Goal: Task Accomplishment & Management: Manage account settings

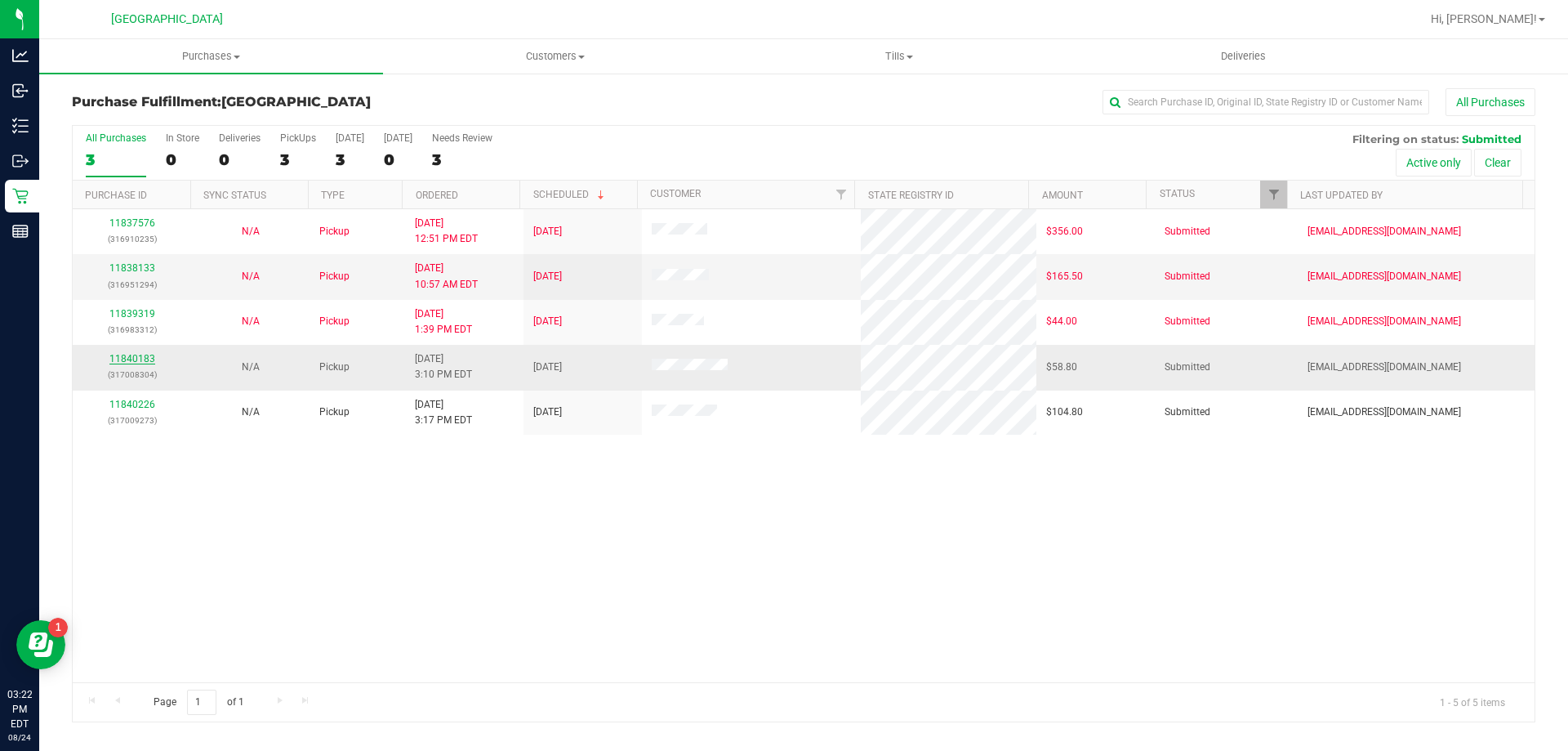
click at [136, 359] on link "11840183" at bounding box center [132, 359] width 46 height 11
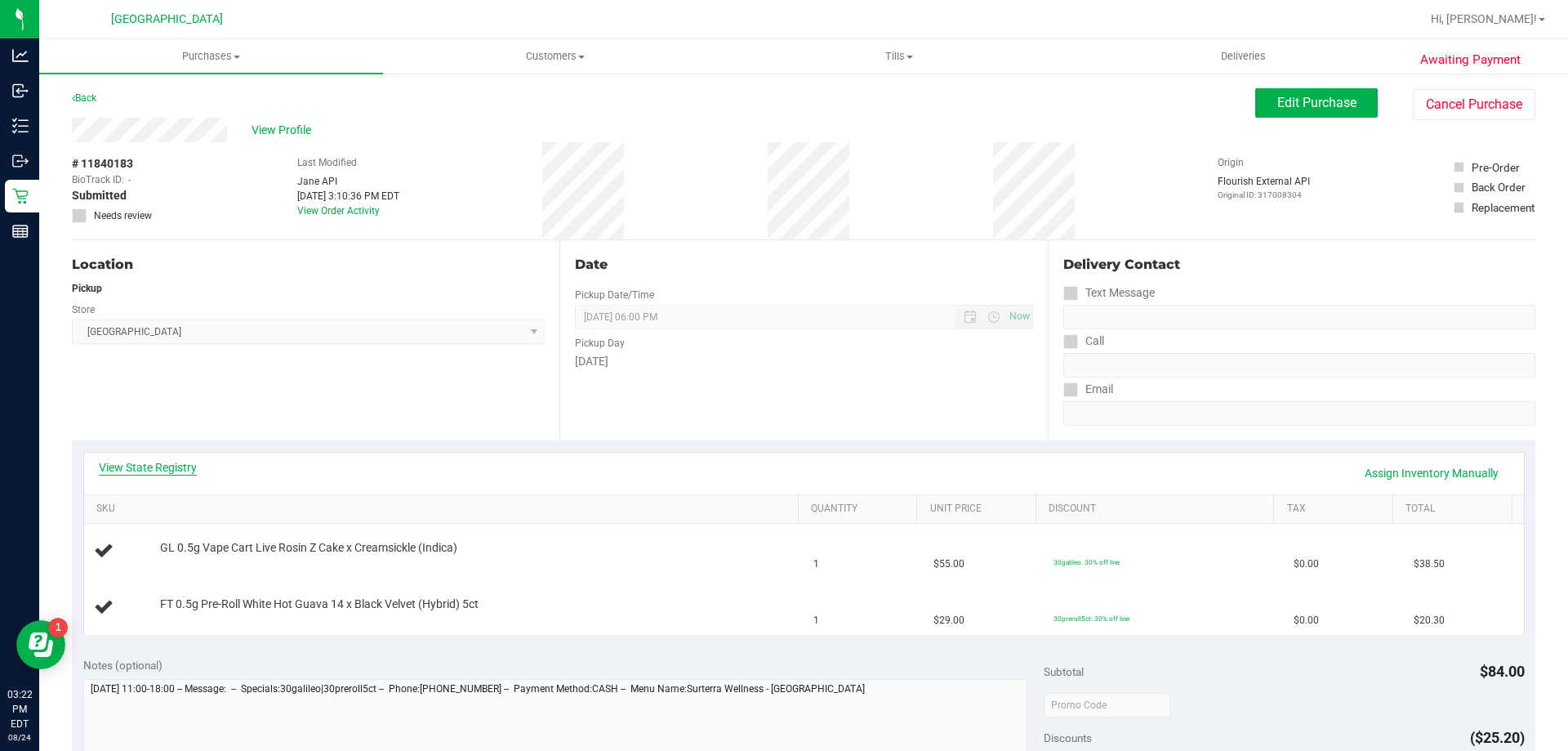
click at [129, 463] on link "View State Registry" at bounding box center [147, 466] width 98 height 16
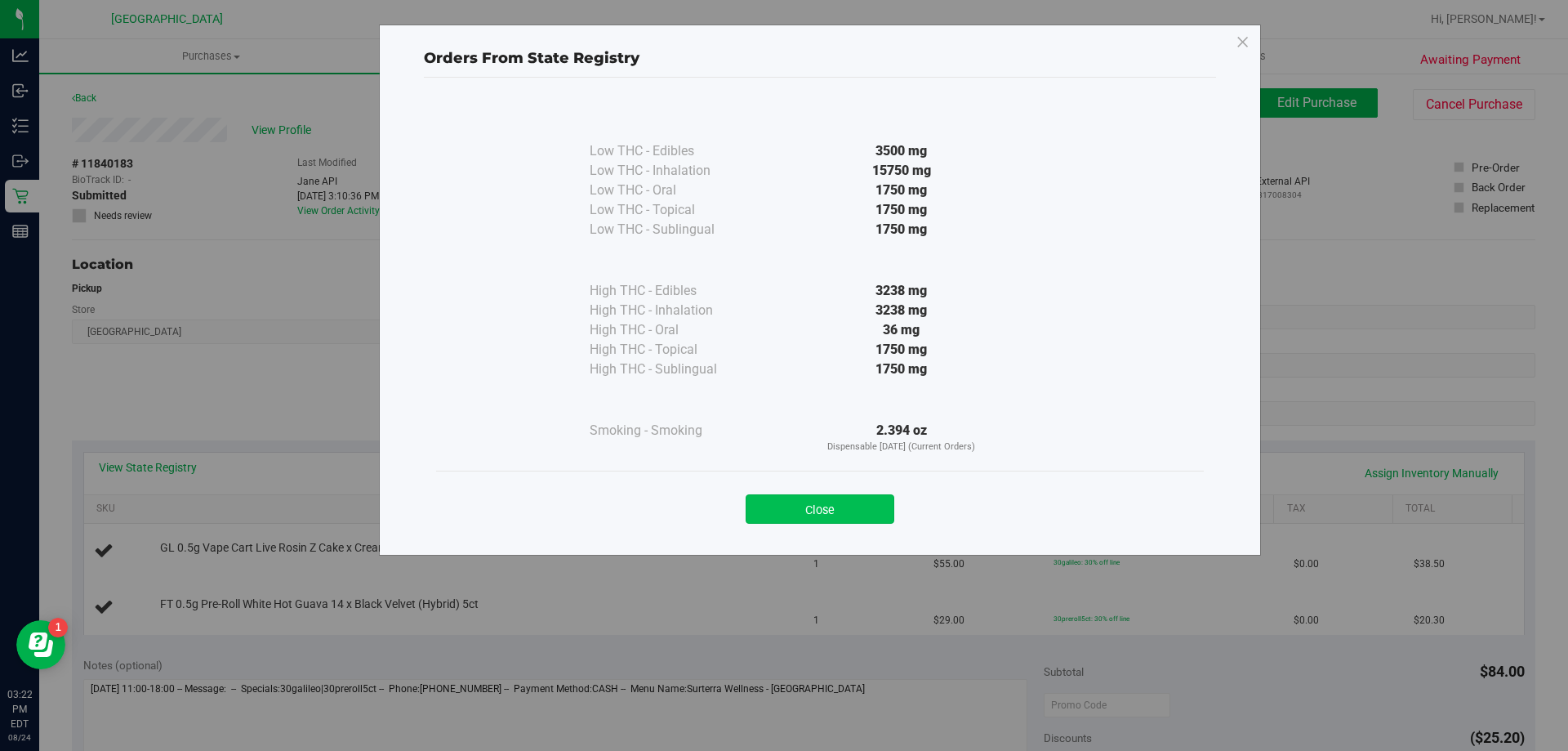
click at [793, 505] on button "Close" at bounding box center [820, 508] width 148 height 30
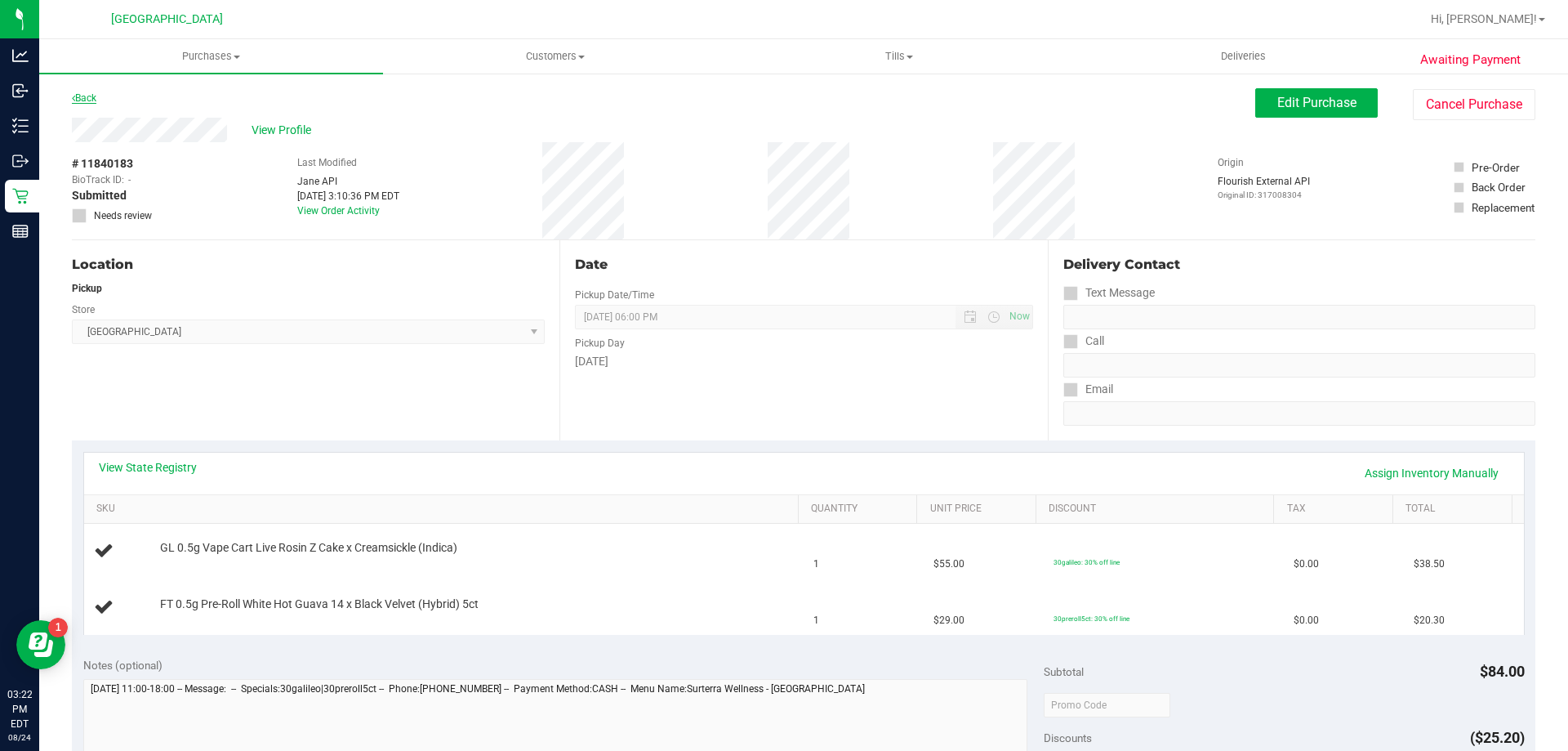
click at [91, 97] on link "Back" at bounding box center [85, 98] width 25 height 11
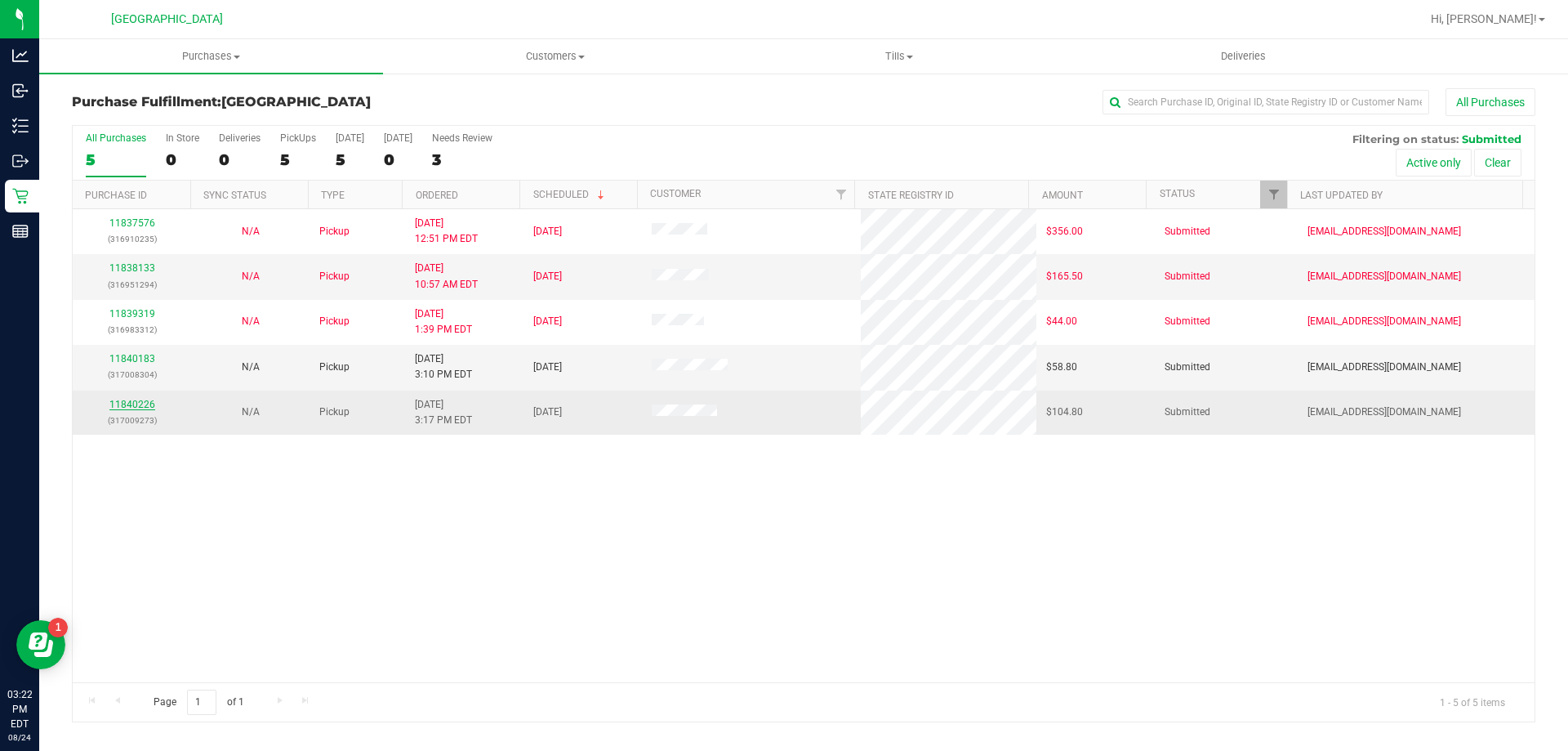
click at [141, 401] on link "11840226" at bounding box center [132, 405] width 46 height 11
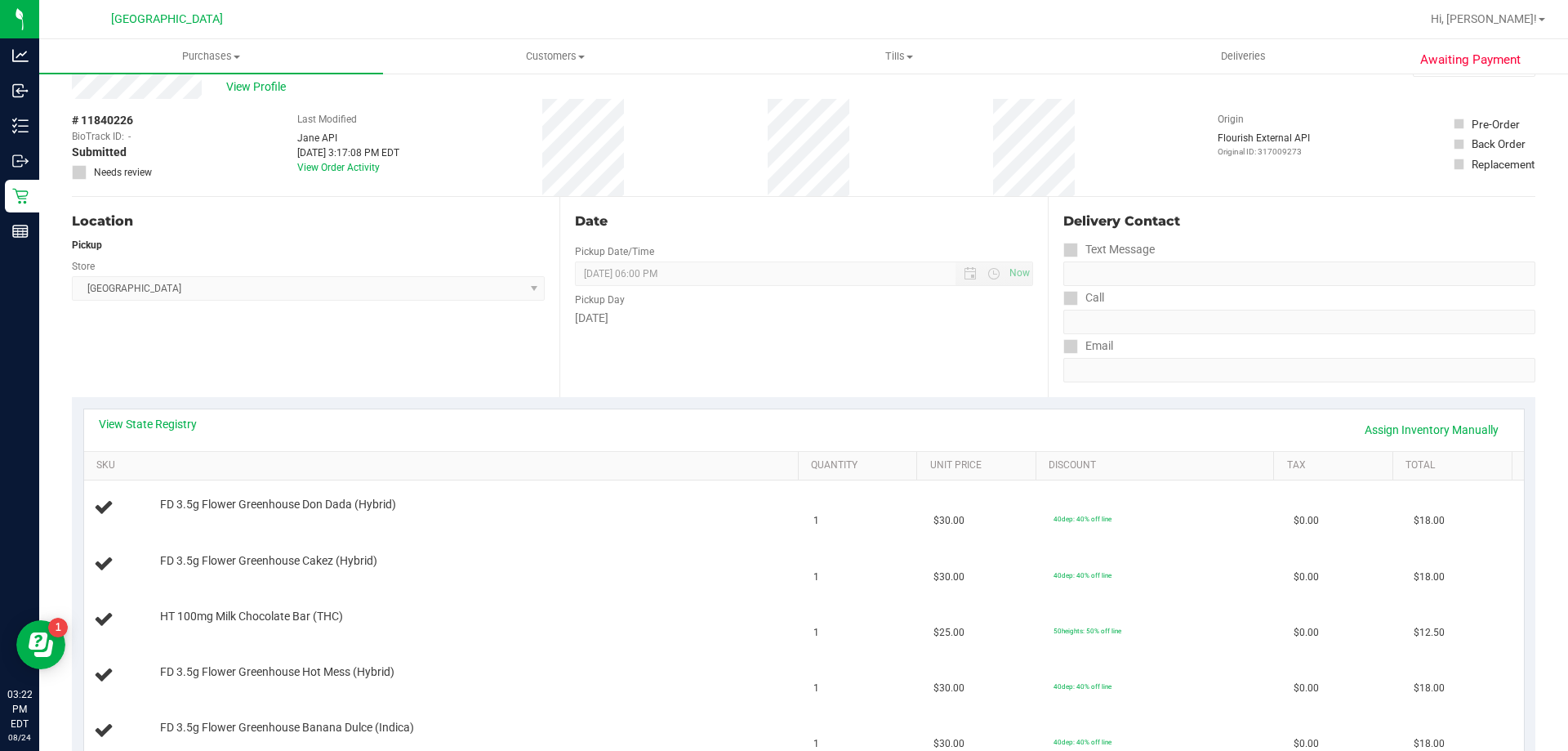
scroll to position [164, 0]
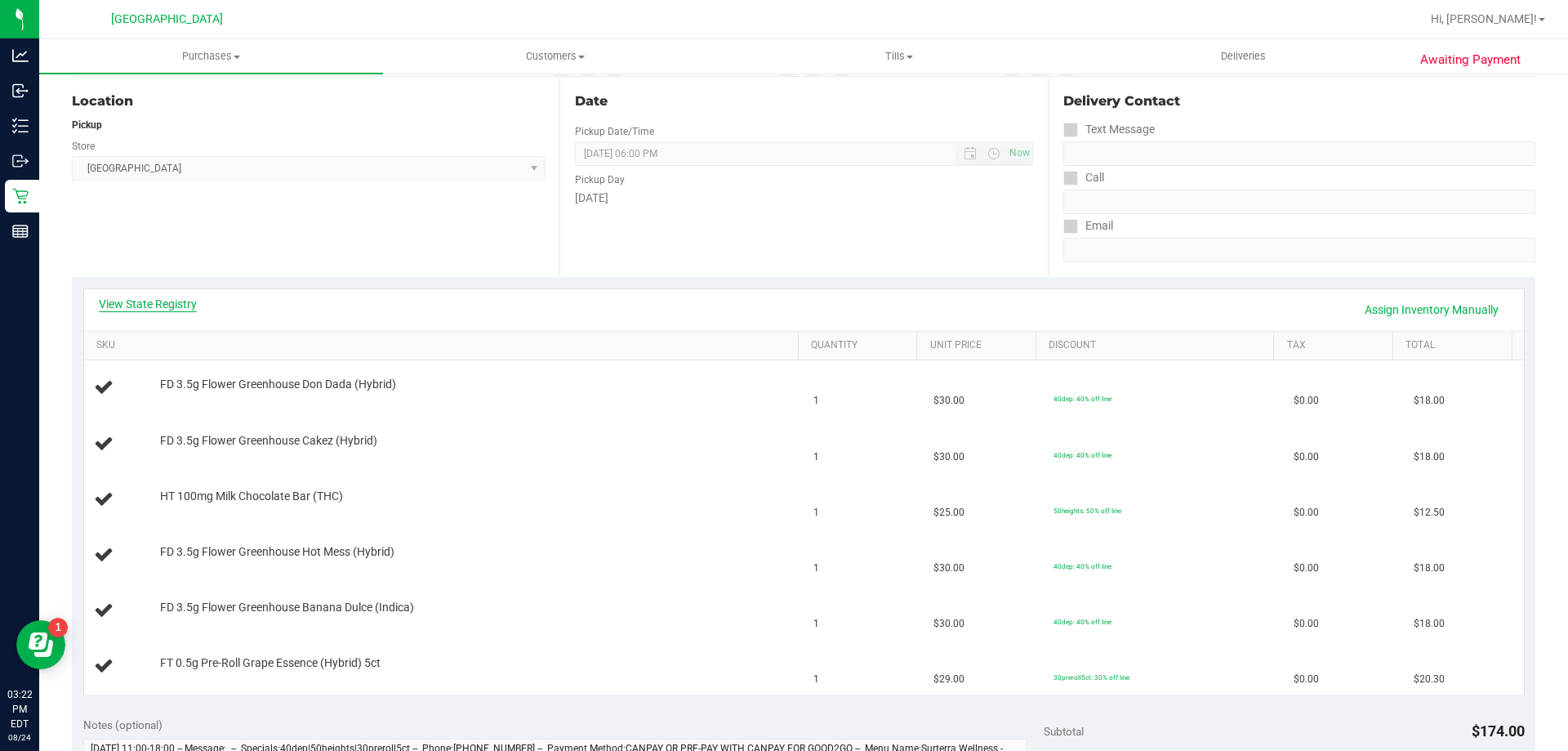
click at [160, 302] on link "View State Registry" at bounding box center [147, 304] width 98 height 16
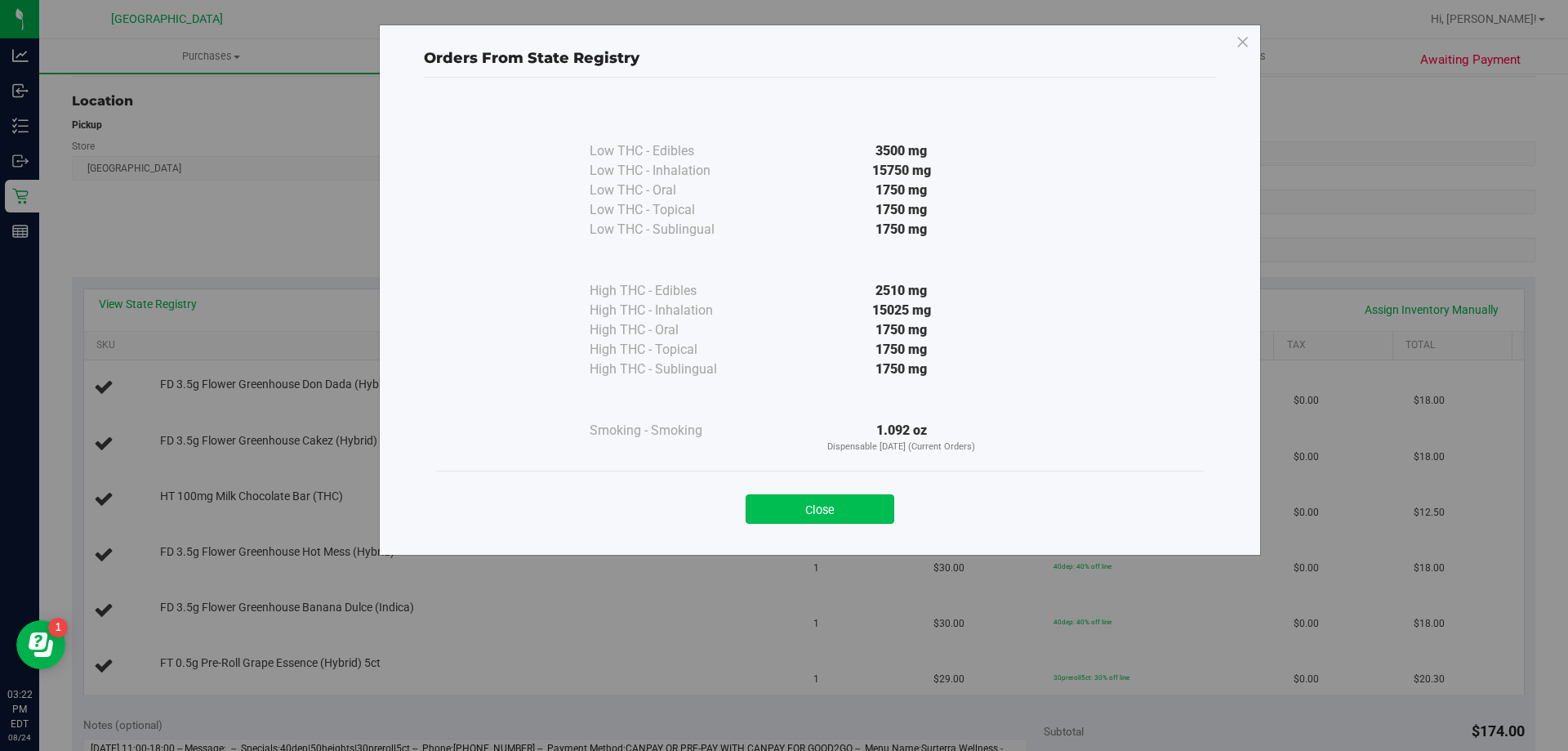
click at [835, 506] on button "Close" at bounding box center [820, 508] width 148 height 30
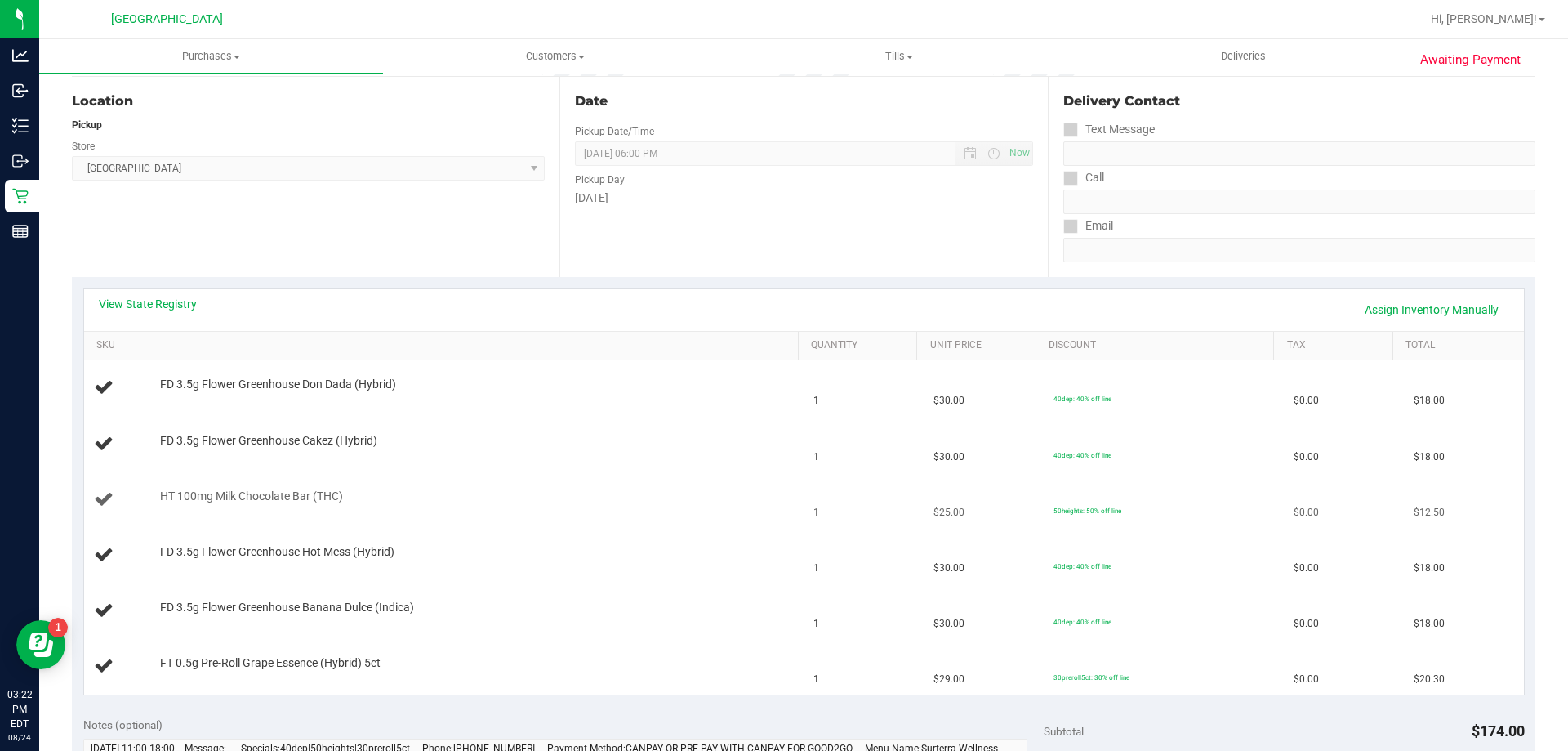
scroll to position [572, 0]
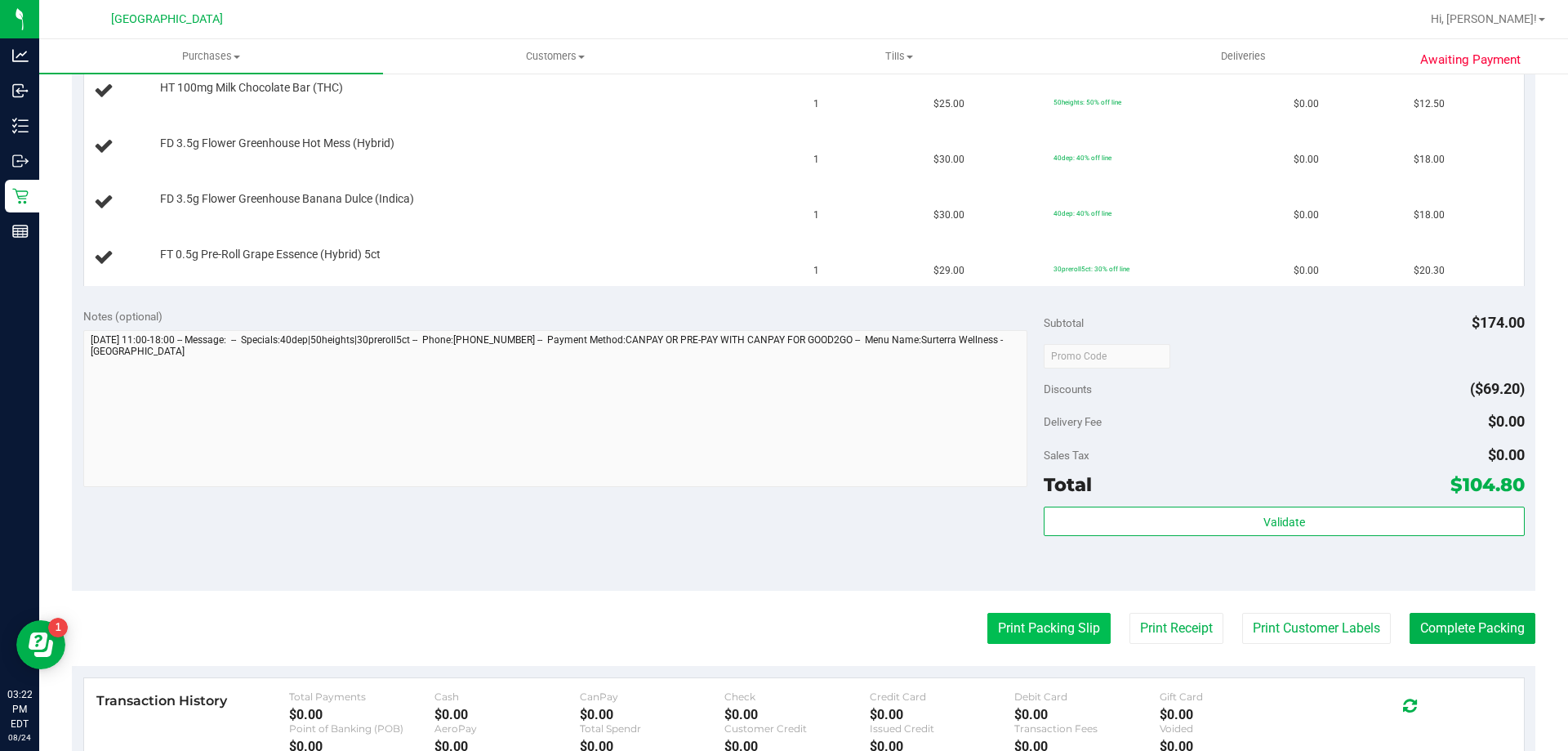
click at [1081, 625] on button "Print Packing Slip" at bounding box center [1049, 628] width 124 height 31
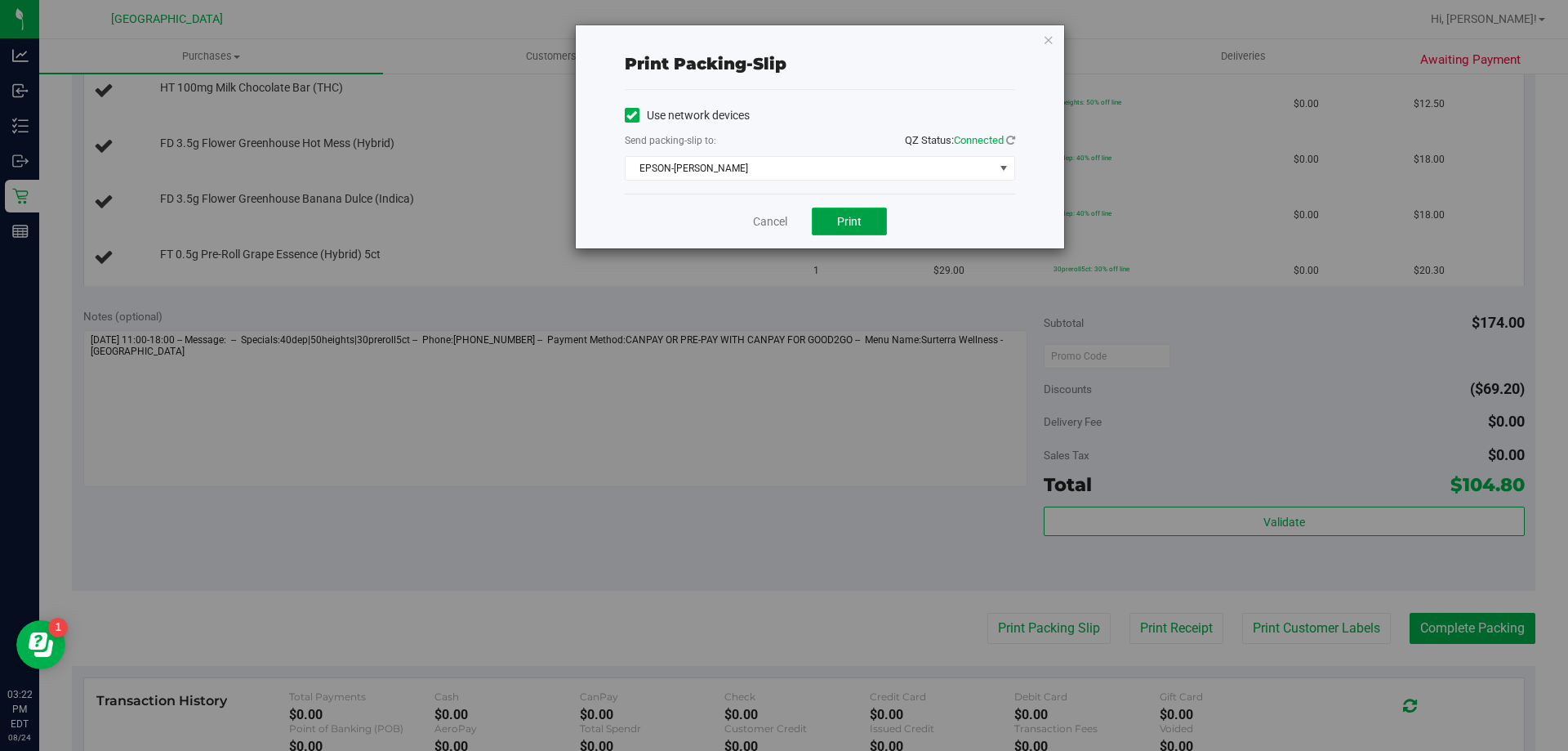
click at [832, 221] on button "Print" at bounding box center [849, 221] width 75 height 28
click at [754, 222] on link "Cancel" at bounding box center [770, 222] width 34 height 17
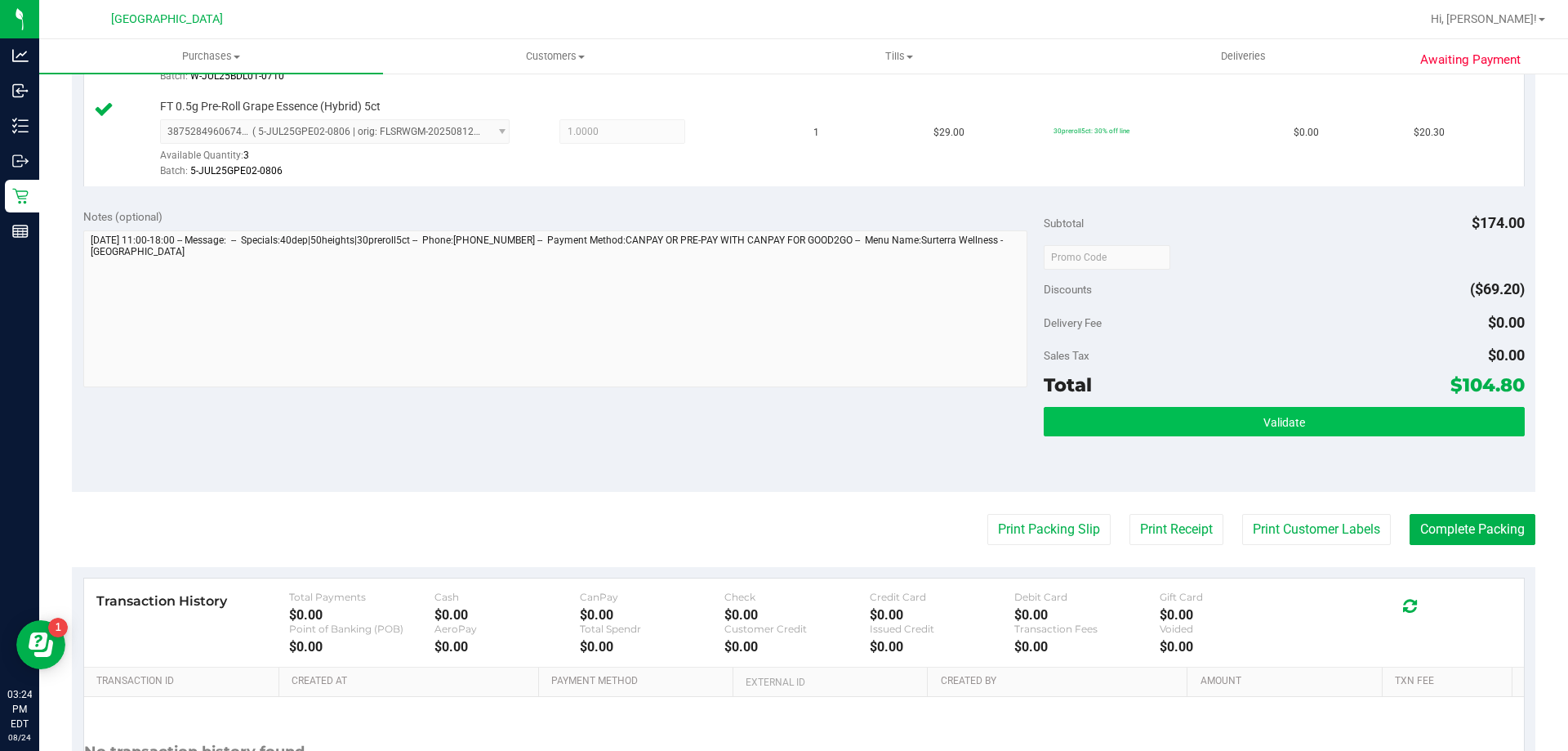
scroll to position [919, 0]
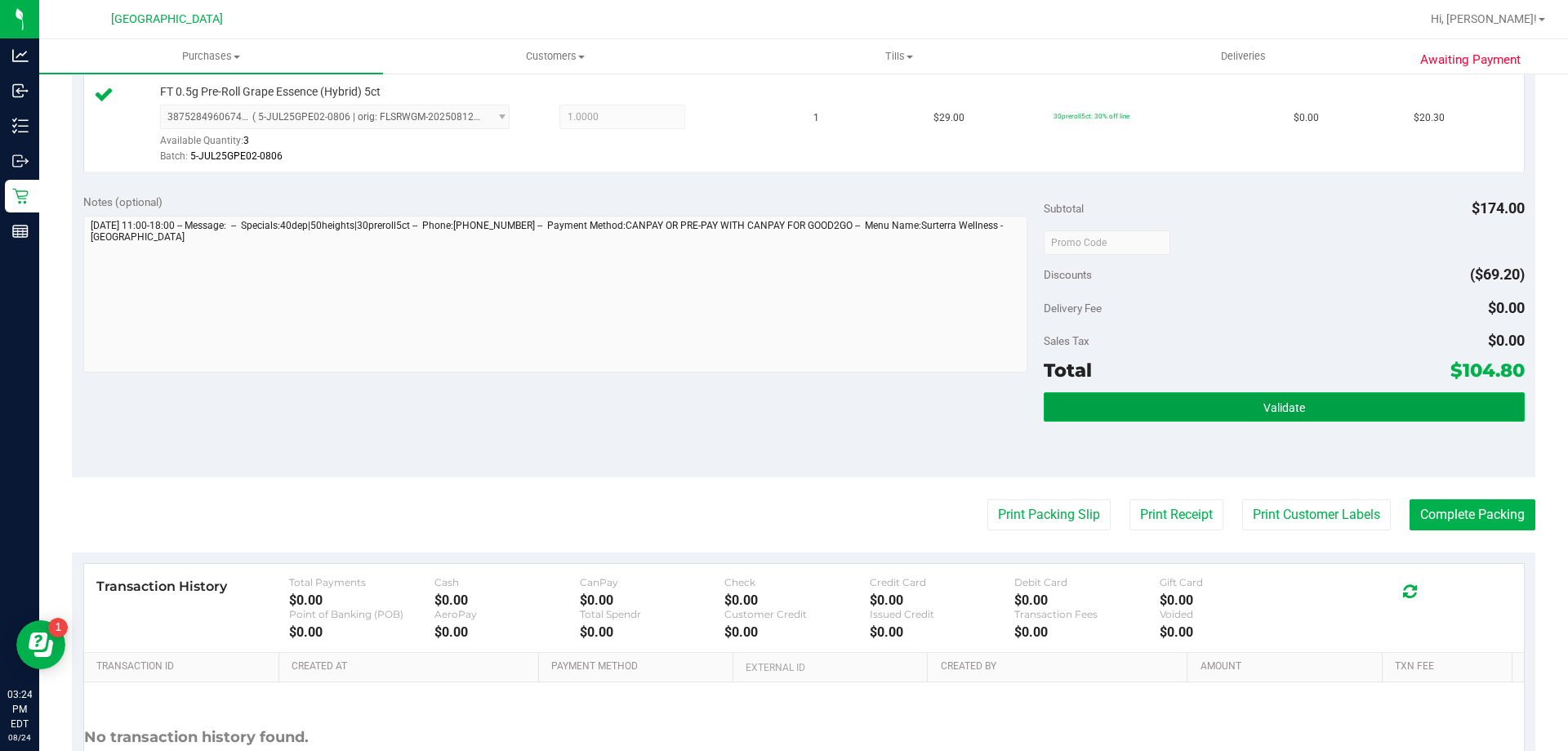
click at [1277, 412] on span "Validate" at bounding box center [1284, 407] width 42 height 13
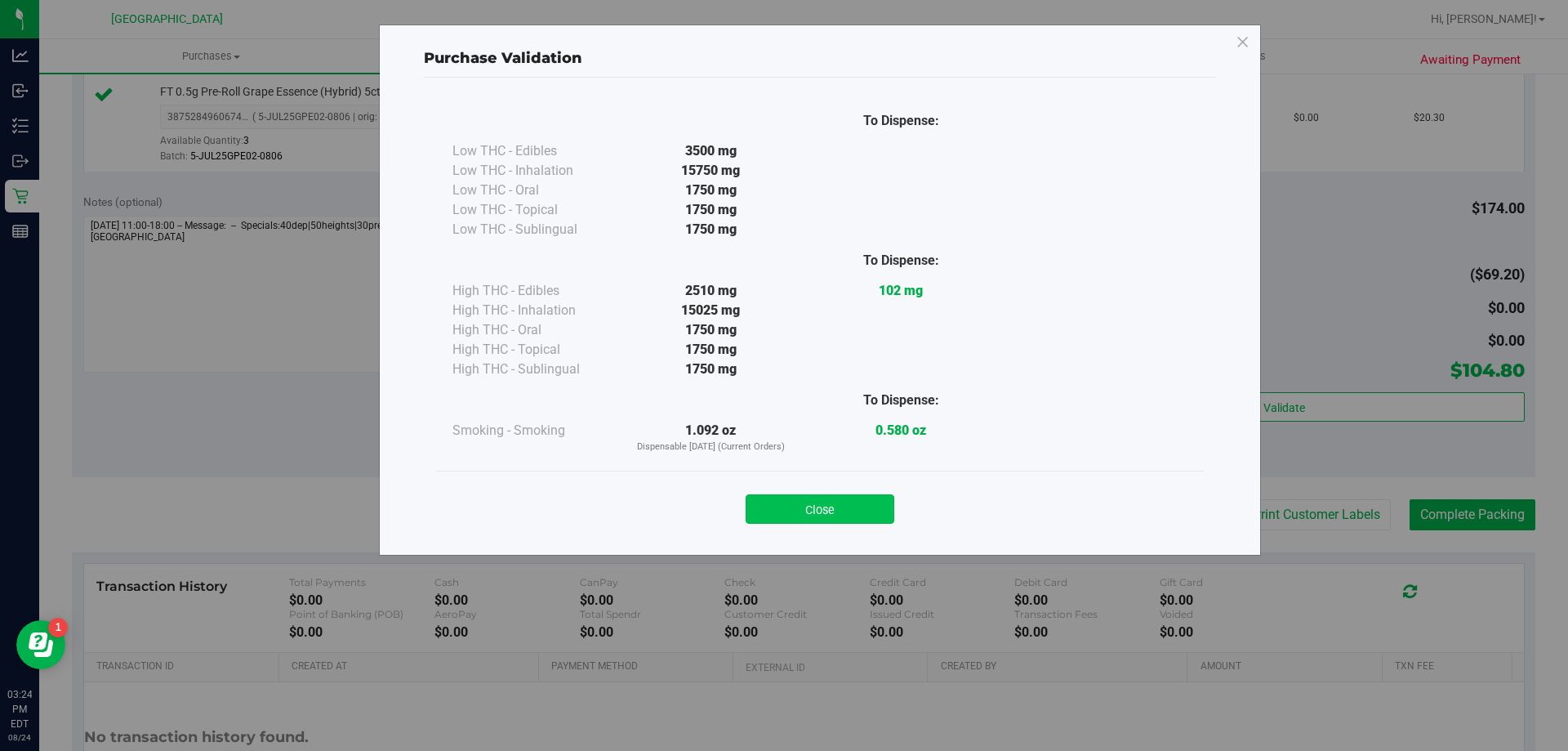
click at [830, 506] on button "Close" at bounding box center [820, 508] width 148 height 30
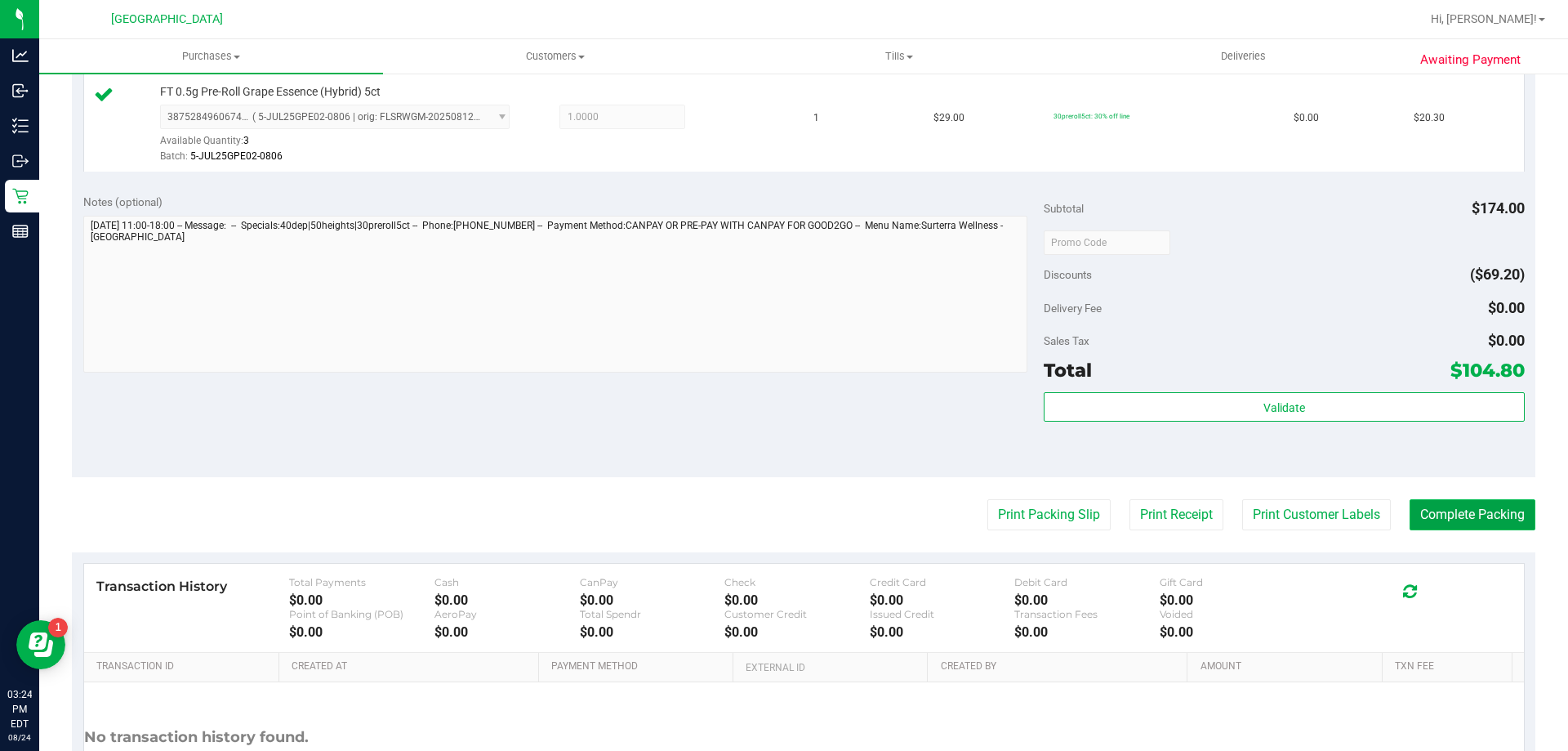
click at [1454, 519] on button "Complete Packing" at bounding box center [1472, 514] width 126 height 31
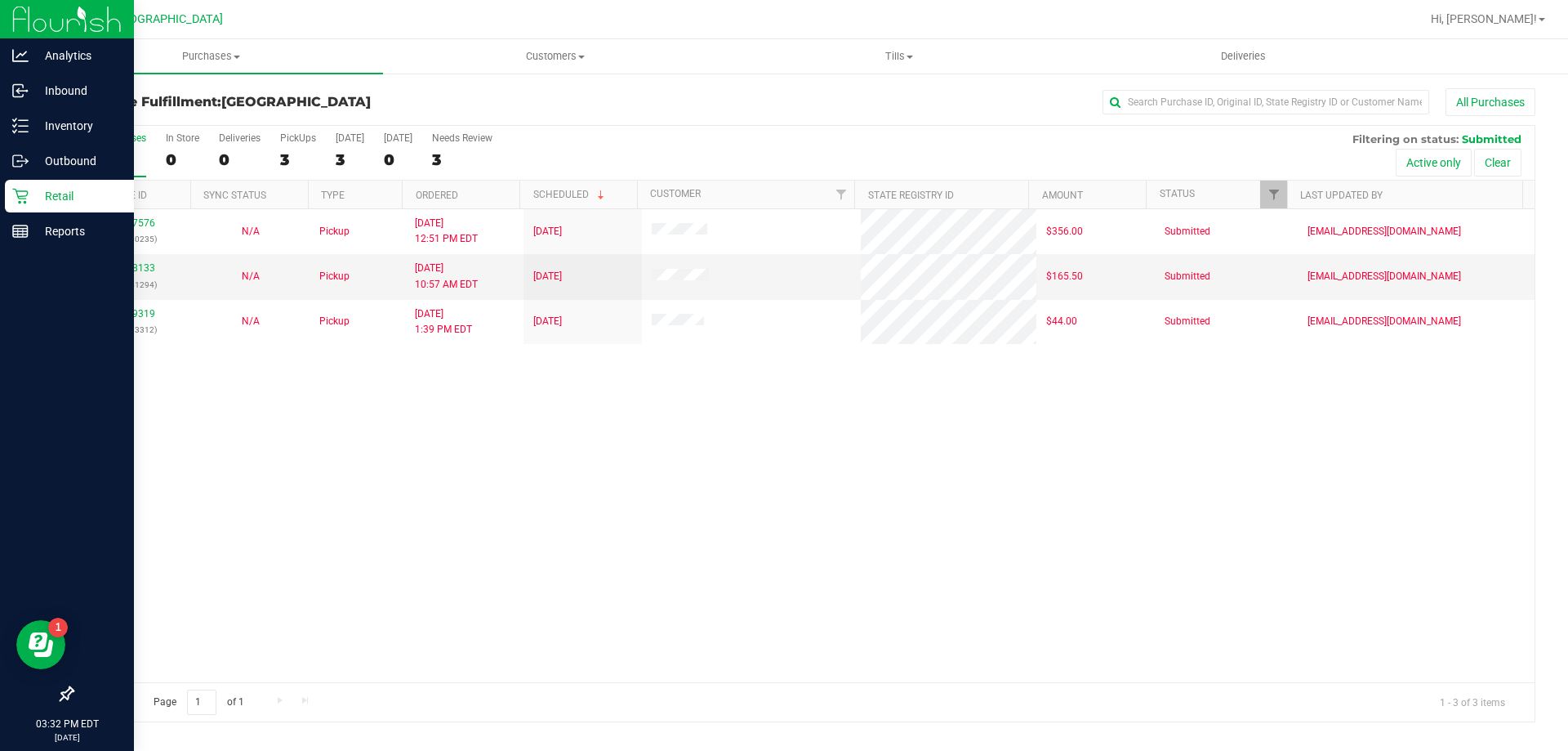
click at [14, 196] on icon at bounding box center [20, 195] width 16 height 16
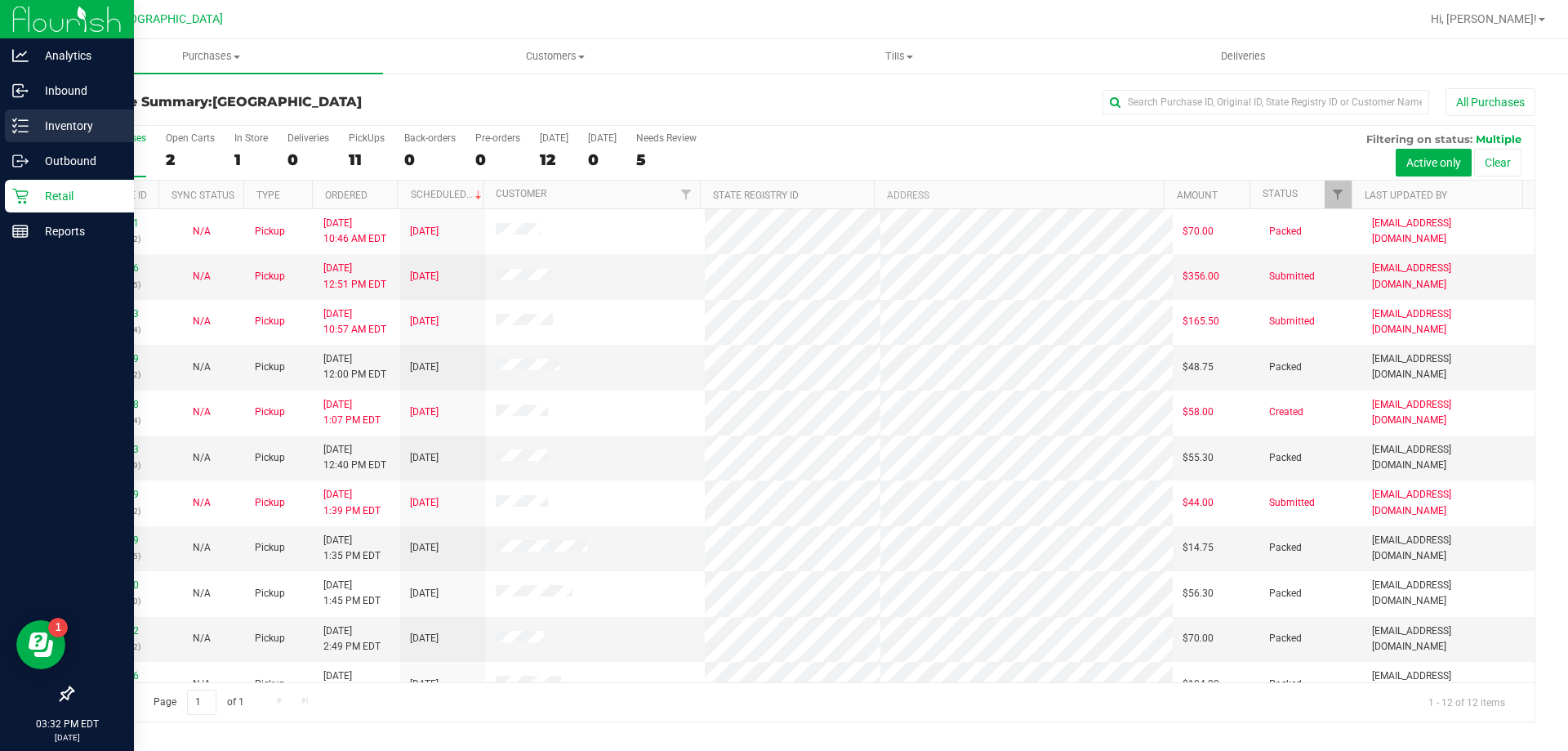
click at [73, 128] on p "Inventory" at bounding box center [77, 126] width 98 height 20
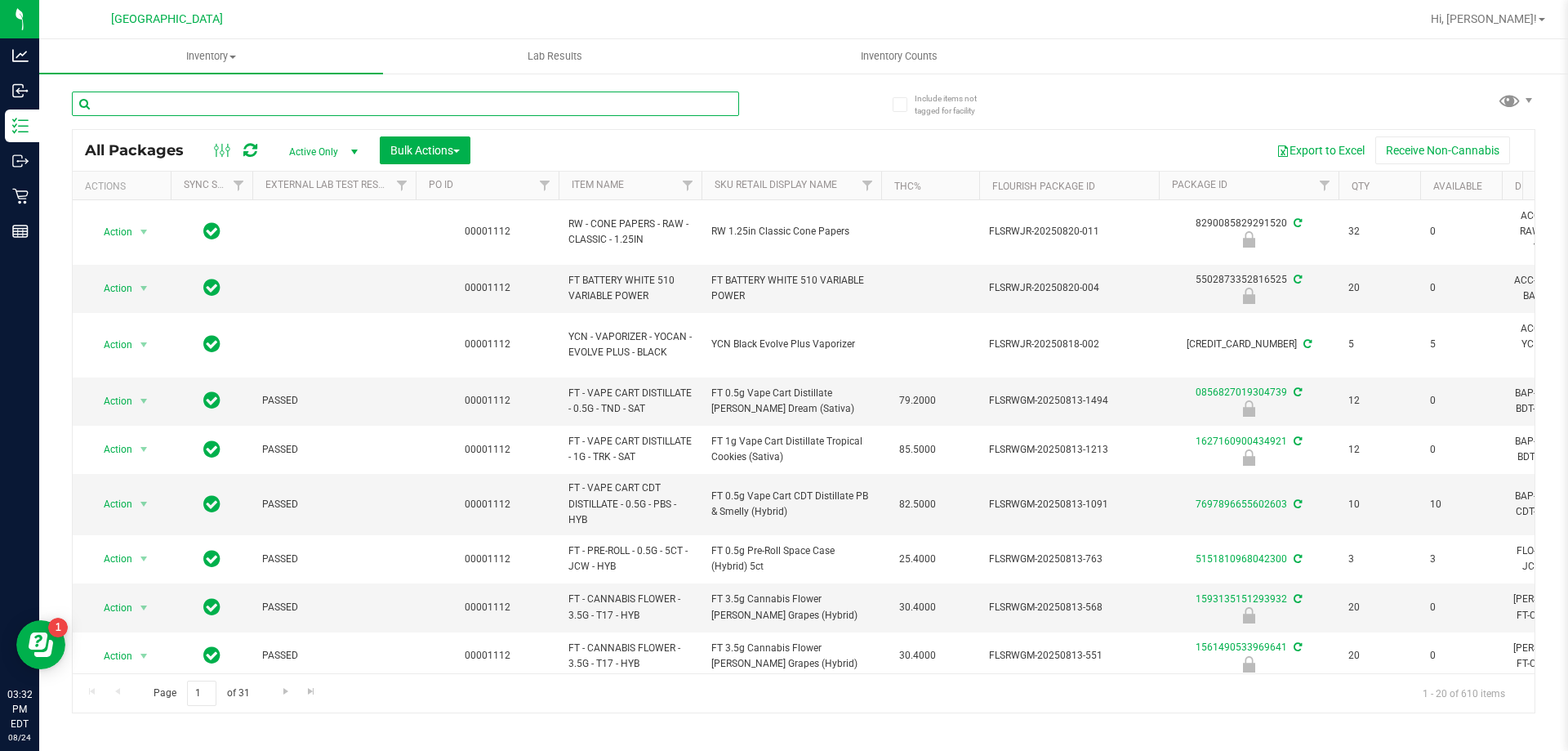
click at [304, 101] on input "text" at bounding box center [405, 104] width 667 height 25
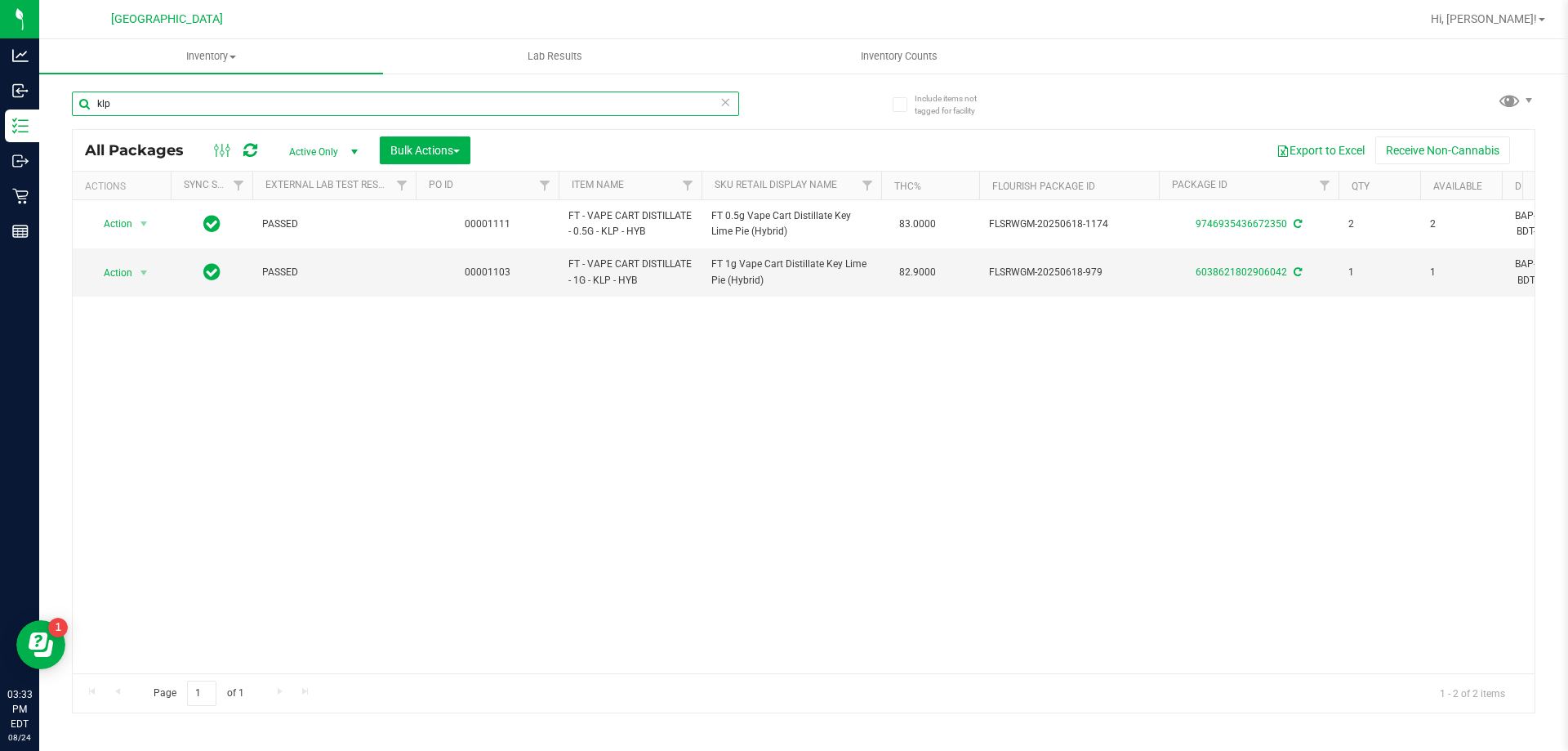
type input "klp"
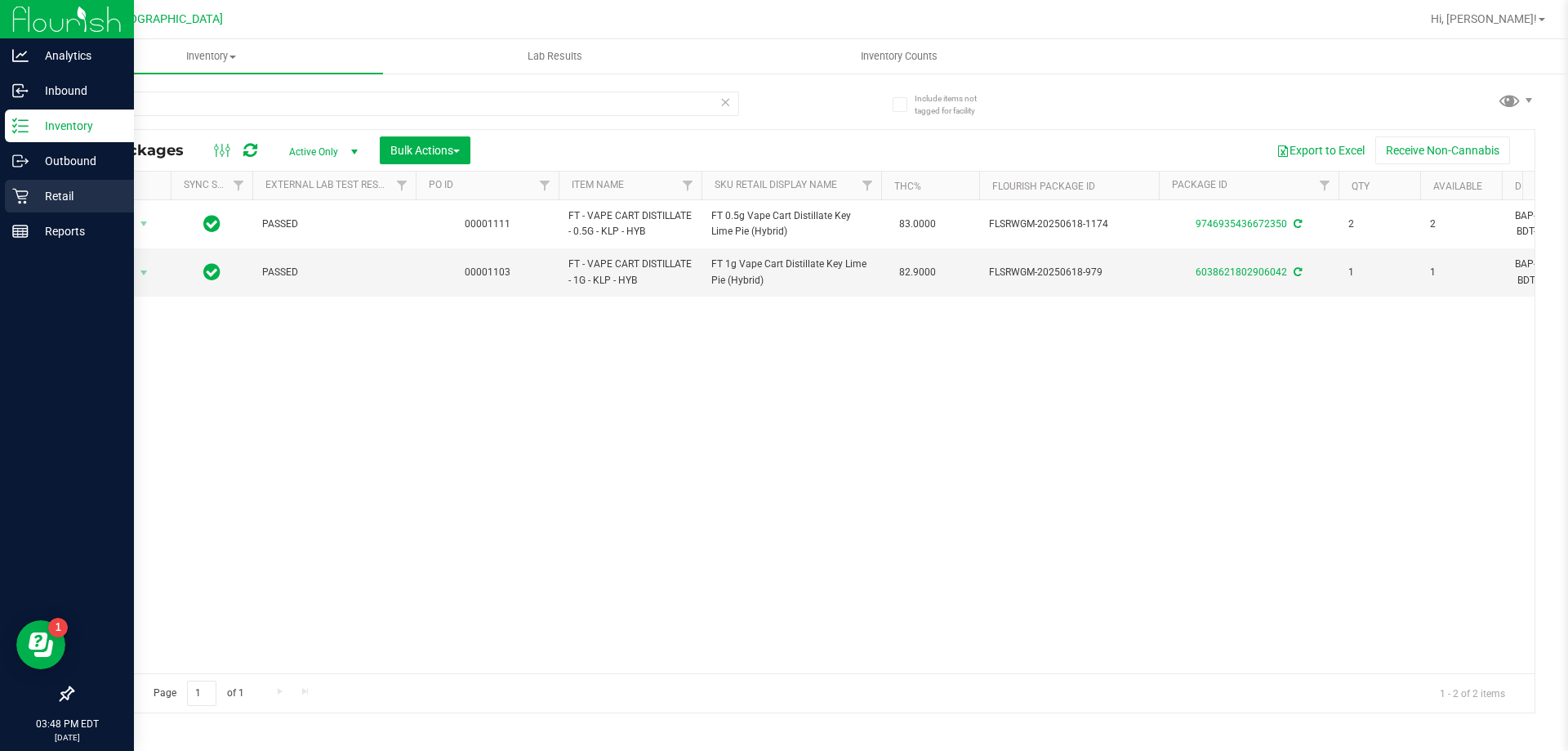
click at [59, 194] on p "Retail" at bounding box center [77, 196] width 98 height 20
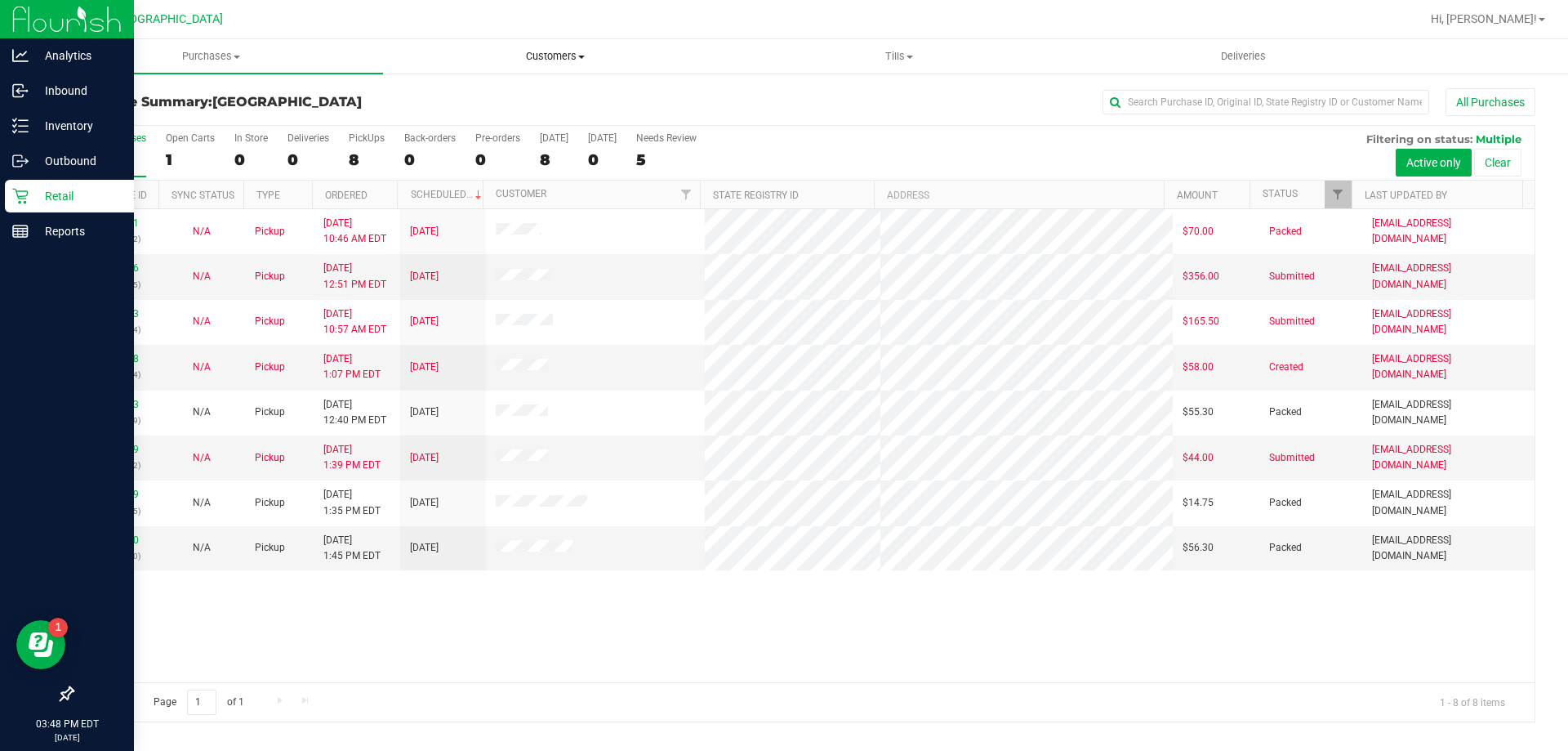
click at [573, 61] on span "Customers" at bounding box center [555, 55] width 343 height 14
click at [525, 106] on li "All customers" at bounding box center [555, 99] width 343 height 20
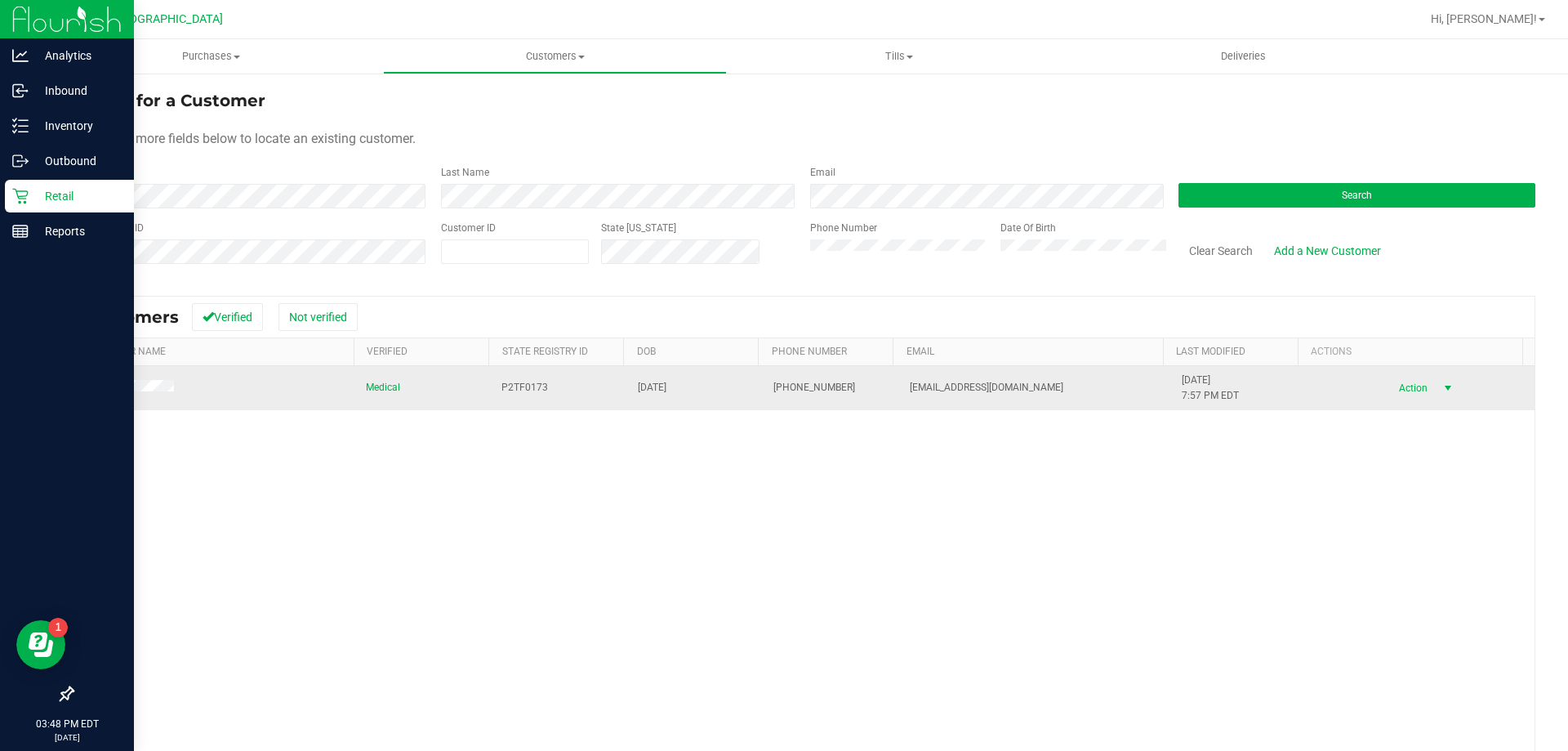
click at [1441, 385] on span "select" at bounding box center [1448, 388] width 13 height 13
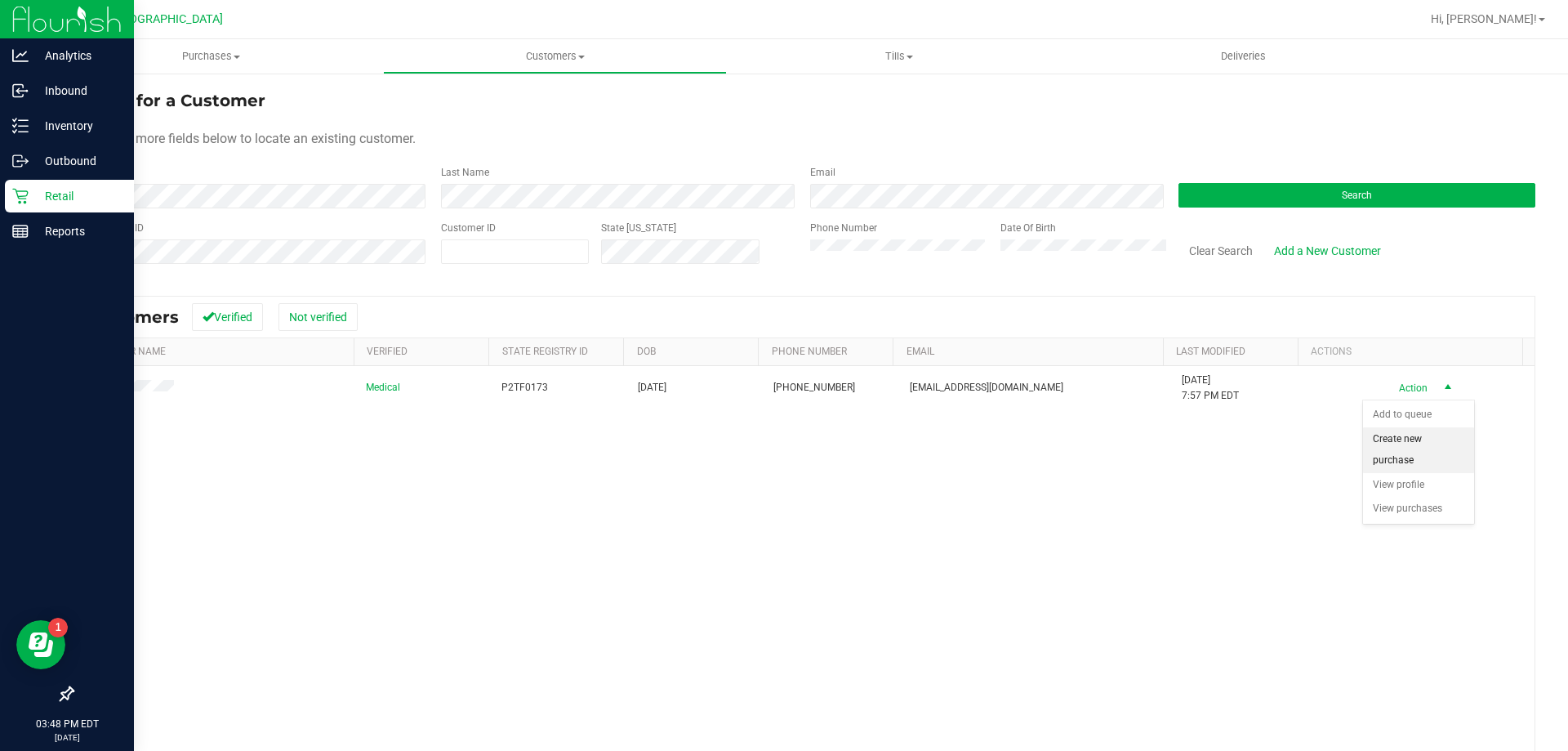
click at [1393, 441] on li "Create new purchase" at bounding box center [1419, 449] width 111 height 45
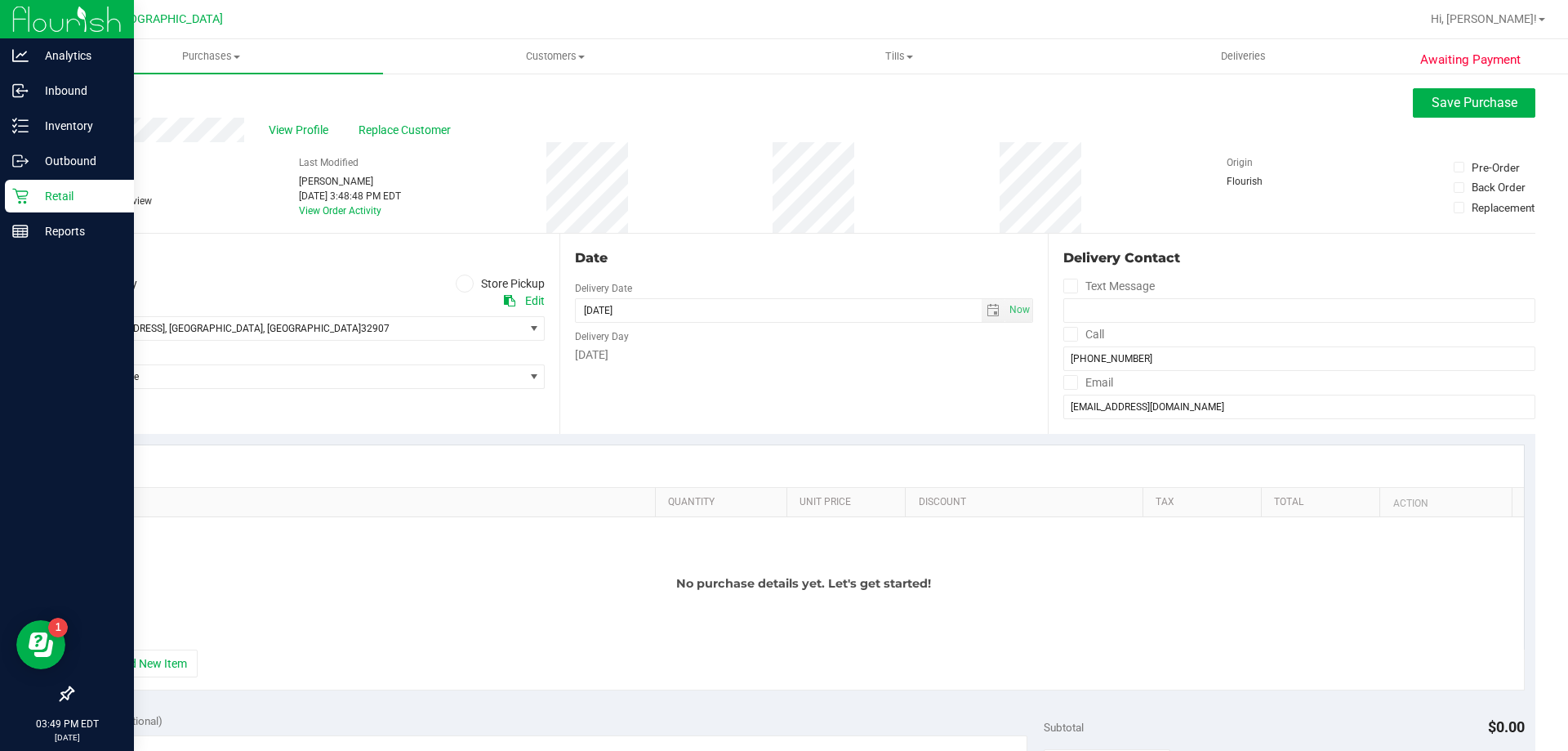
click at [469, 279] on label "Store Pickup" at bounding box center [500, 284] width 89 height 19
click at [0, 0] on input "Store Pickup" at bounding box center [0, 0] width 0 height 0
click at [470, 332] on span "Select Store" at bounding box center [298, 328] width 451 height 23
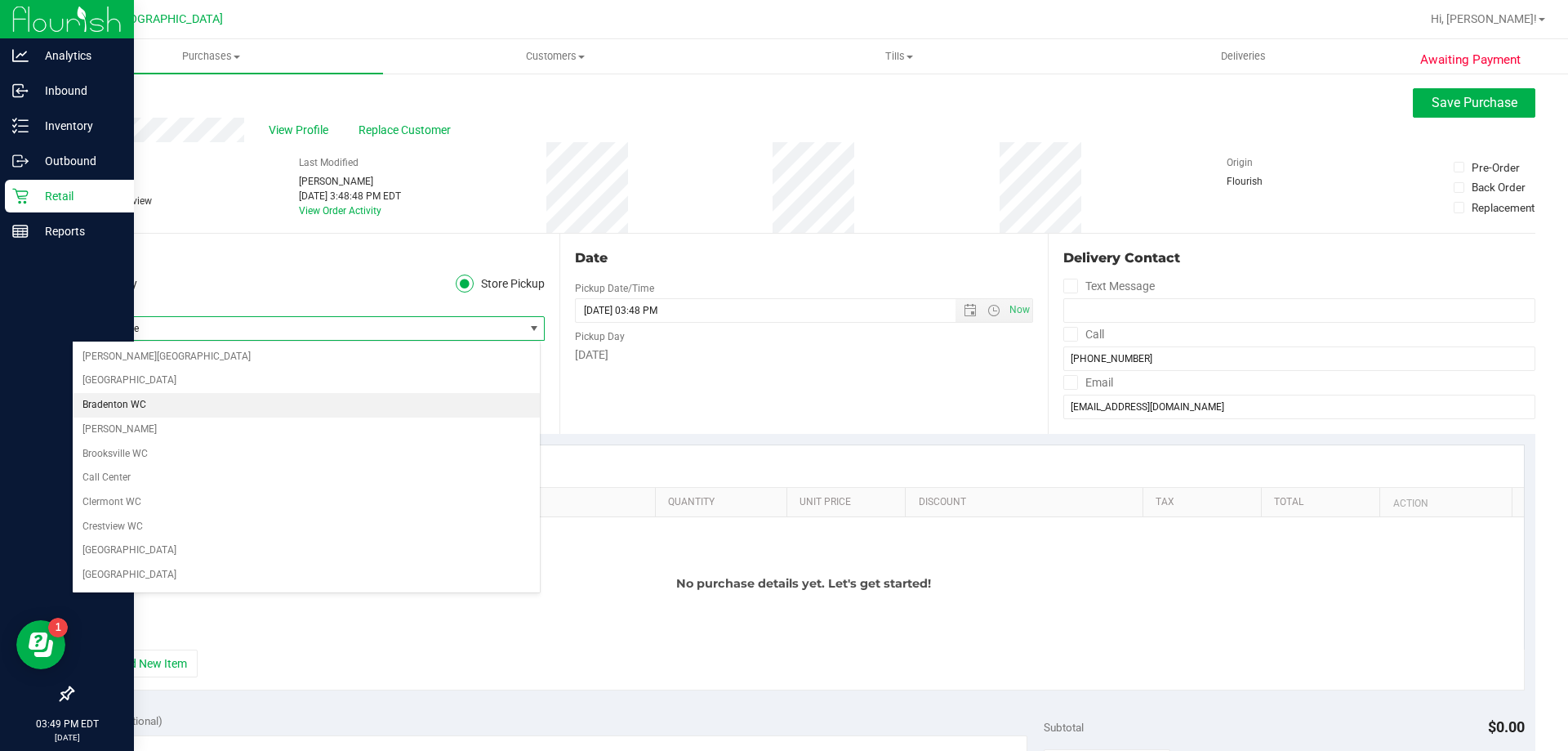
scroll to position [654, 0]
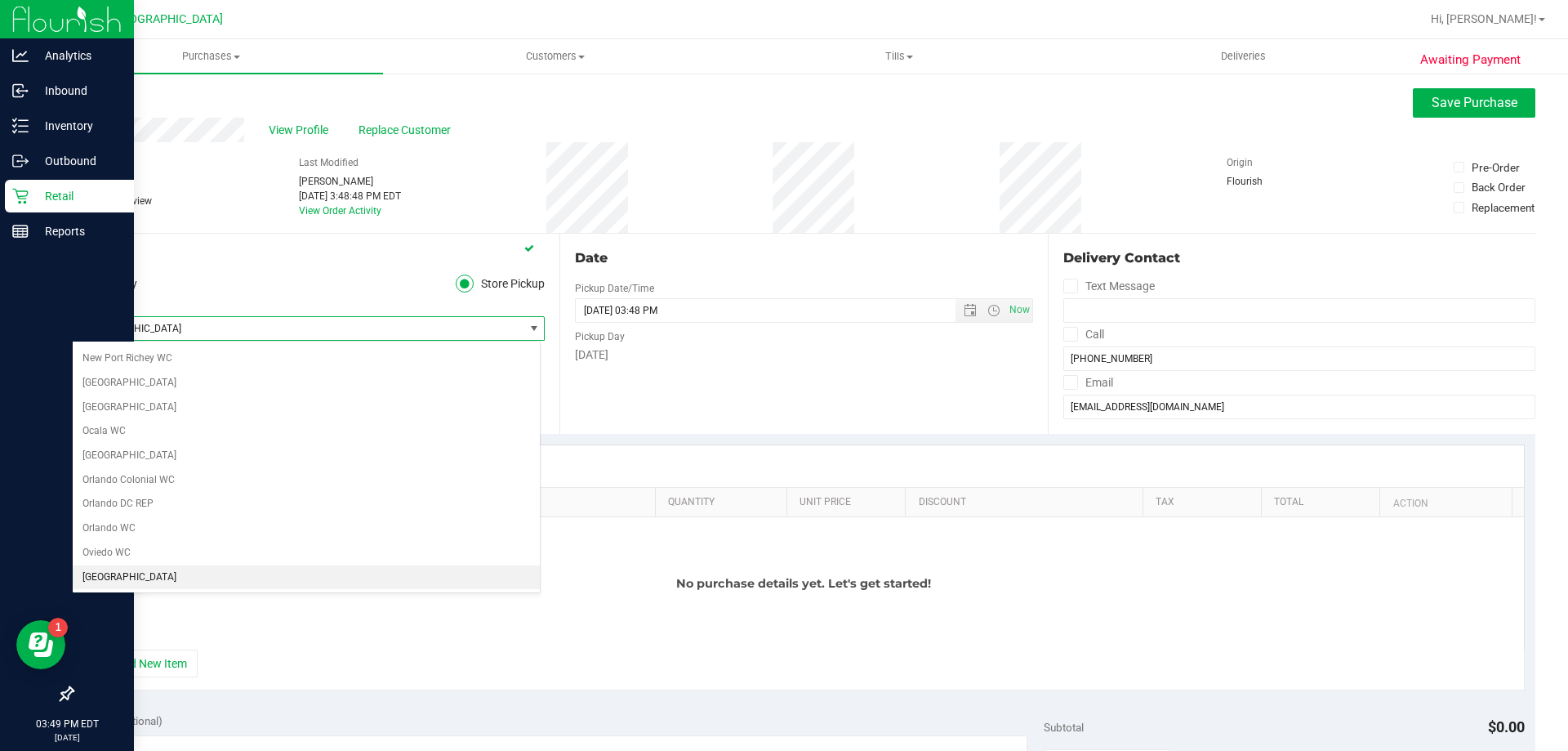
click at [184, 327] on span "[GEOGRAPHIC_DATA]" at bounding box center [298, 328] width 451 height 23
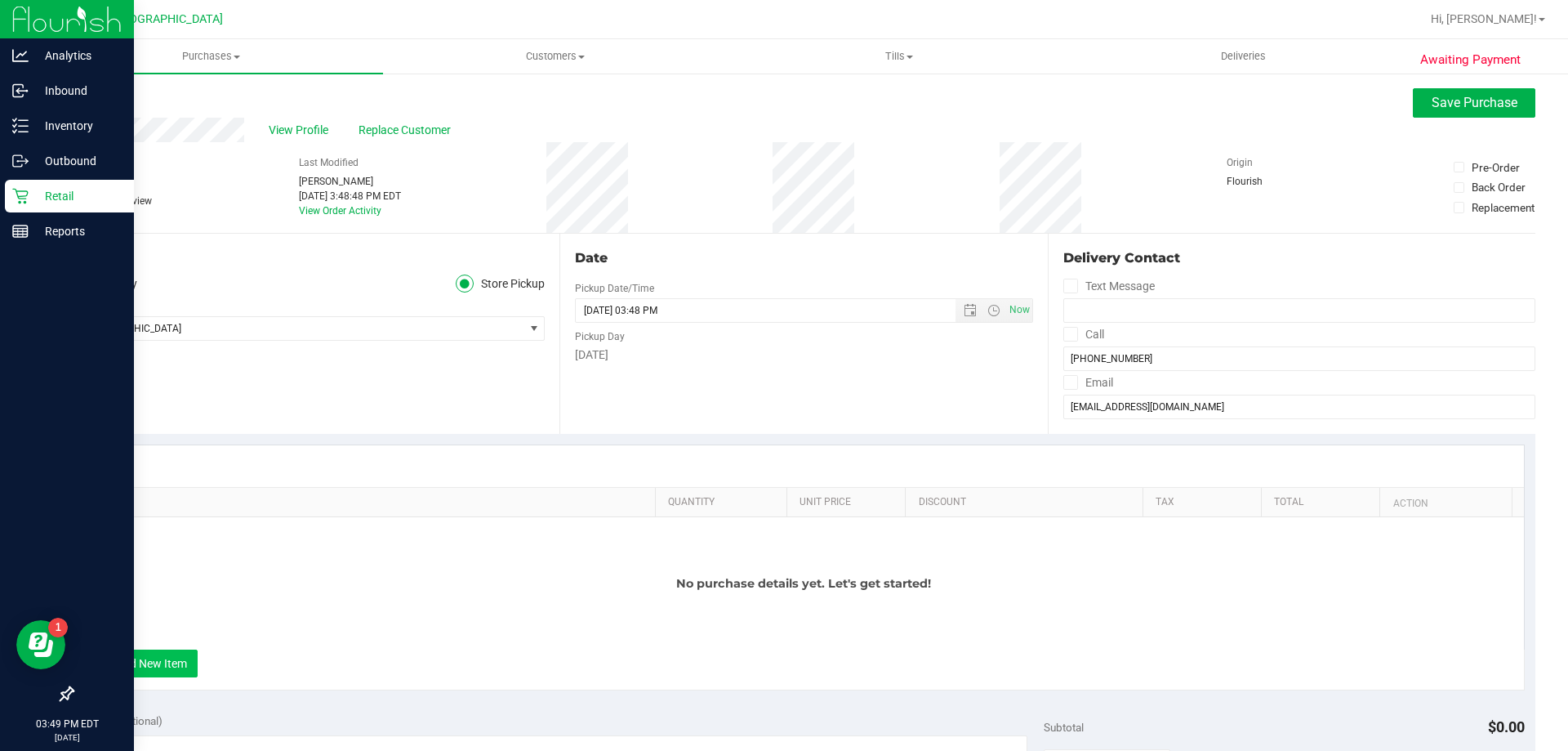
click at [152, 666] on button "+ Add New Item" at bounding box center [147, 662] width 101 height 28
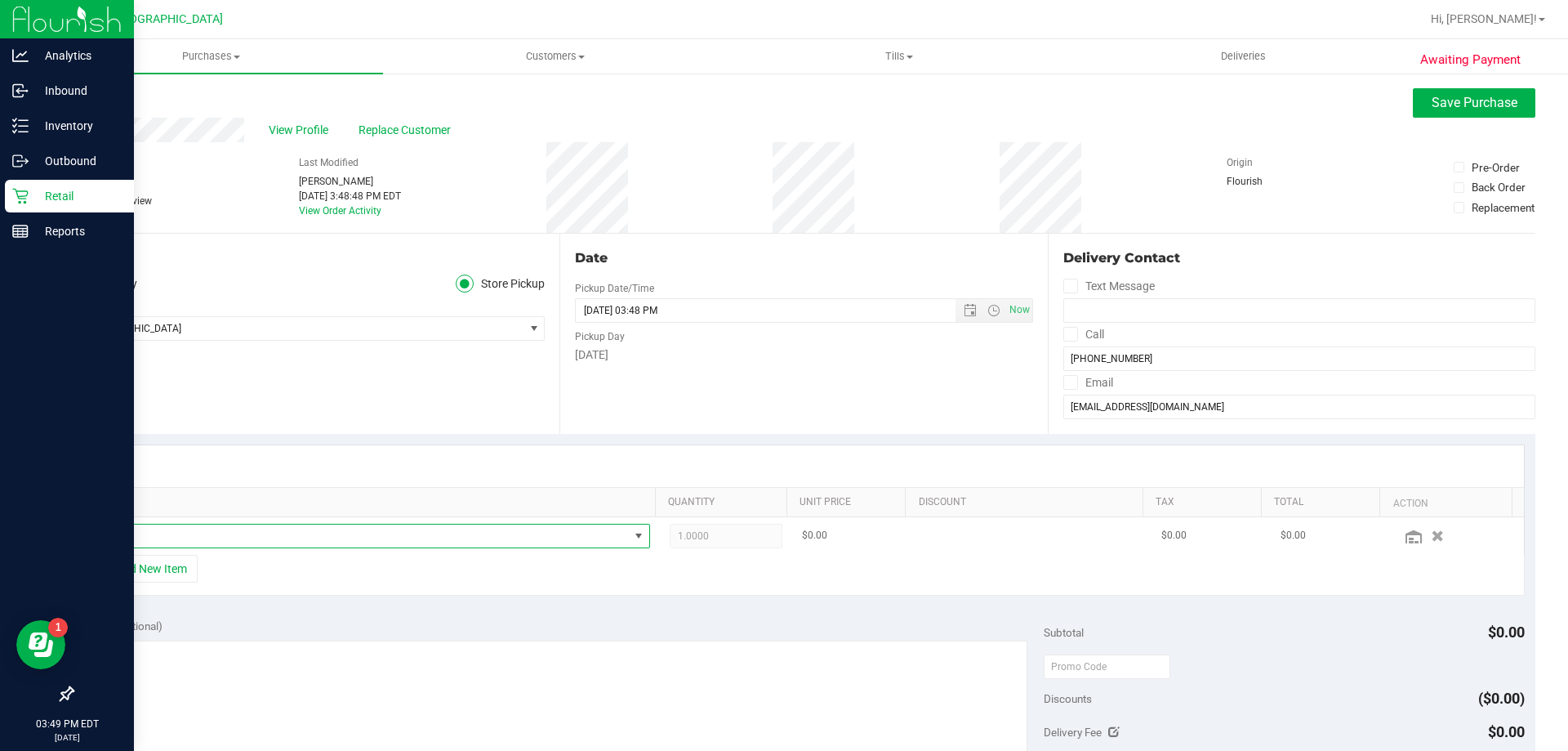
click at [146, 539] on span "NO DATA FOUND" at bounding box center [362, 536] width 534 height 23
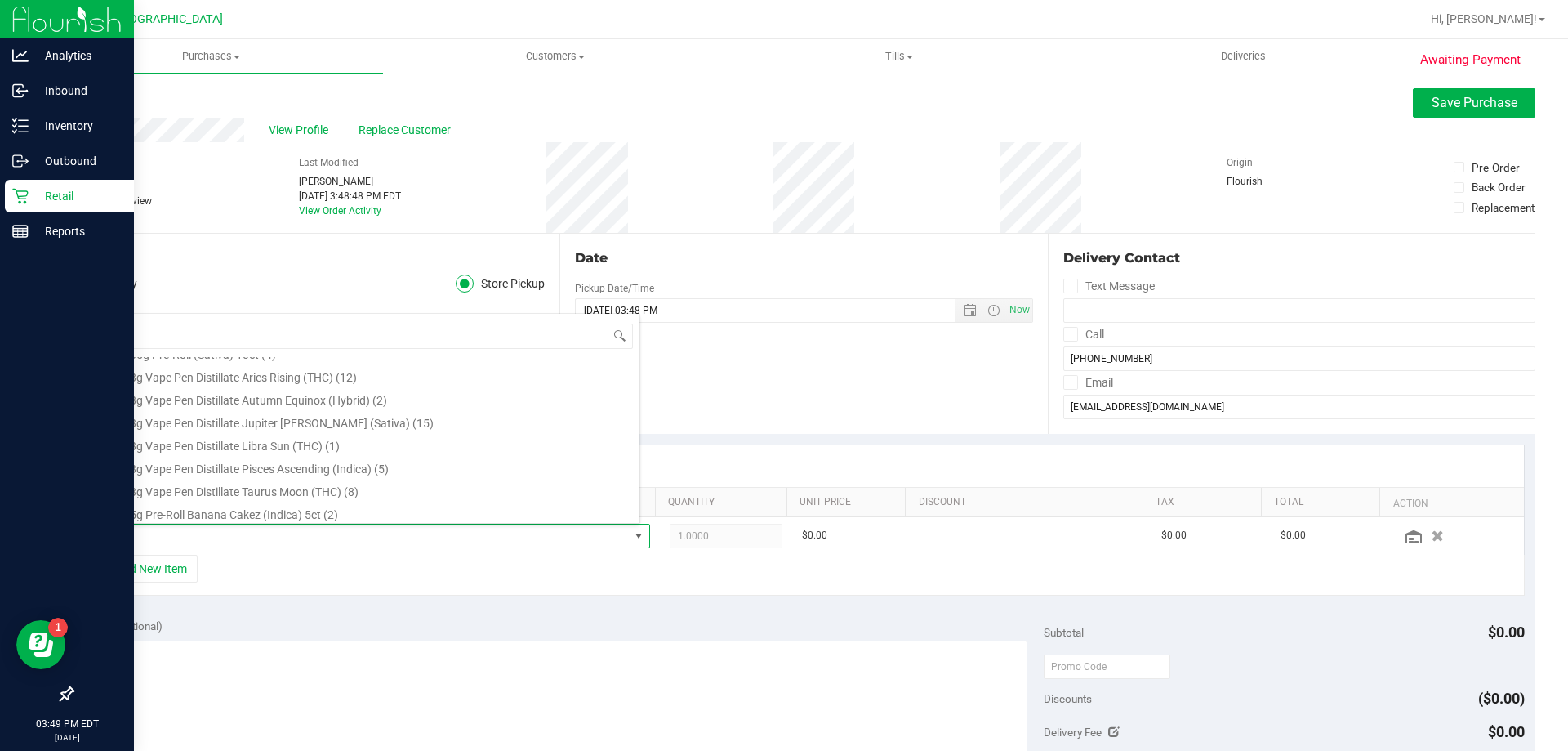
scroll to position [326, 0]
type input "5ct"
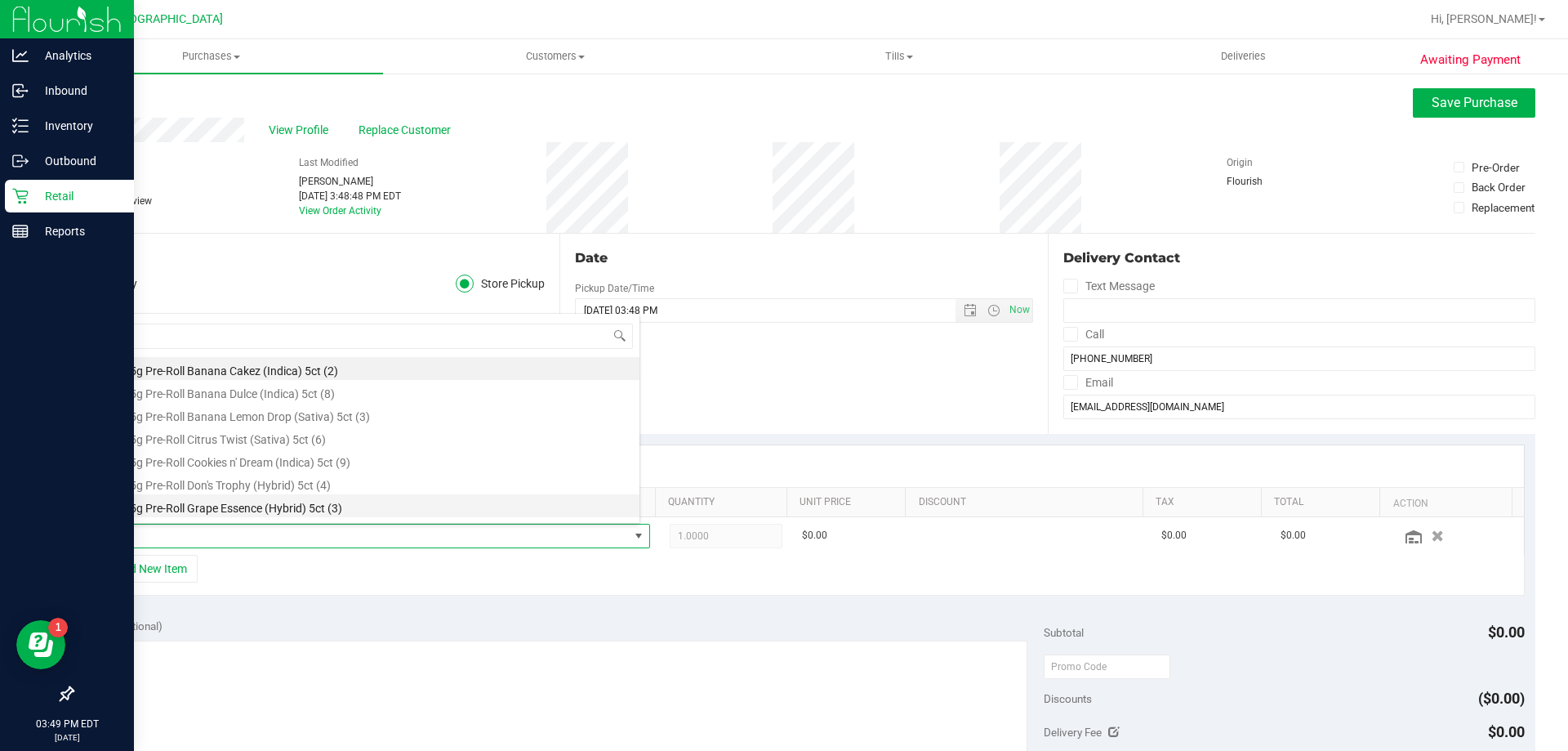
click at [296, 507] on li "FT 0.5g Pre-Roll Grape Essence (Hybrid) 5ct (3)" at bounding box center [367, 505] width 544 height 23
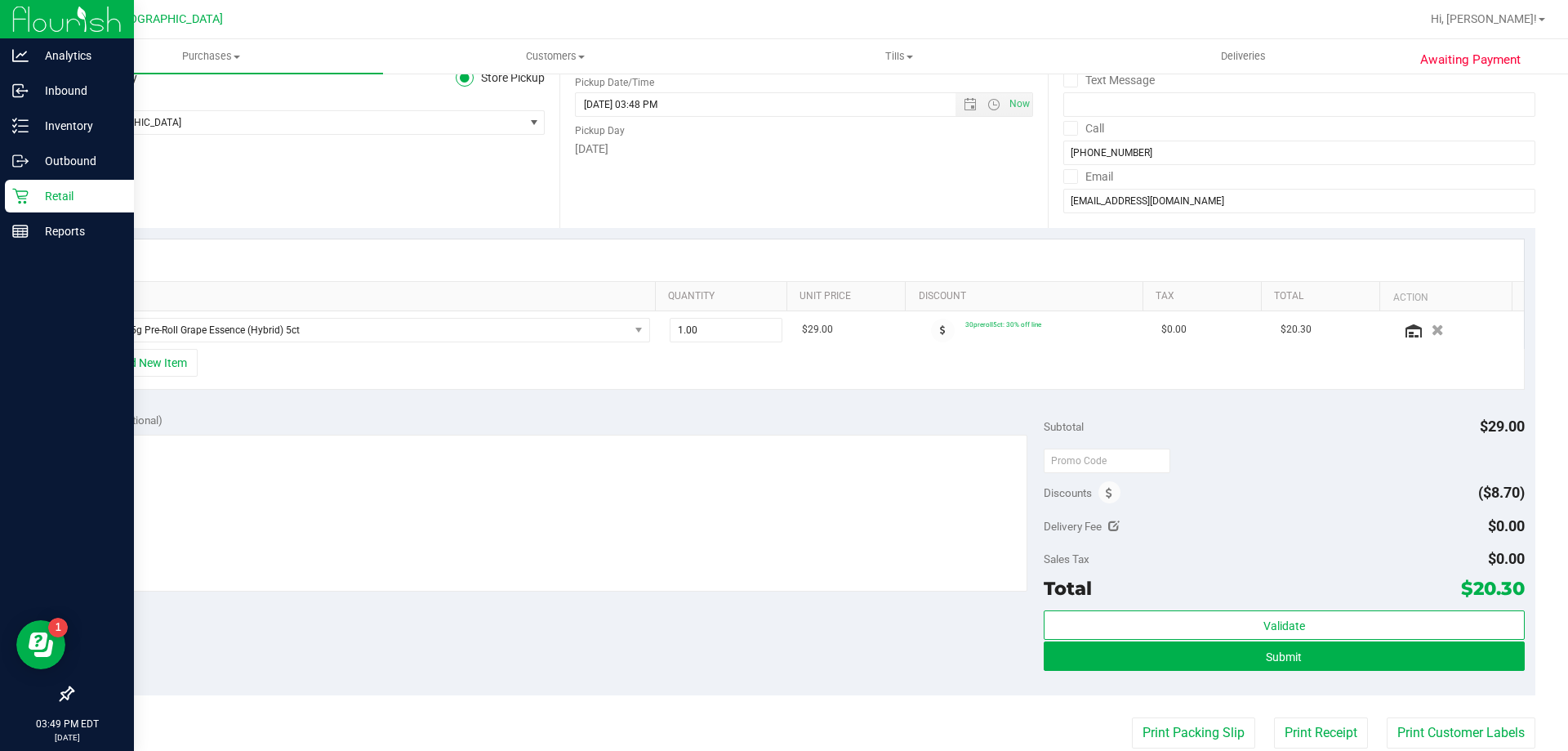
scroll to position [245, 0]
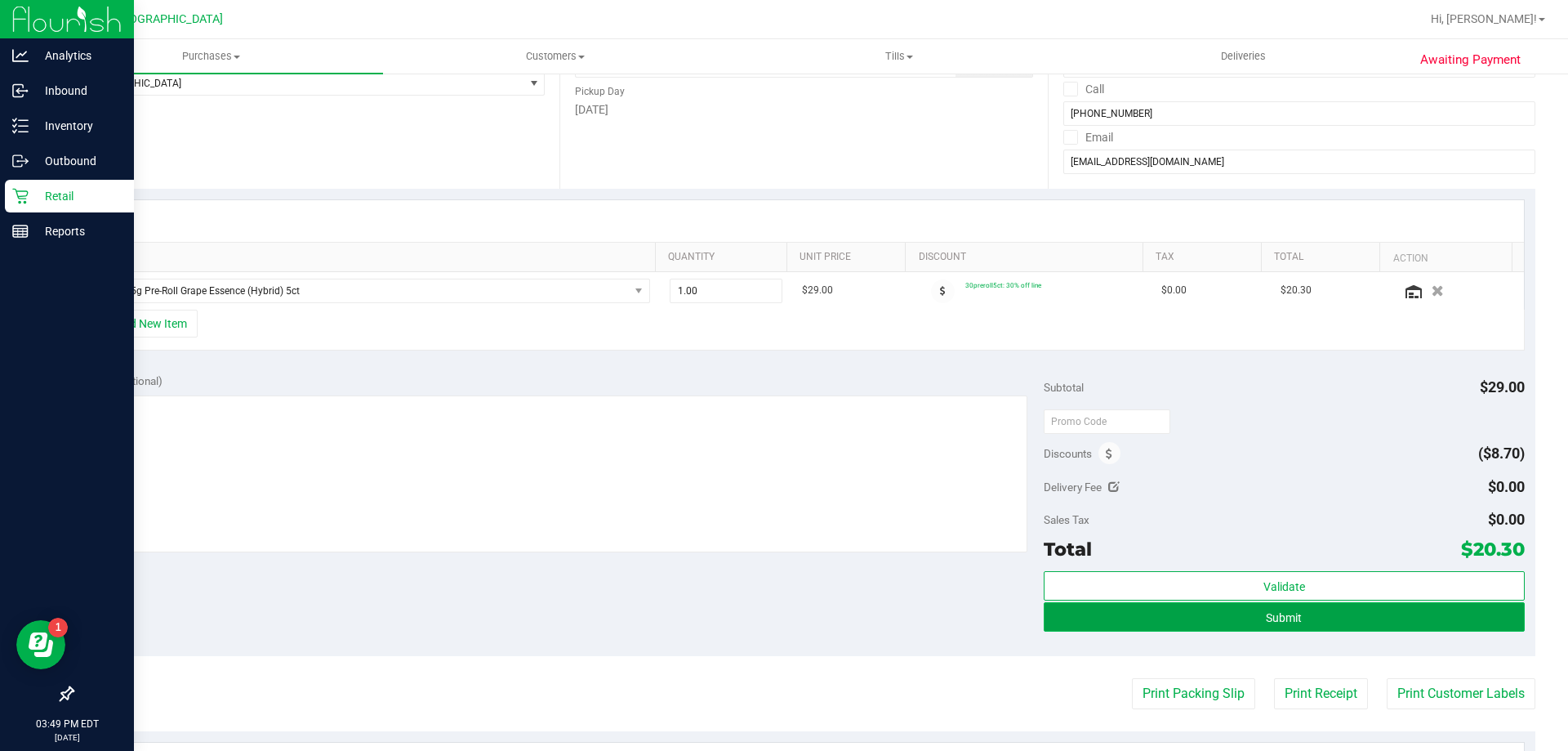
click at [1061, 619] on button "Submit" at bounding box center [1284, 617] width 480 height 30
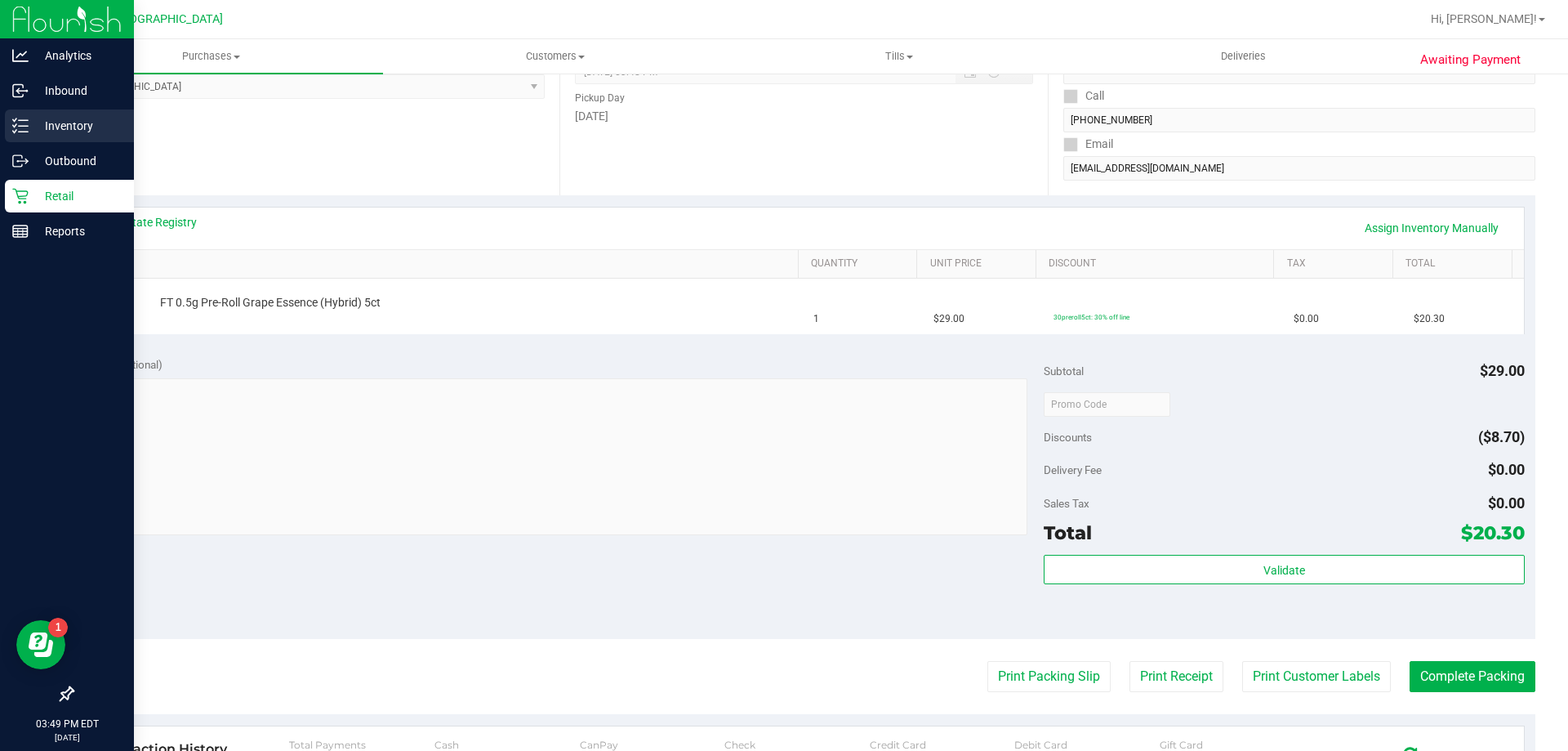
click at [67, 124] on p "Inventory" at bounding box center [77, 126] width 98 height 20
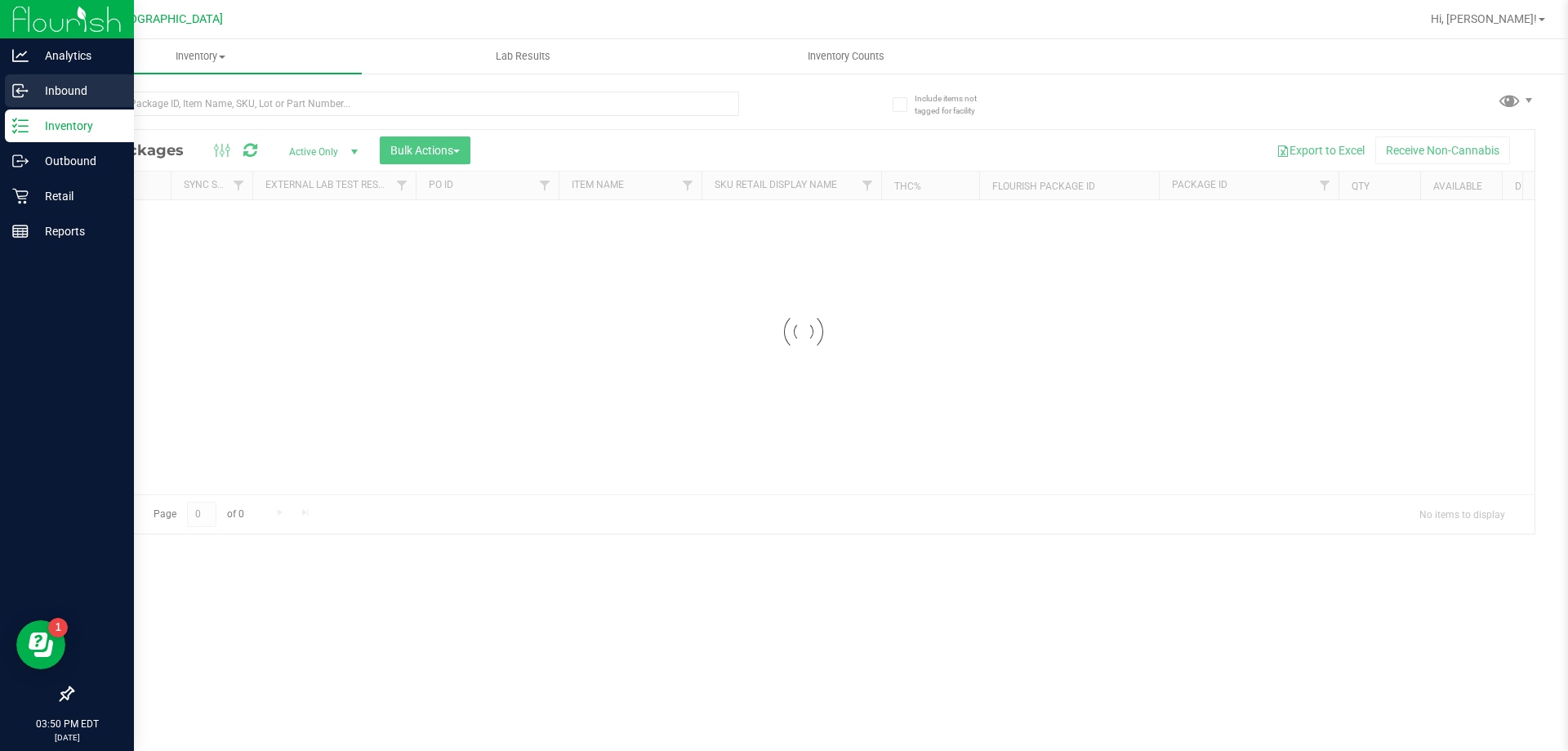
click at [72, 92] on p "Inbound" at bounding box center [77, 90] width 98 height 20
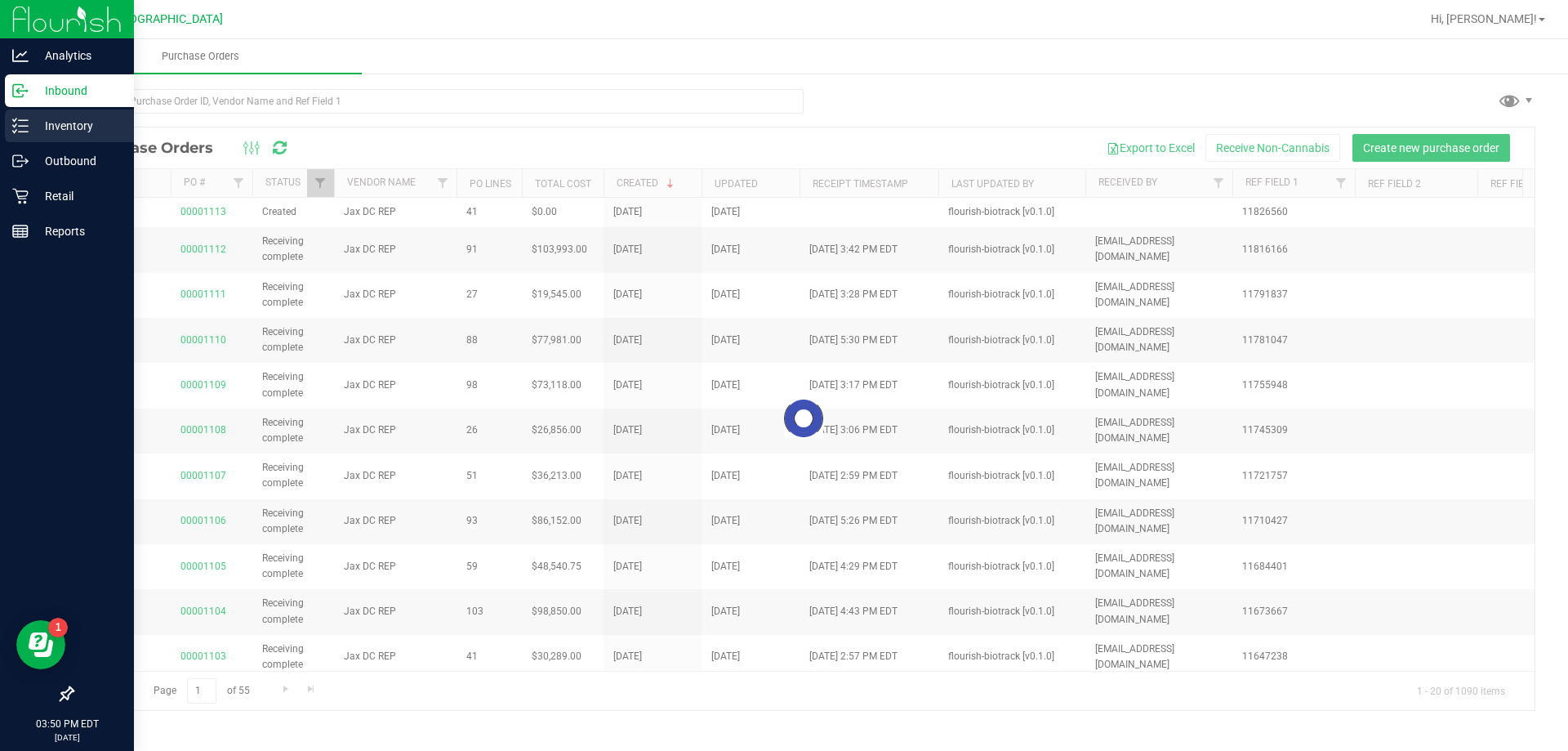
click at [70, 129] on p "Inventory" at bounding box center [77, 126] width 98 height 20
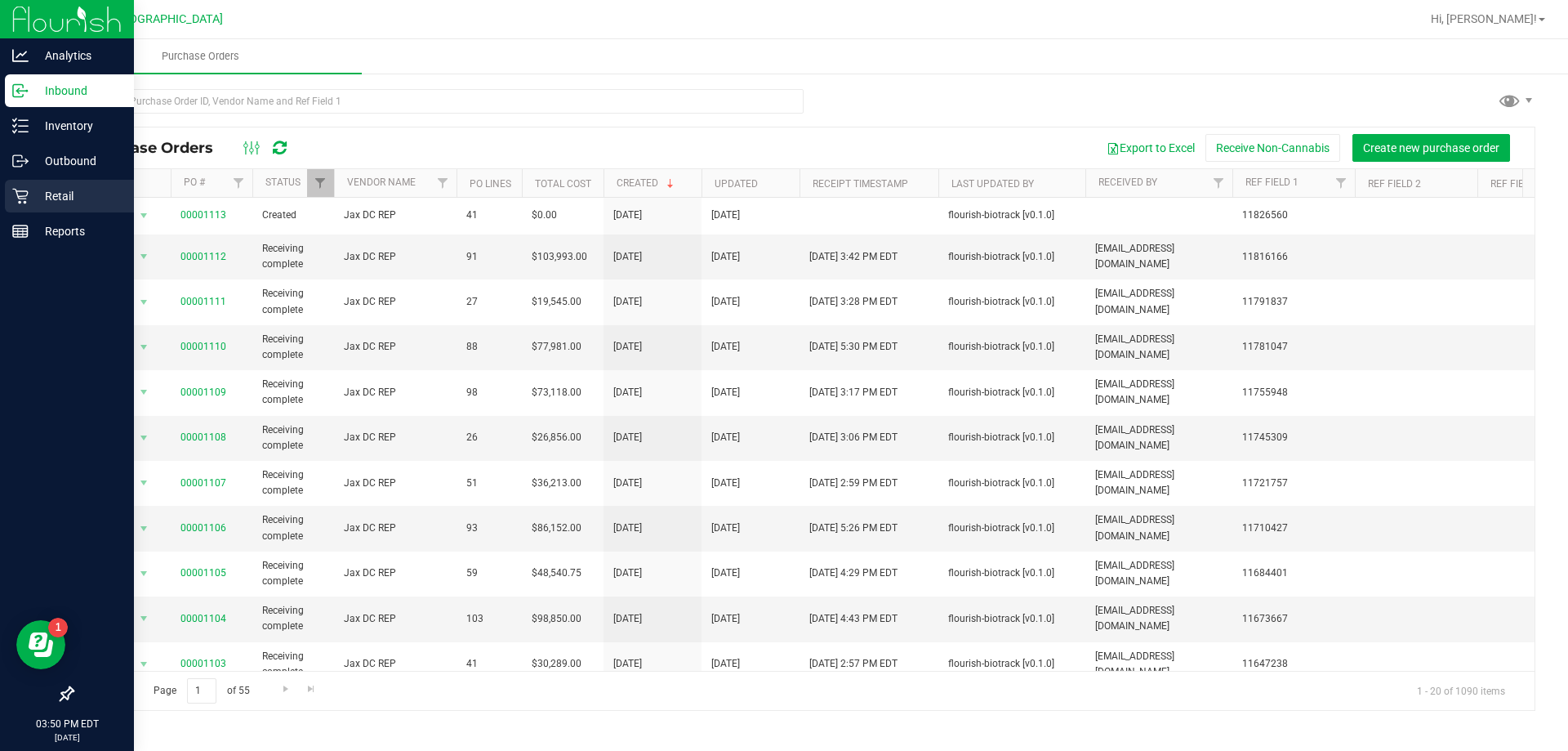
click at [59, 200] on p "Retail" at bounding box center [77, 196] width 98 height 20
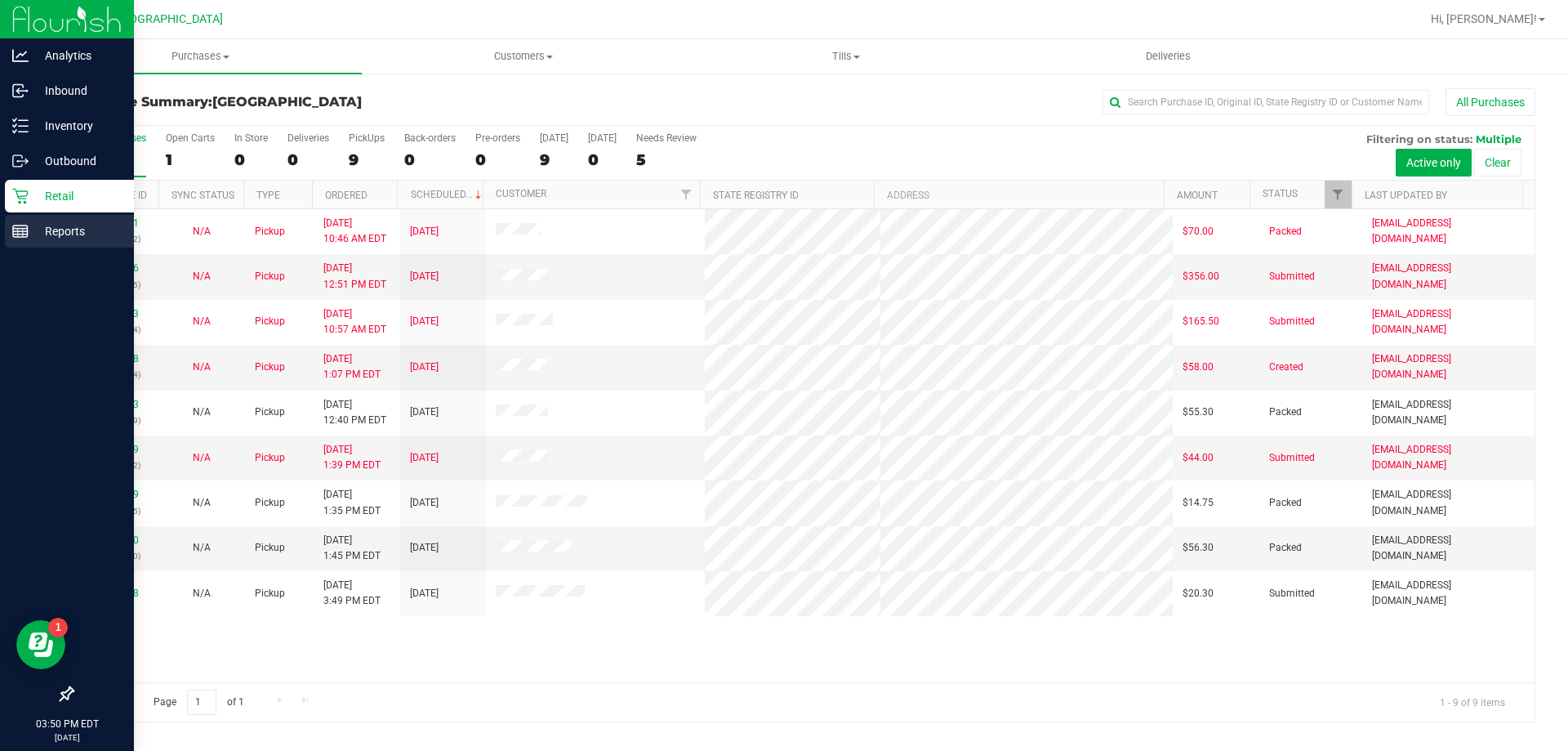
click at [67, 233] on p "Reports" at bounding box center [77, 231] width 98 height 20
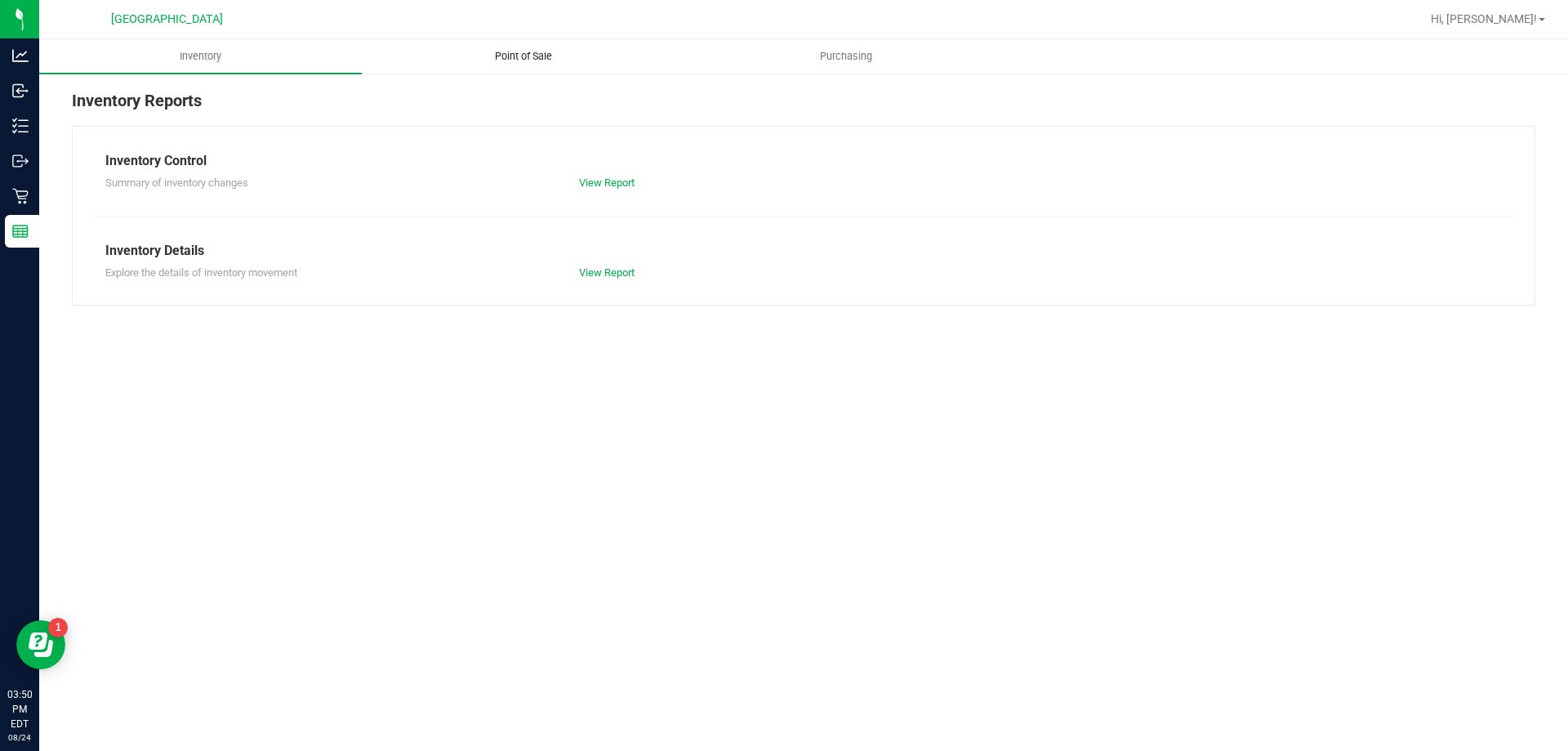
click at [539, 56] on span "Point of Sale" at bounding box center [523, 55] width 101 height 14
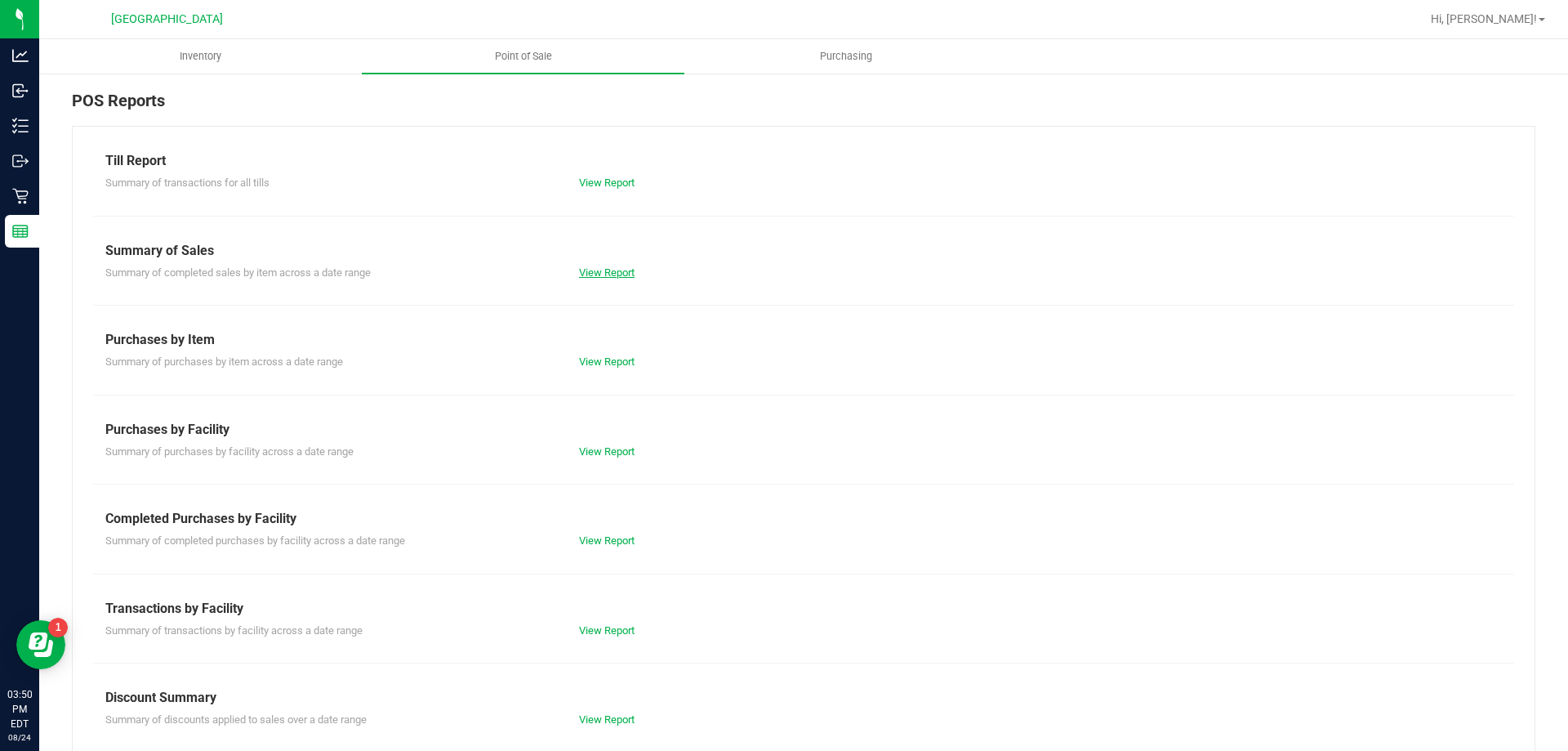
click at [622, 278] on link "View Report" at bounding box center [607, 272] width 55 height 12
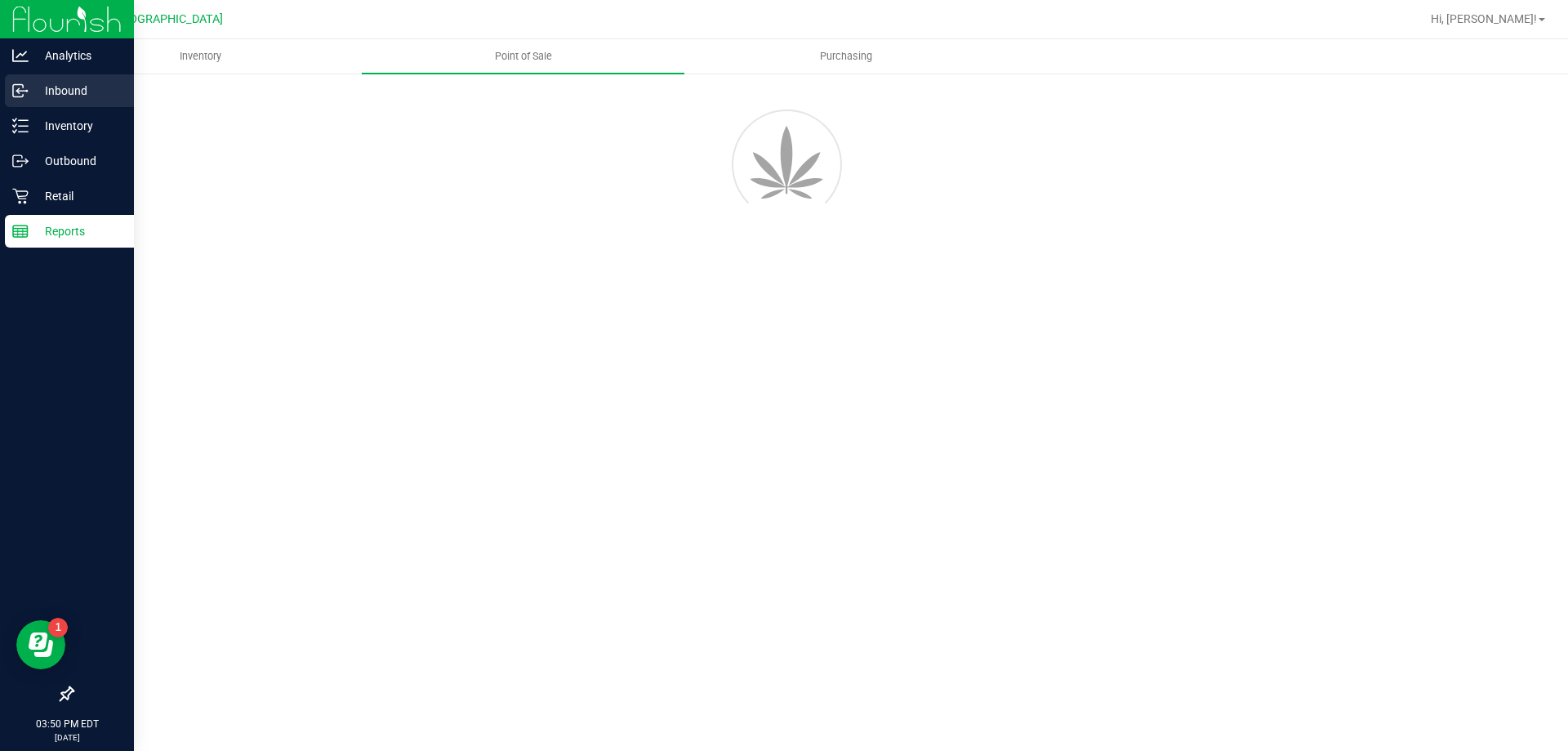
click at [49, 90] on p "Inbound" at bounding box center [77, 90] width 98 height 20
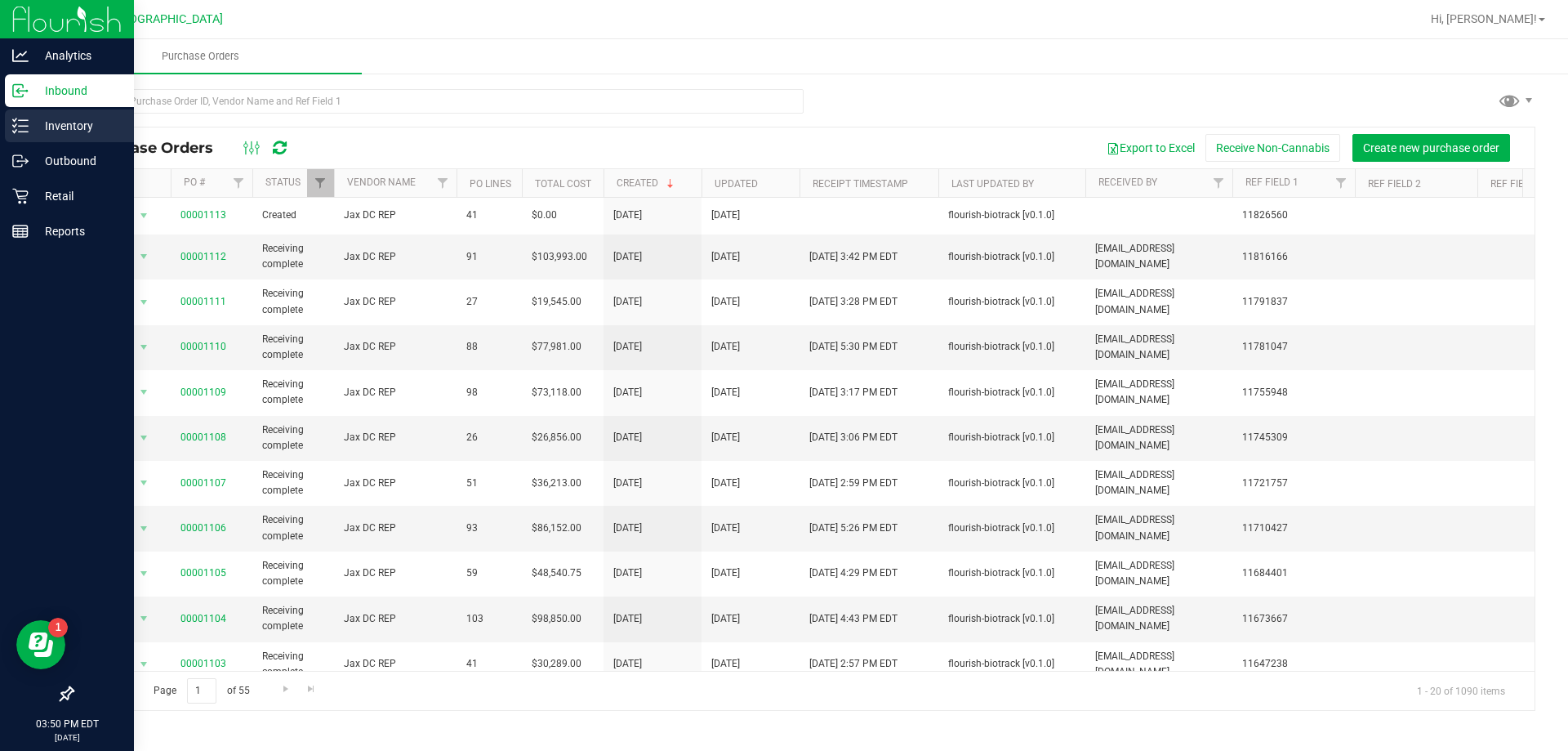
click at [78, 129] on p "Inventory" at bounding box center [77, 126] width 98 height 20
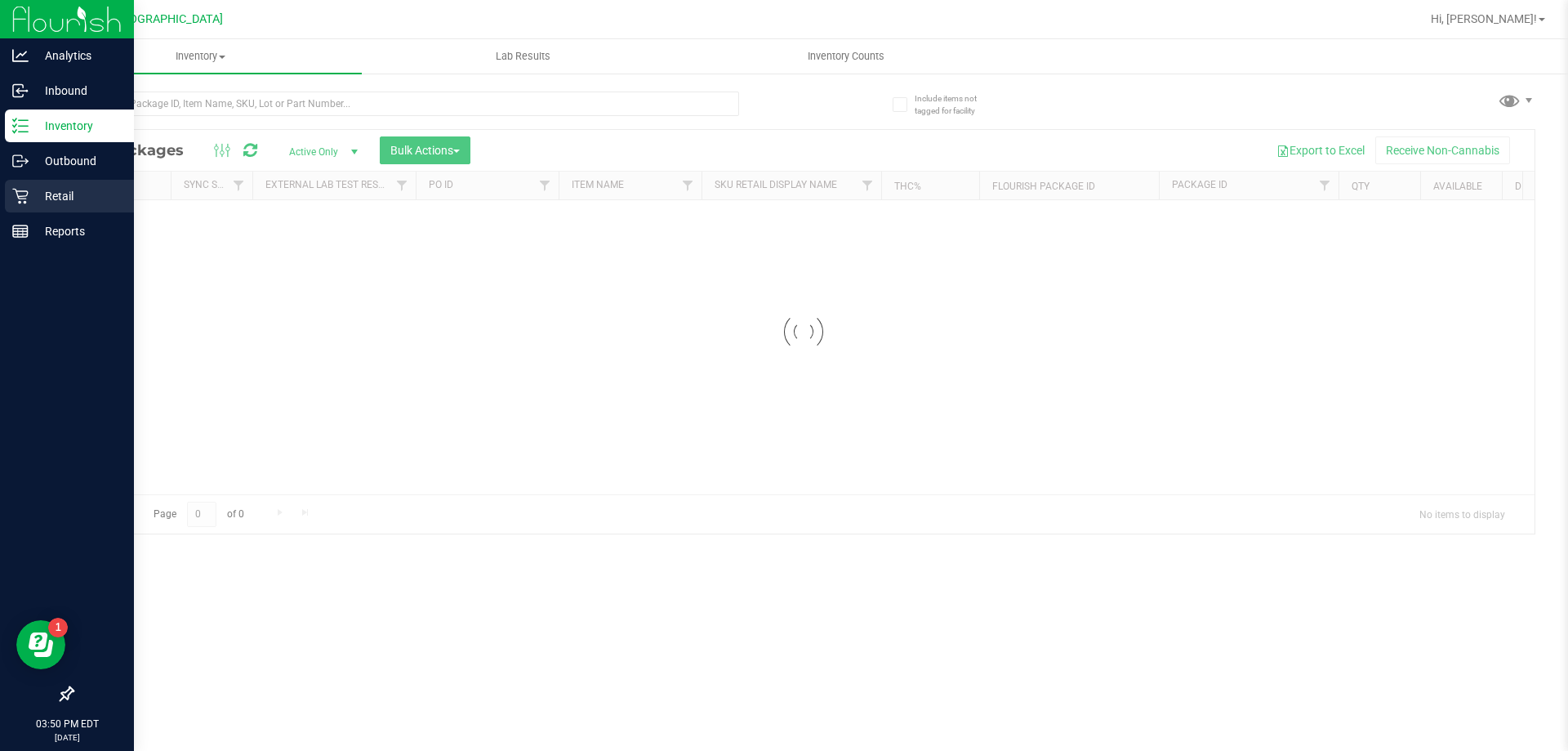
click at [56, 193] on p "Retail" at bounding box center [77, 196] width 98 height 20
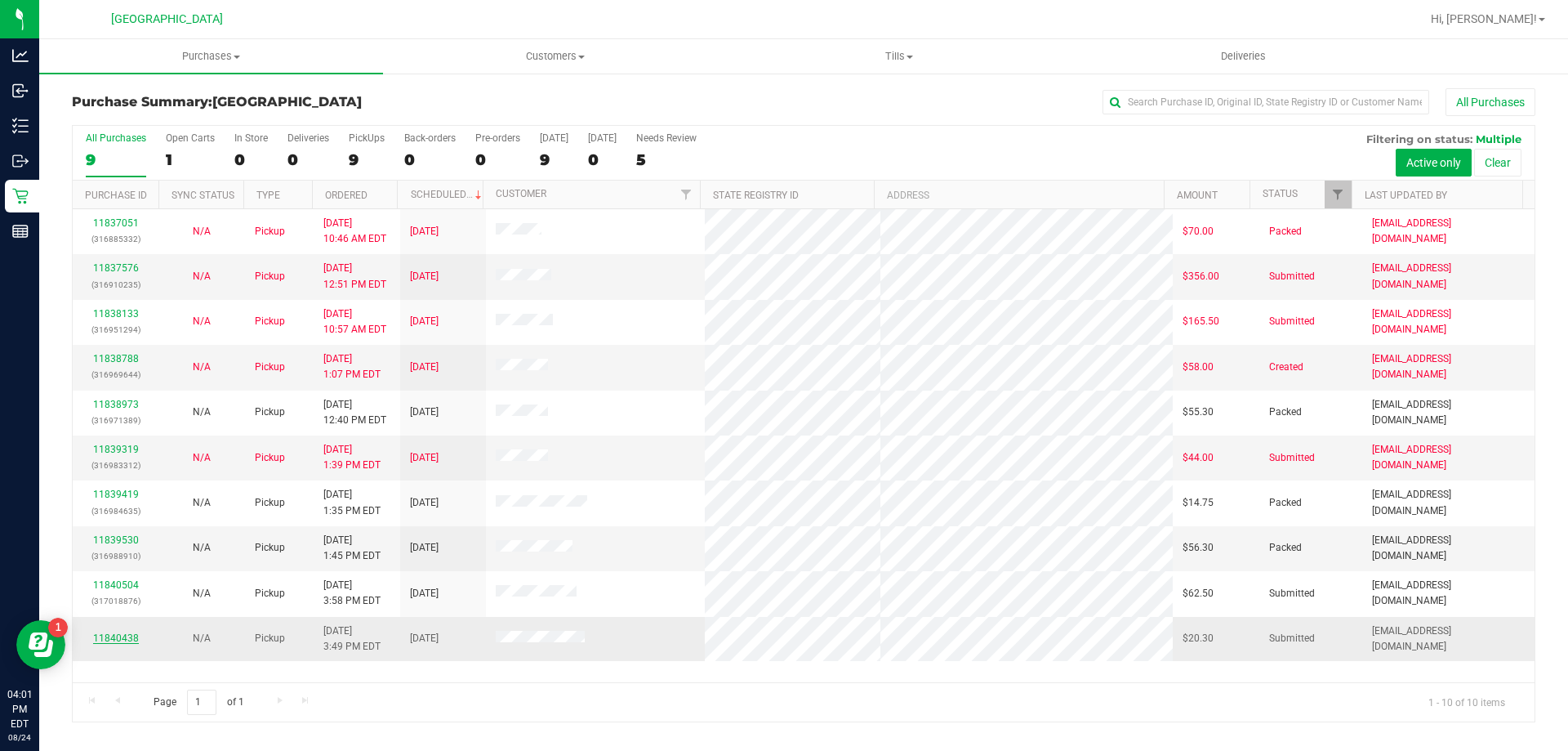
click at [108, 638] on link "11840438" at bounding box center [116, 638] width 46 height 11
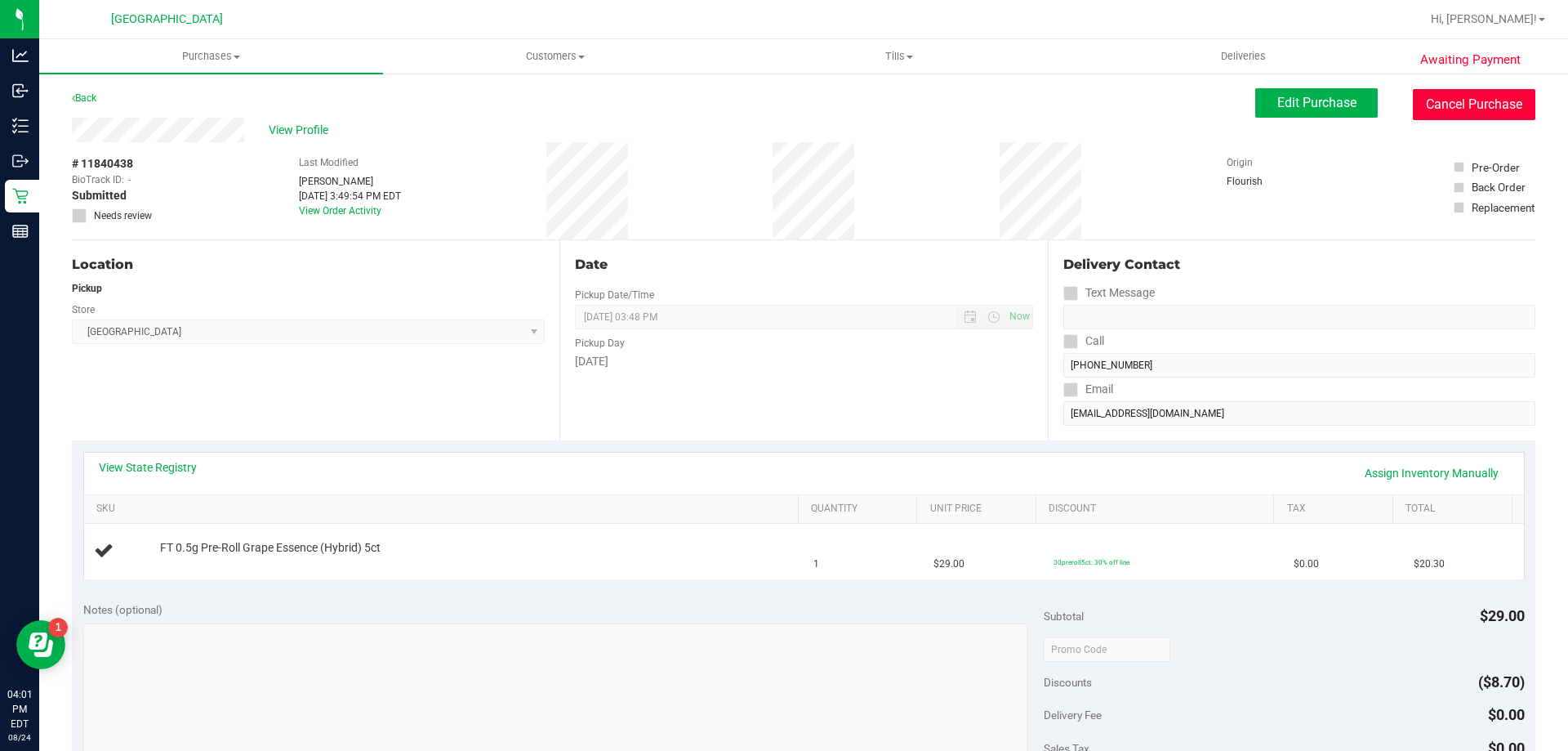
click at [1443, 107] on button "Cancel Purchase" at bounding box center [1474, 105] width 123 height 31
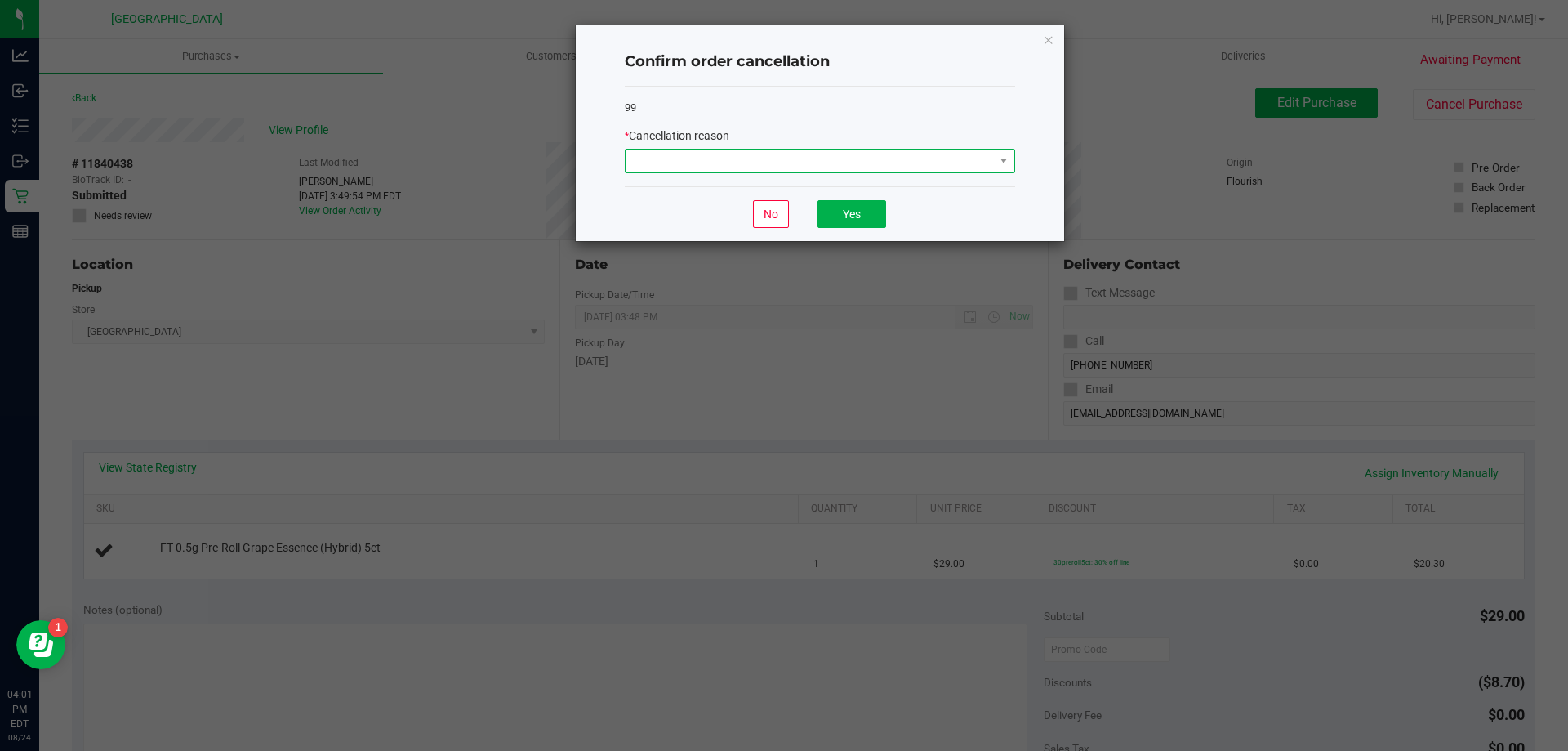
click at [902, 154] on span at bounding box center [809, 161] width 368 height 23
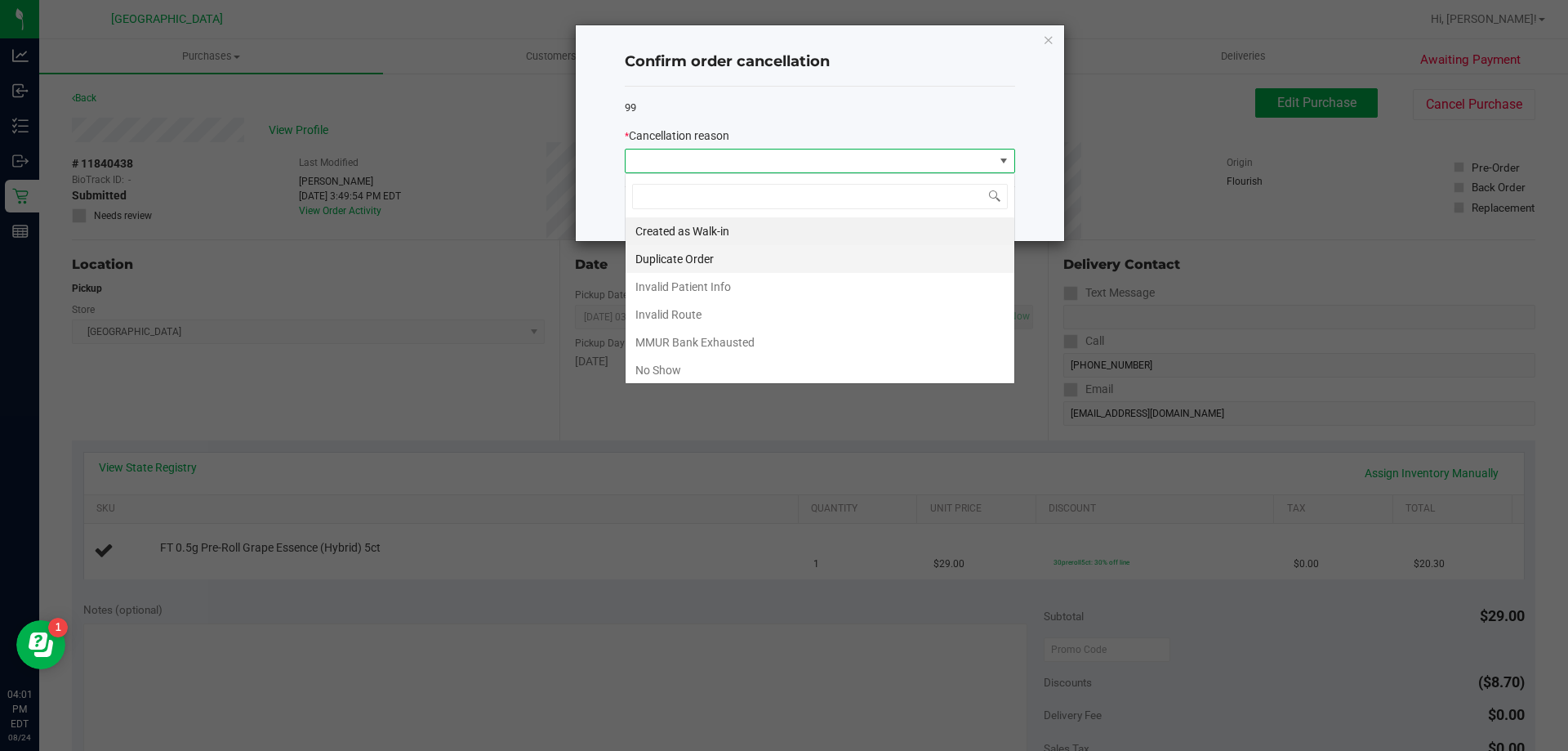
scroll to position [25, 390]
click at [673, 366] on li "No Show" at bounding box center [819, 369] width 389 height 28
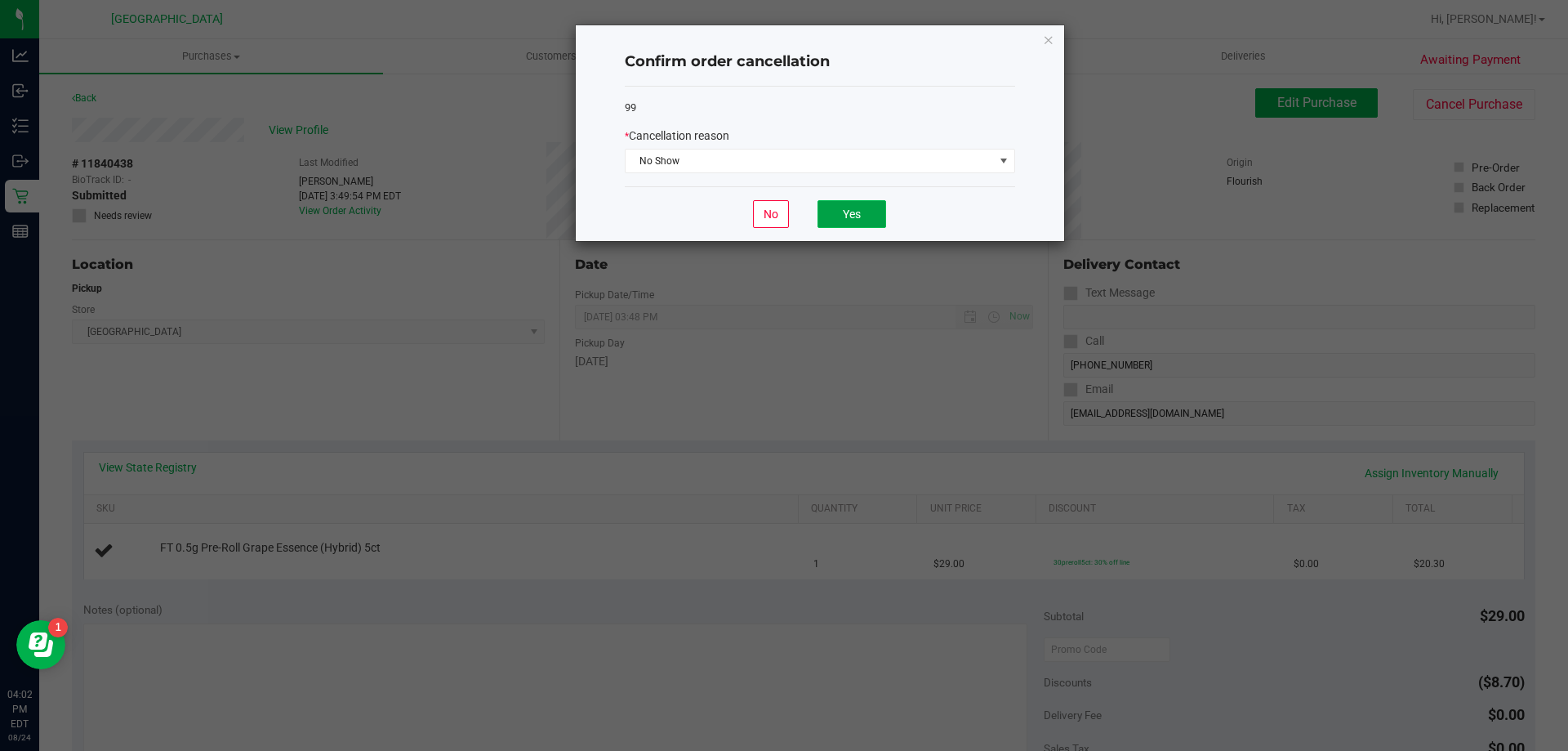
click at [873, 219] on button "Yes" at bounding box center [852, 213] width 69 height 28
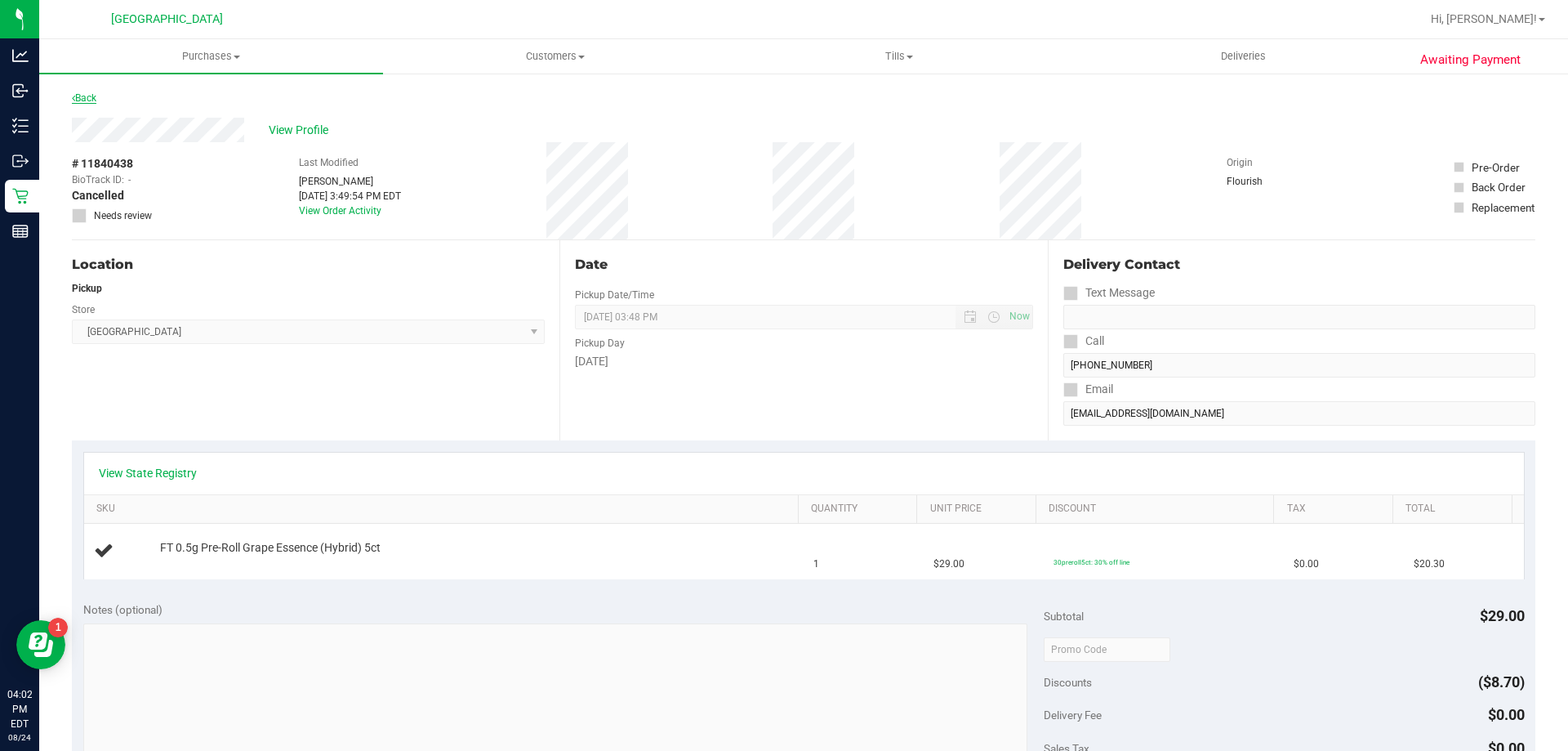
click at [88, 96] on link "Back" at bounding box center [85, 98] width 25 height 11
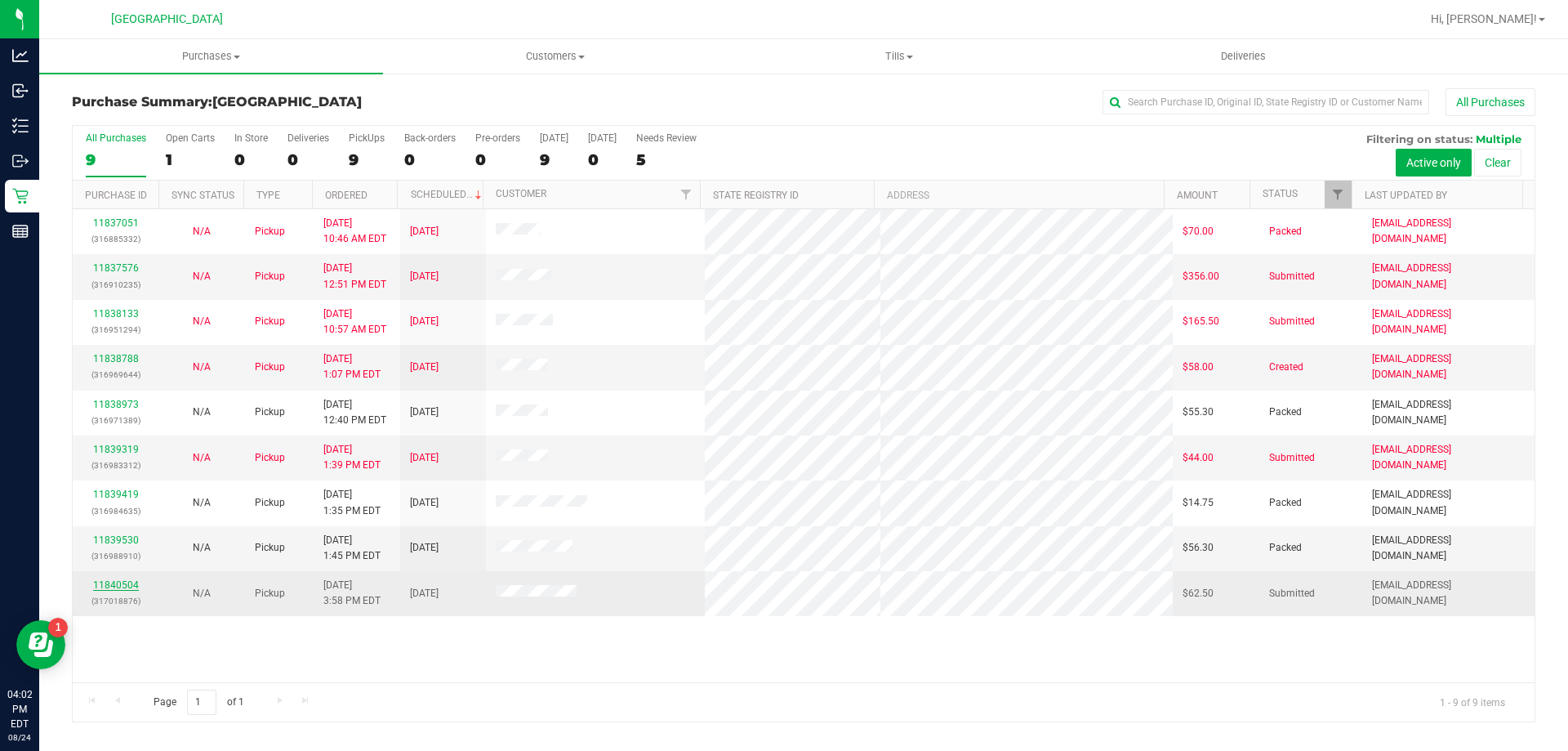
click at [122, 587] on link "11840504" at bounding box center [116, 585] width 46 height 11
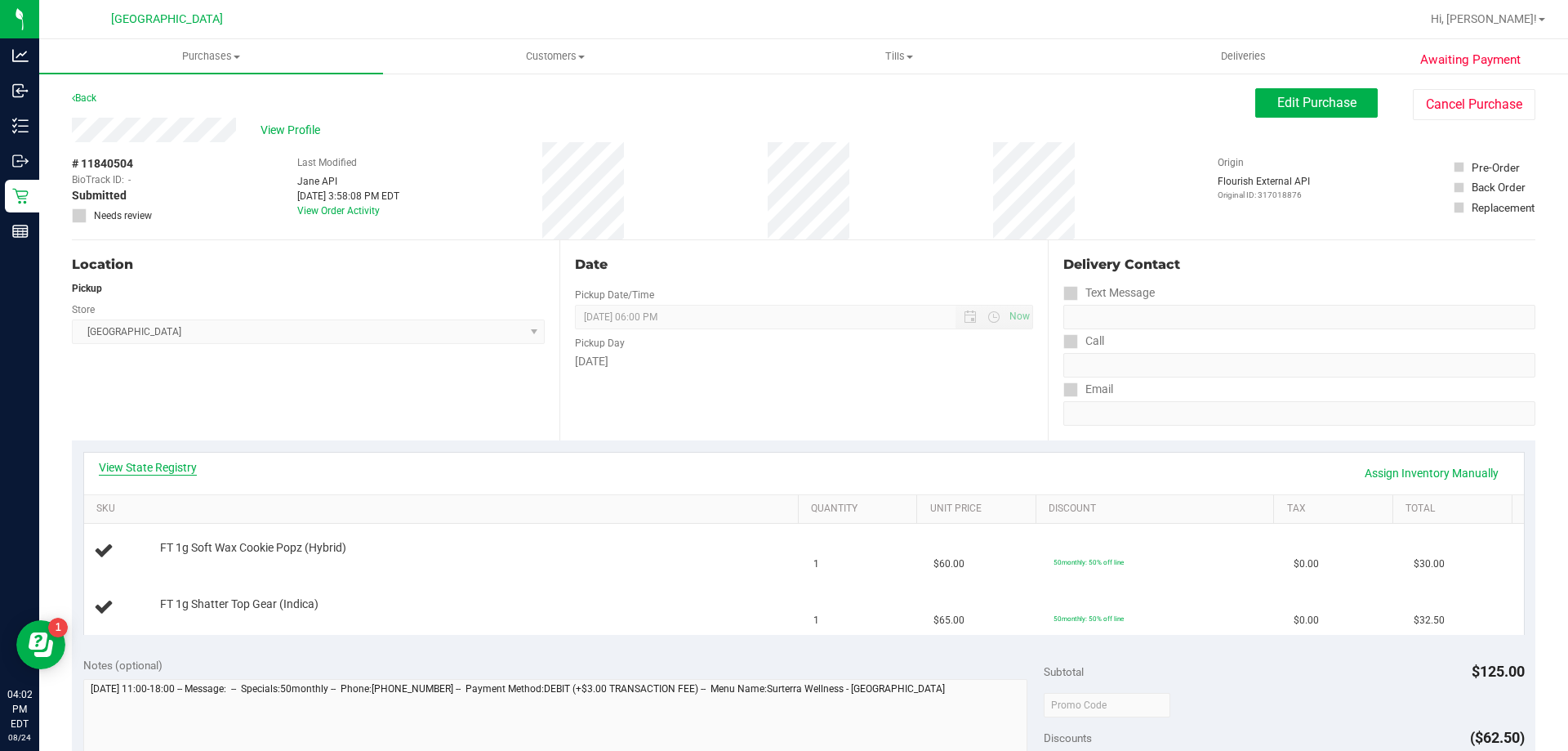
click at [145, 465] on link "View State Registry" at bounding box center [147, 466] width 98 height 16
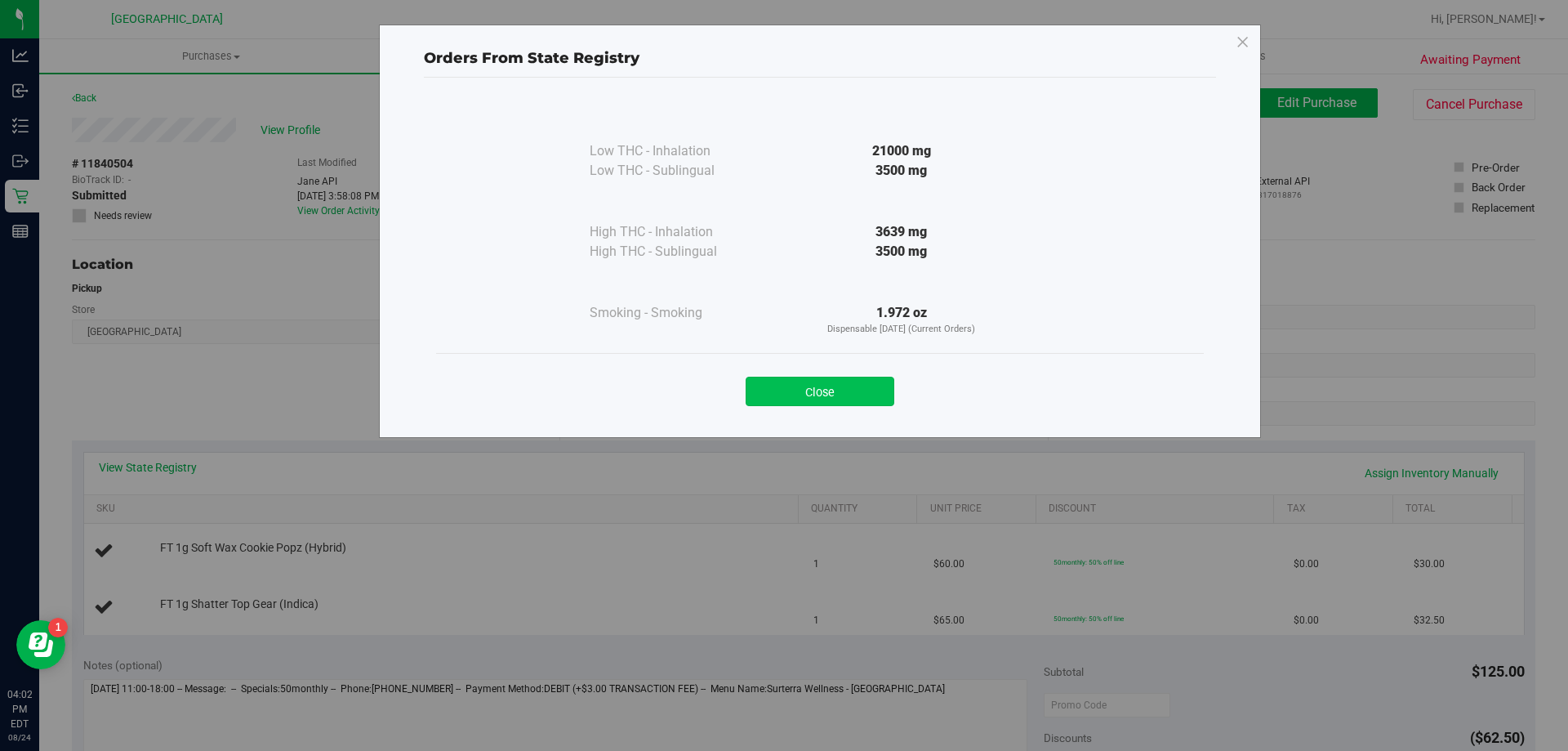
click at [827, 391] on button "Close" at bounding box center [820, 391] width 148 height 30
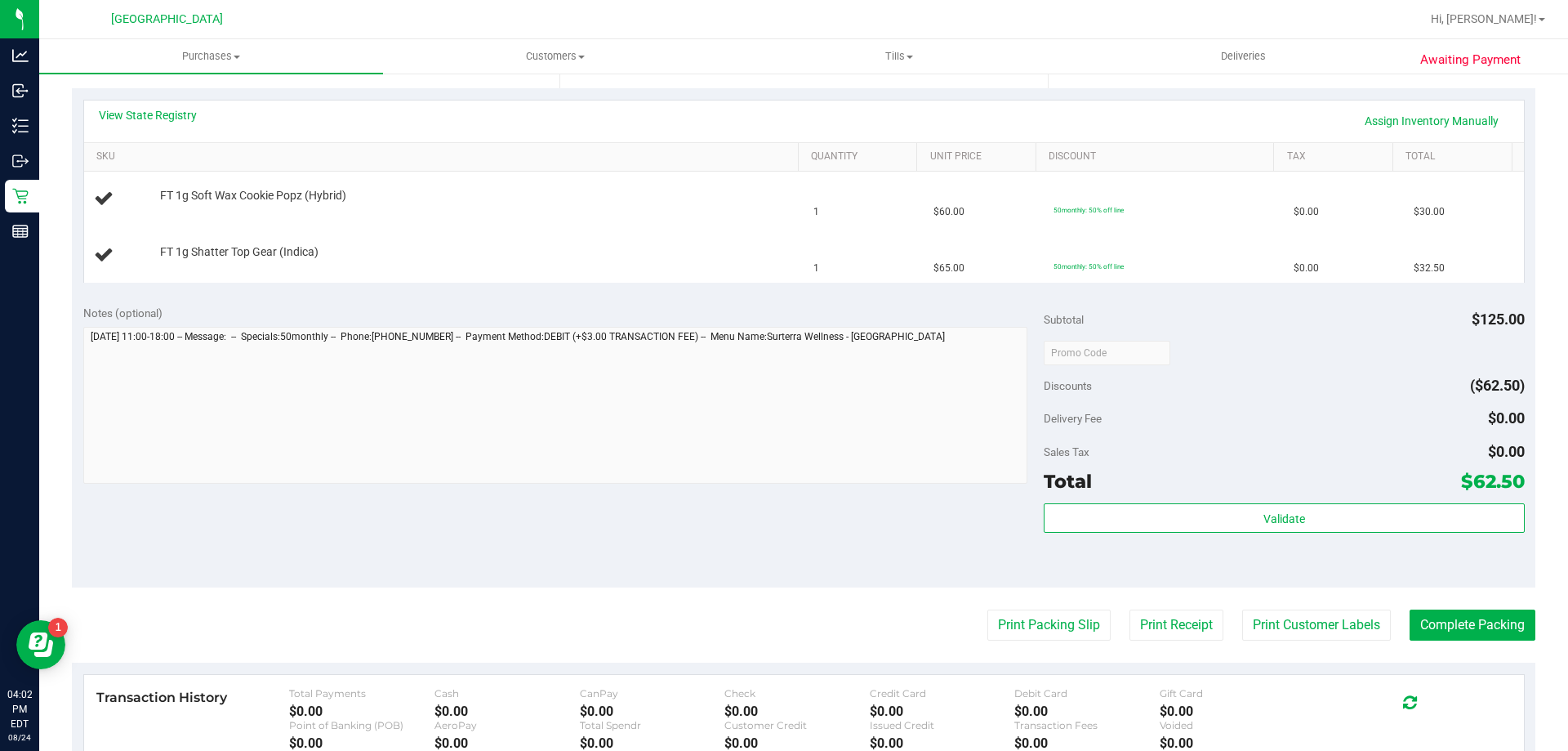
scroll to position [408, 0]
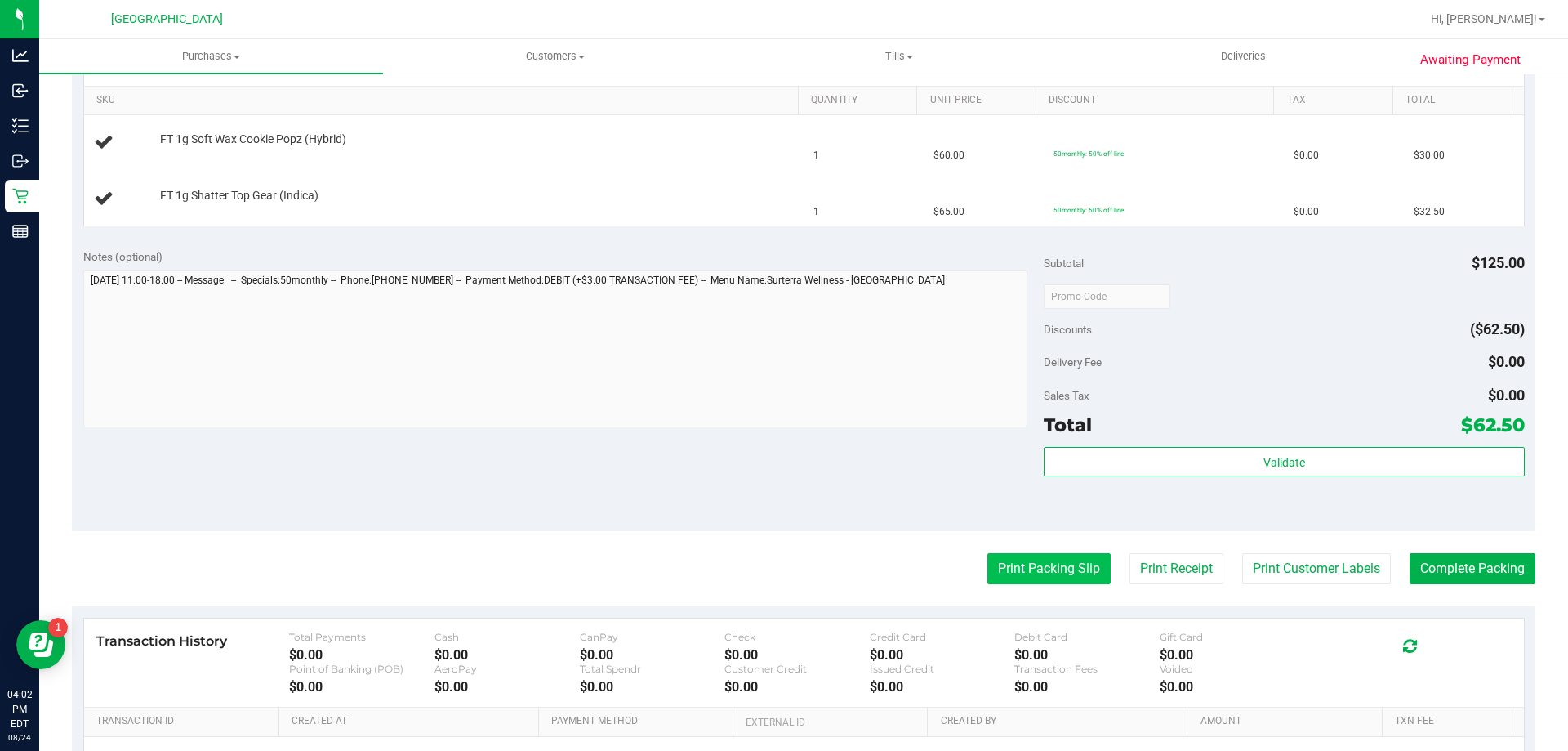
click at [1005, 569] on button "Print Packing Slip" at bounding box center [1049, 568] width 124 height 31
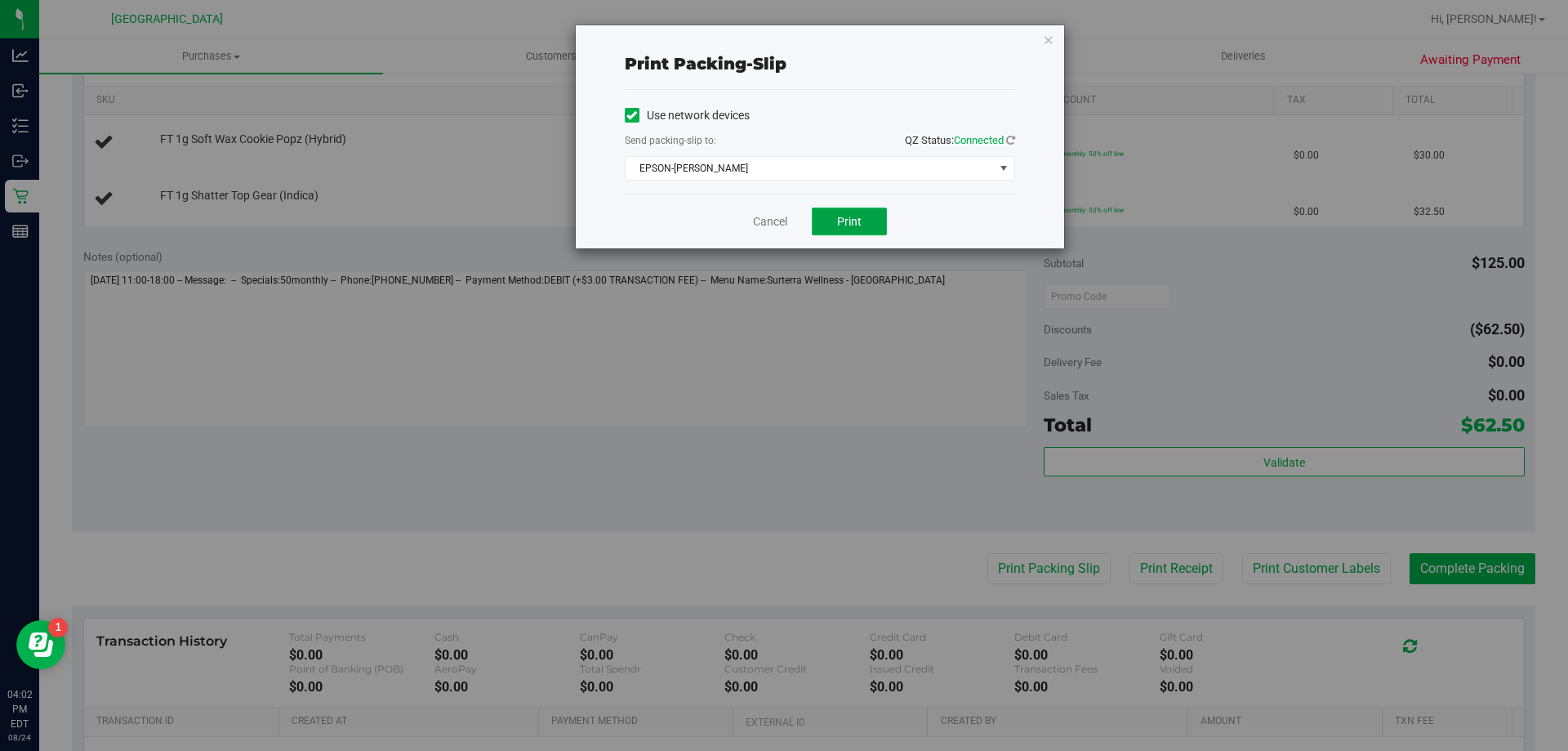
click at [849, 229] on button "Print" at bounding box center [849, 221] width 75 height 28
click at [771, 224] on link "Cancel" at bounding box center [770, 222] width 34 height 17
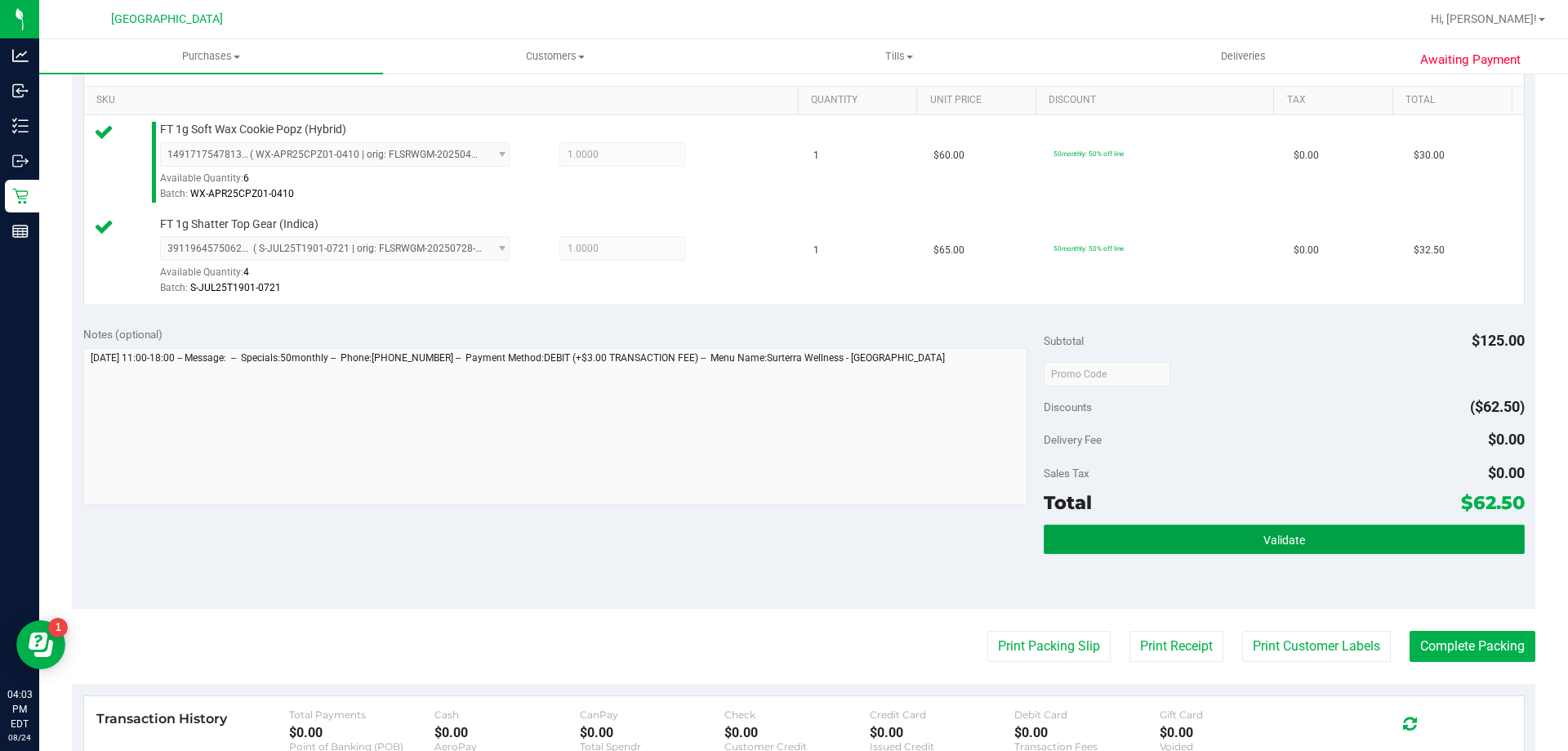
click at [1160, 533] on button "Validate" at bounding box center [1284, 539] width 480 height 30
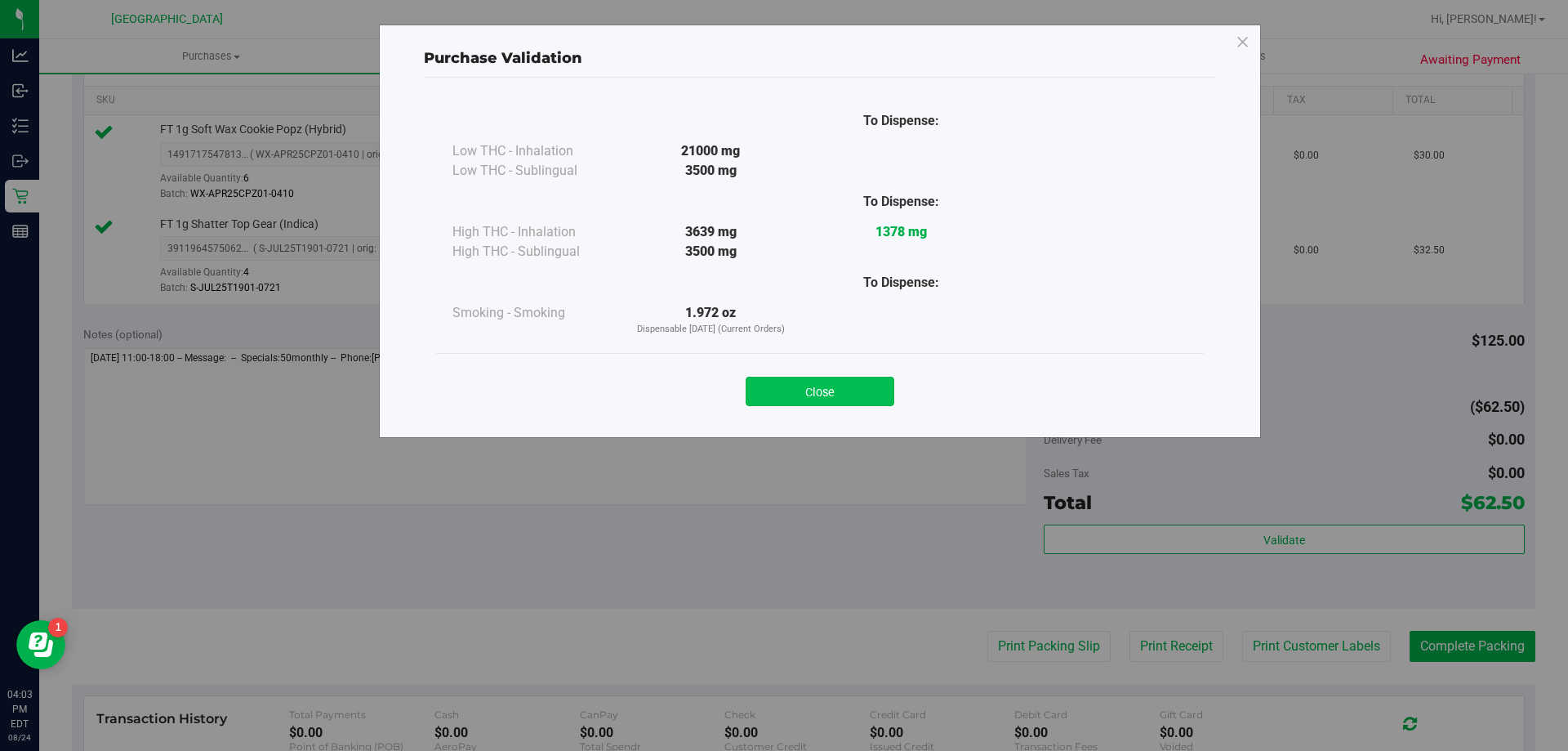
click at [825, 389] on button "Close" at bounding box center [820, 391] width 148 height 30
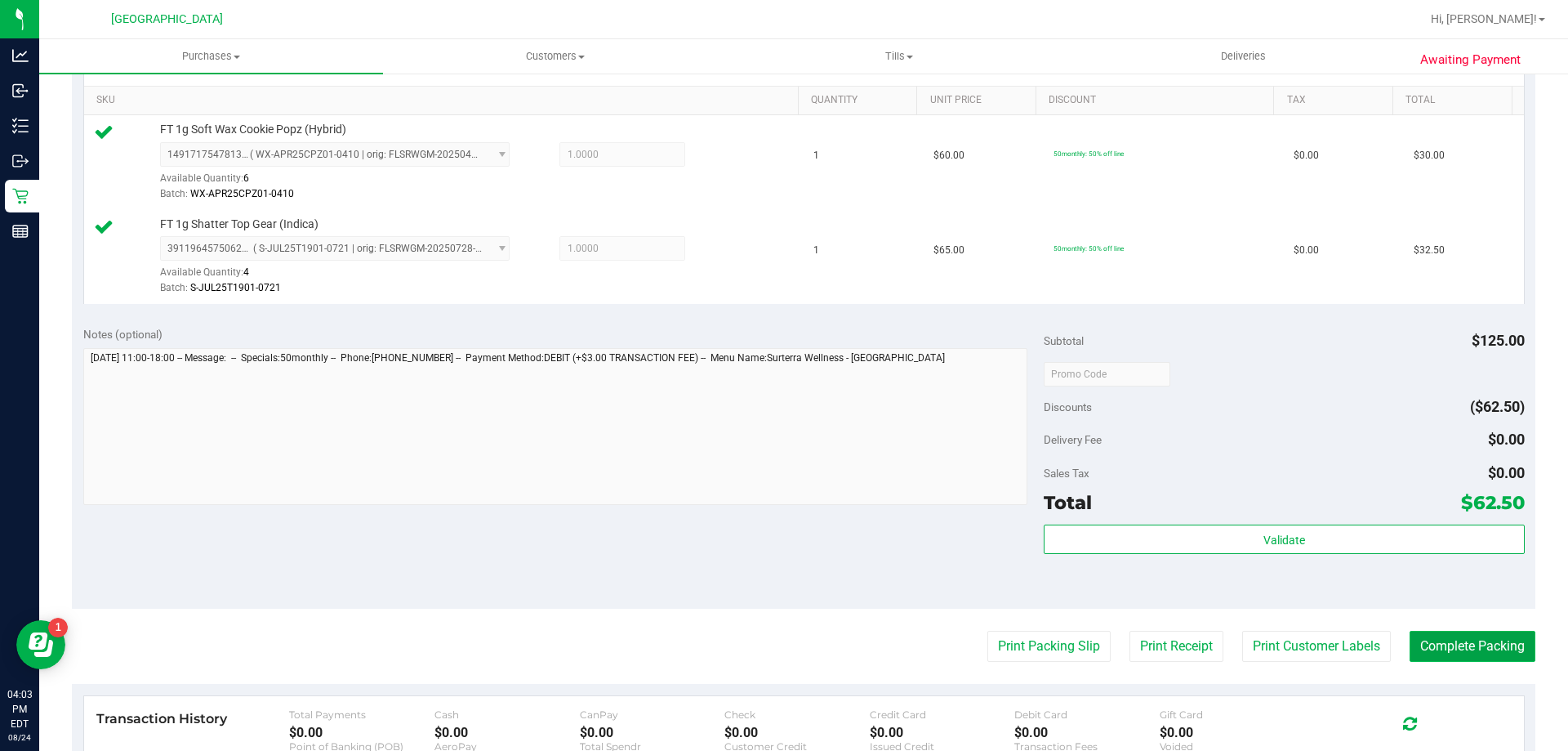
click at [1464, 643] on button "Complete Packing" at bounding box center [1472, 646] width 126 height 31
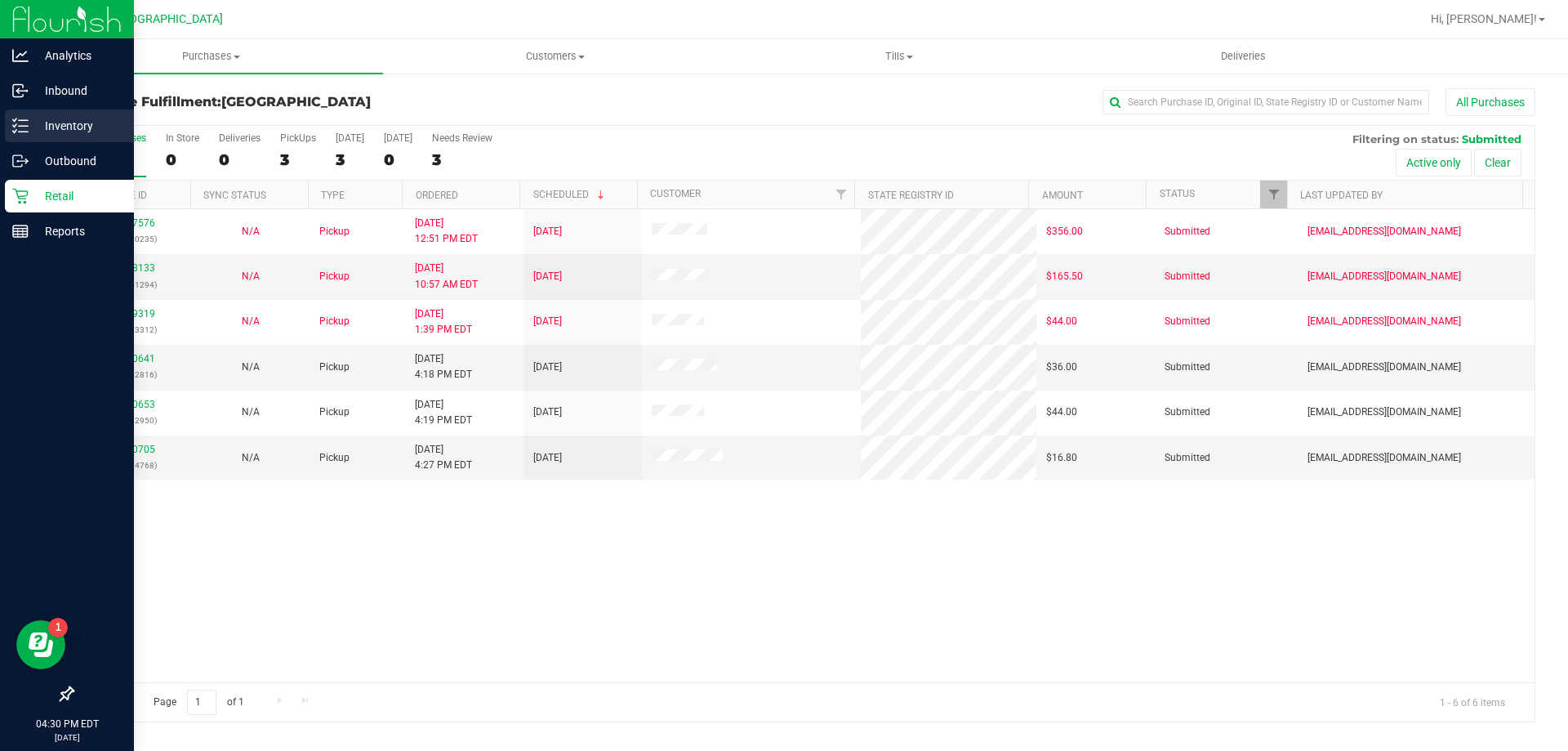
click at [84, 129] on p "Inventory" at bounding box center [77, 126] width 98 height 20
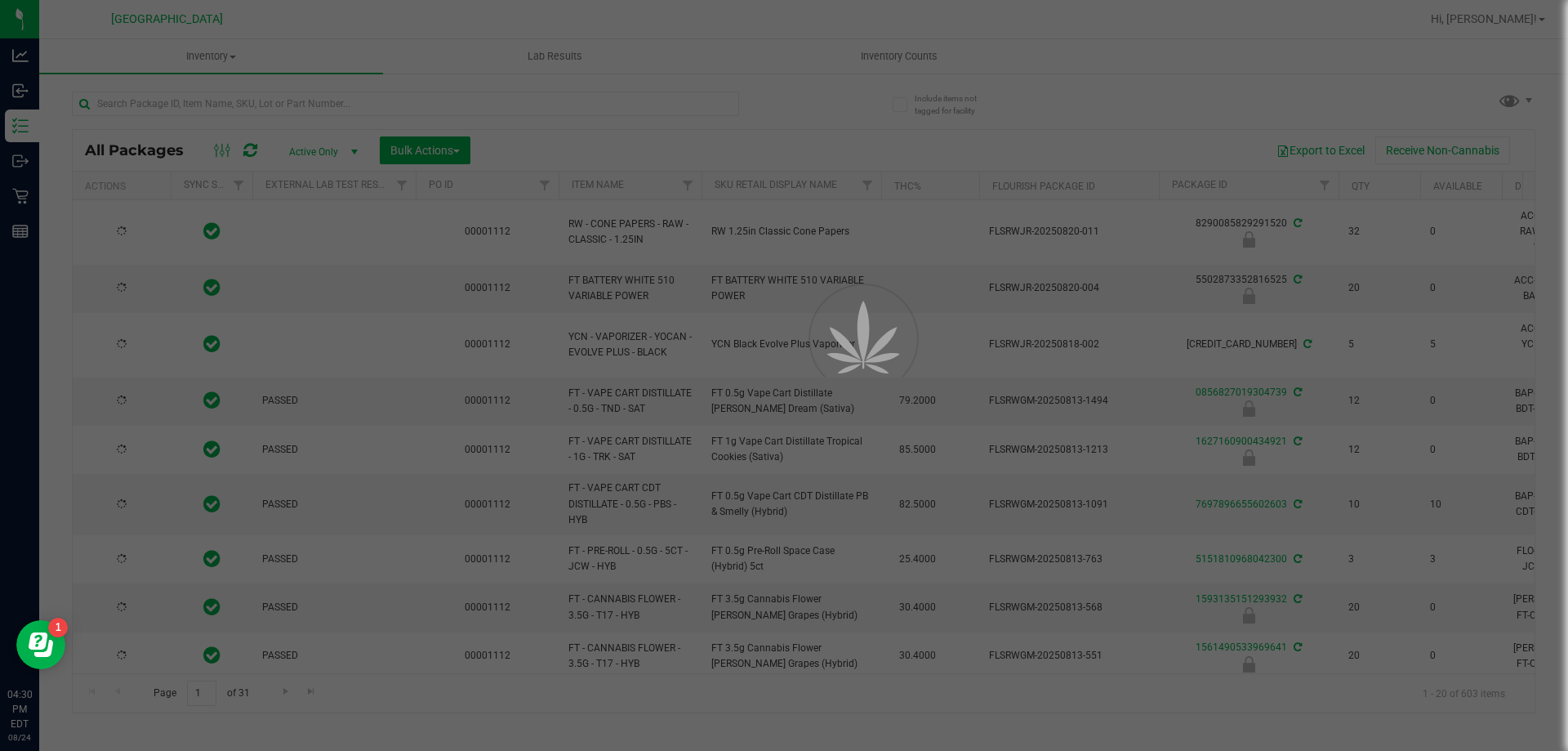
click at [213, 102] on div at bounding box center [784, 375] width 1568 height 751
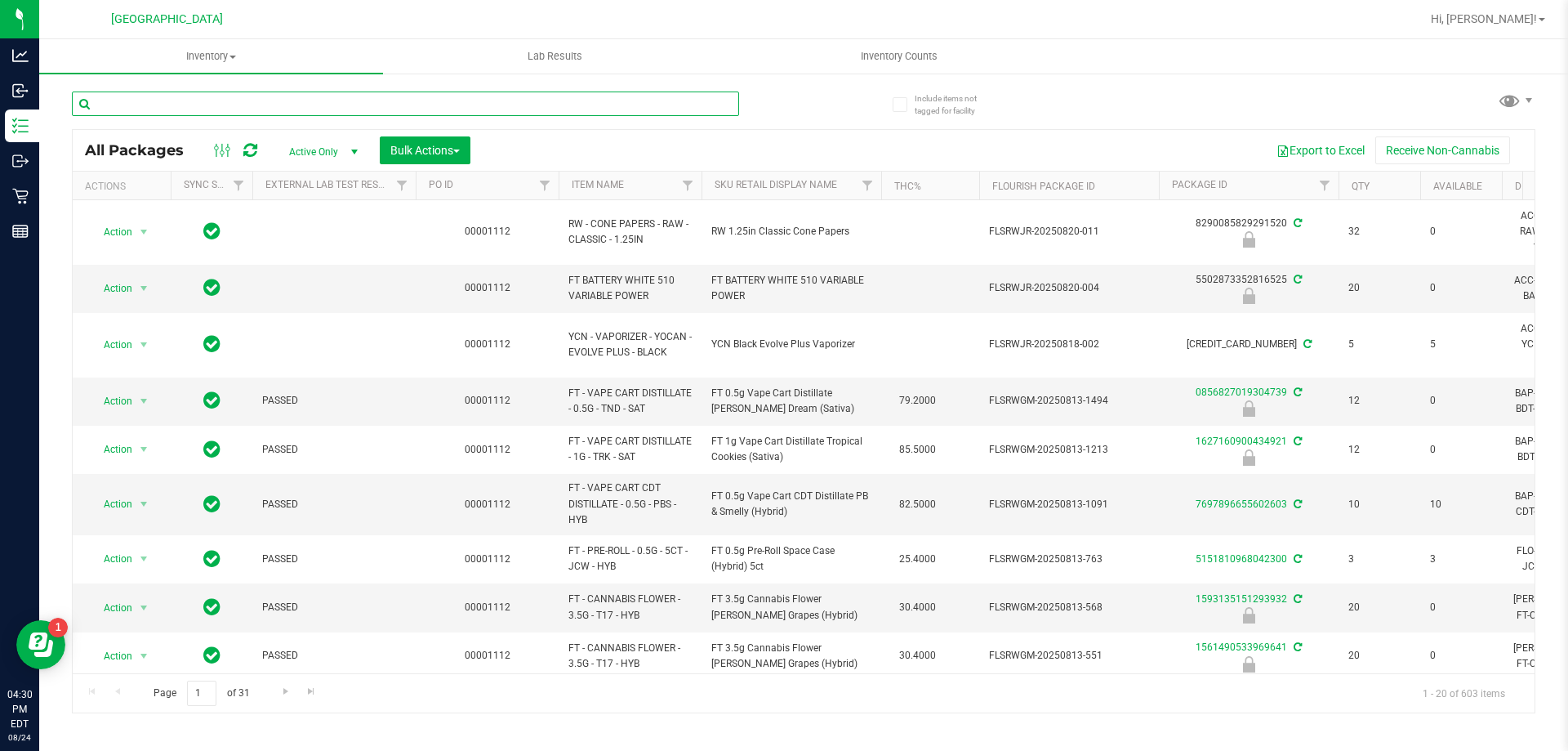
click at [216, 99] on input "text" at bounding box center [405, 104] width 667 height 25
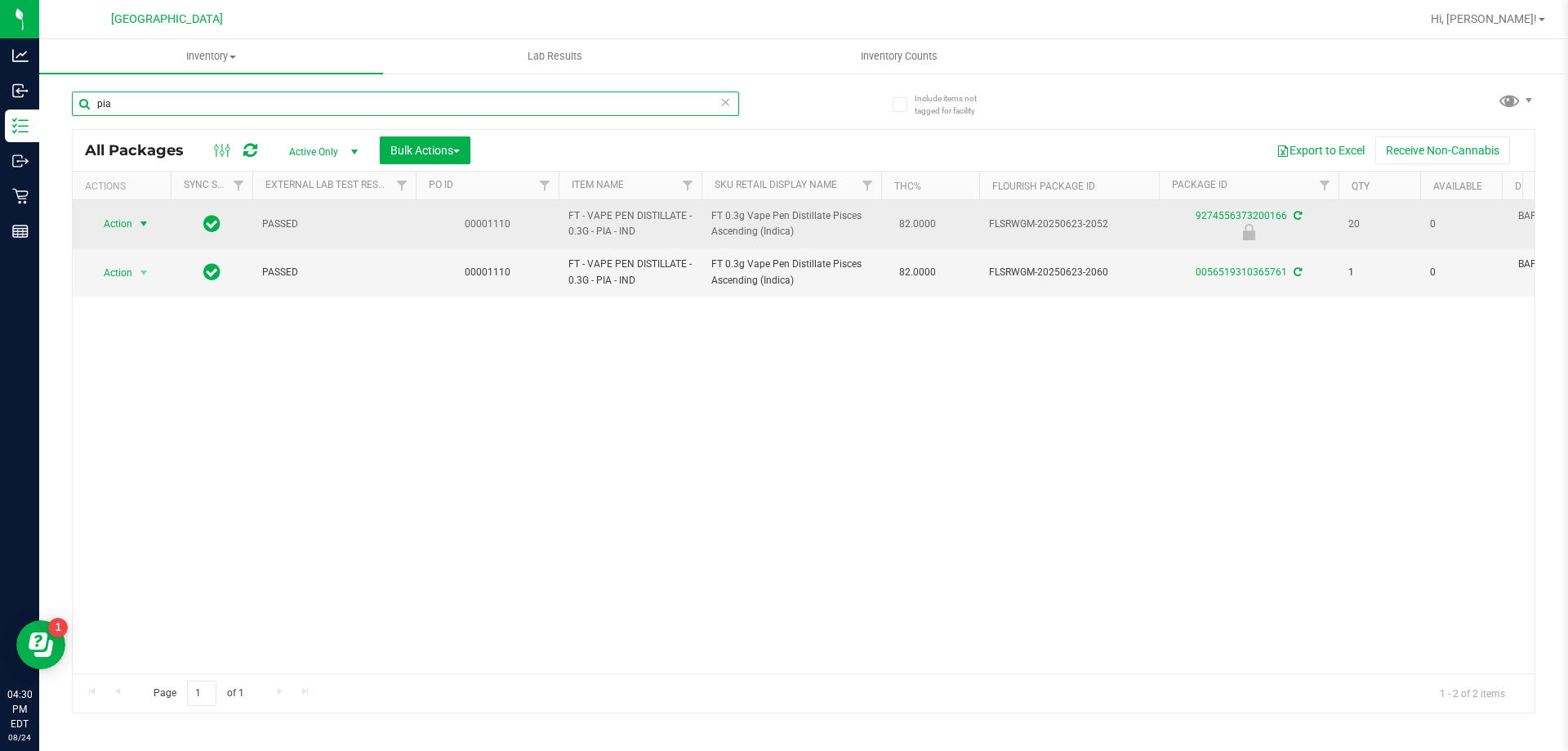
type input "pia"
click at [136, 220] on span "select" at bounding box center [144, 224] width 20 height 23
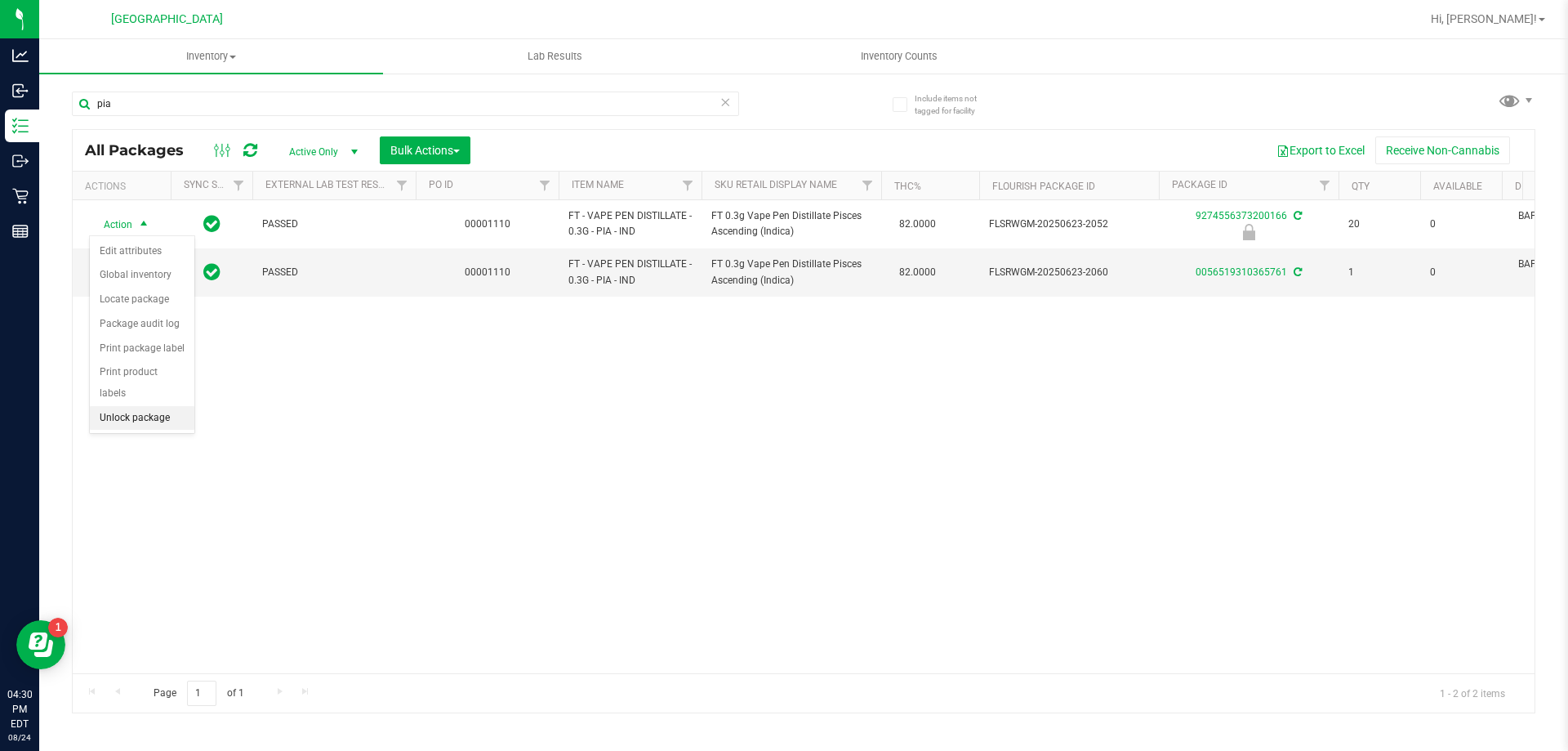
click at [130, 406] on li "Unlock package" at bounding box center [142, 419] width 105 height 25
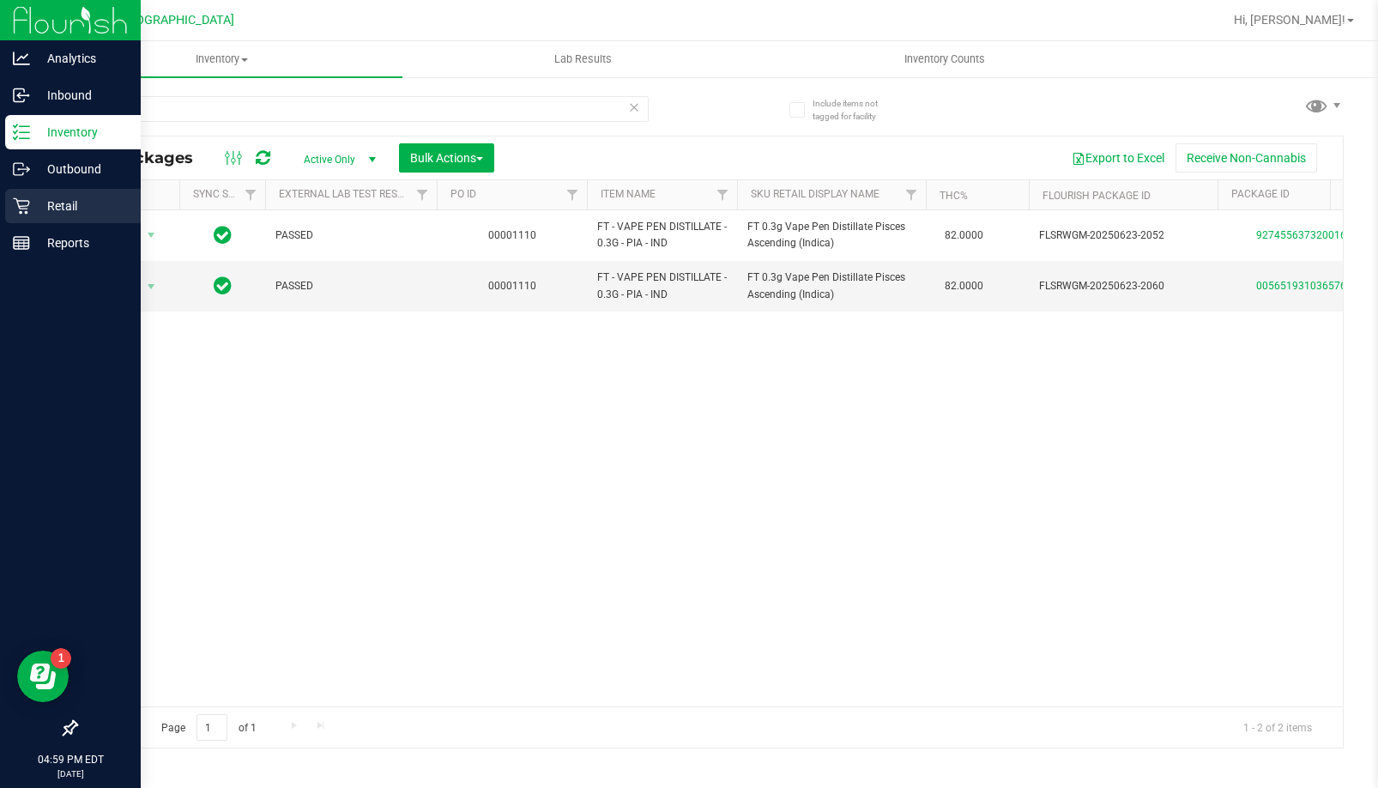
click at [39, 212] on p "Retail" at bounding box center [81, 206] width 103 height 21
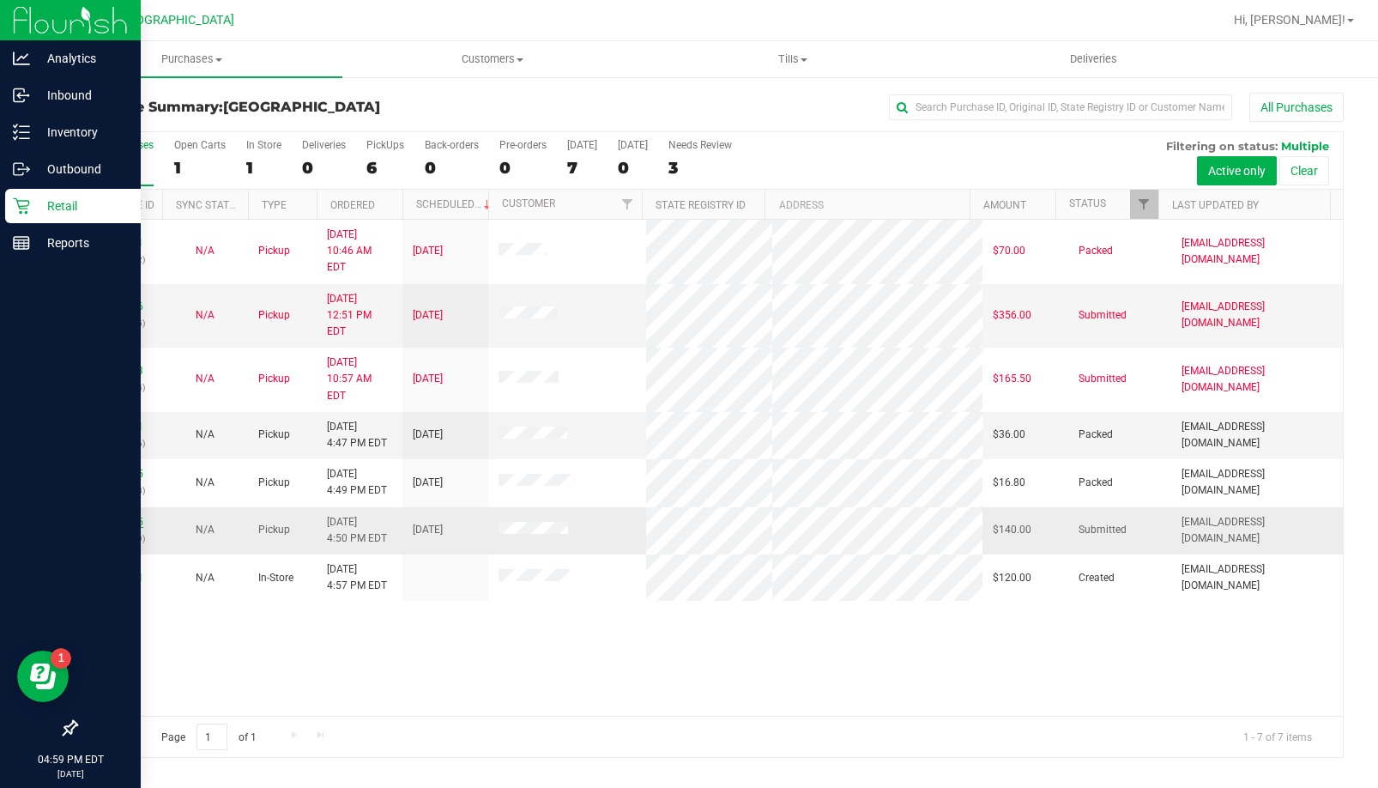
click at [109, 516] on link "11840845" at bounding box center [119, 522] width 48 height 12
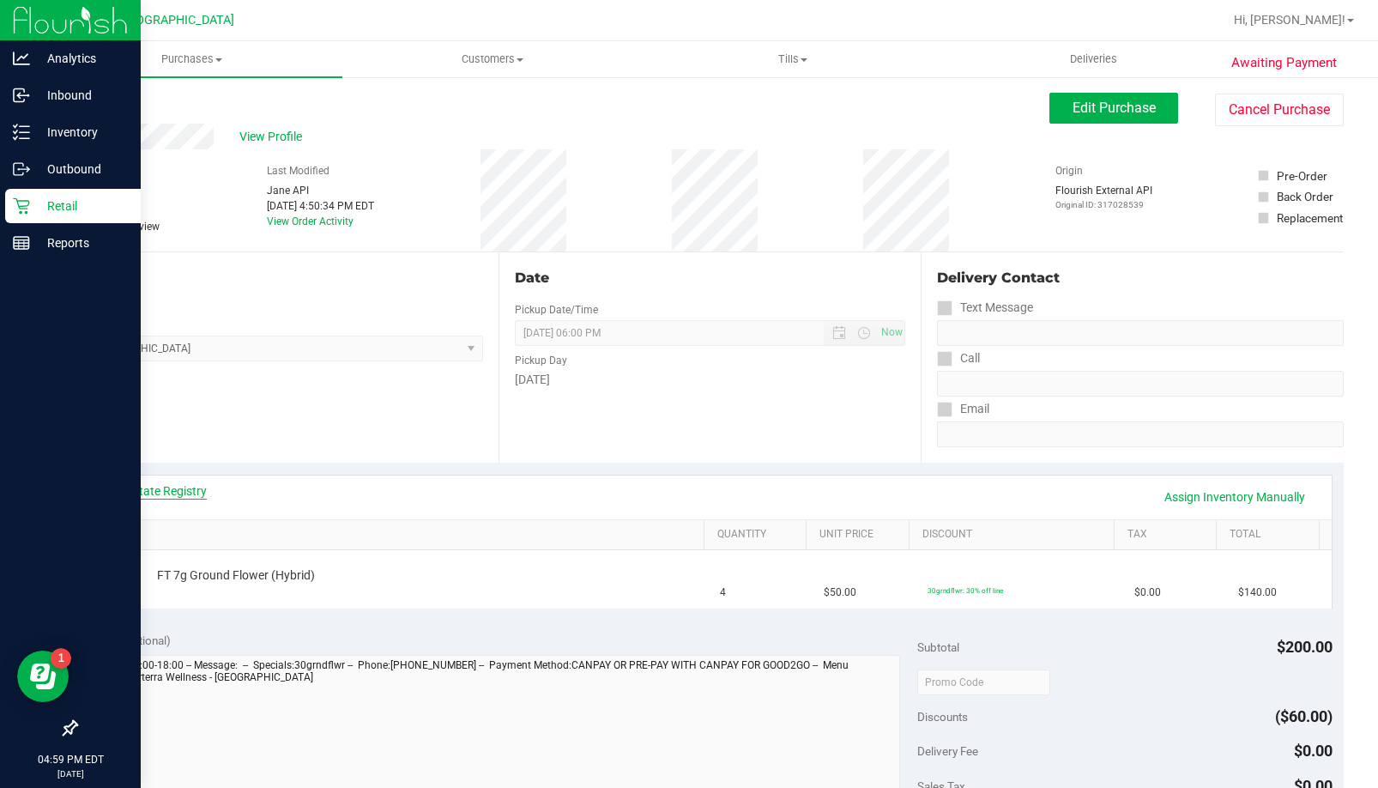
click at [165, 491] on link "View State Registry" at bounding box center [155, 490] width 103 height 17
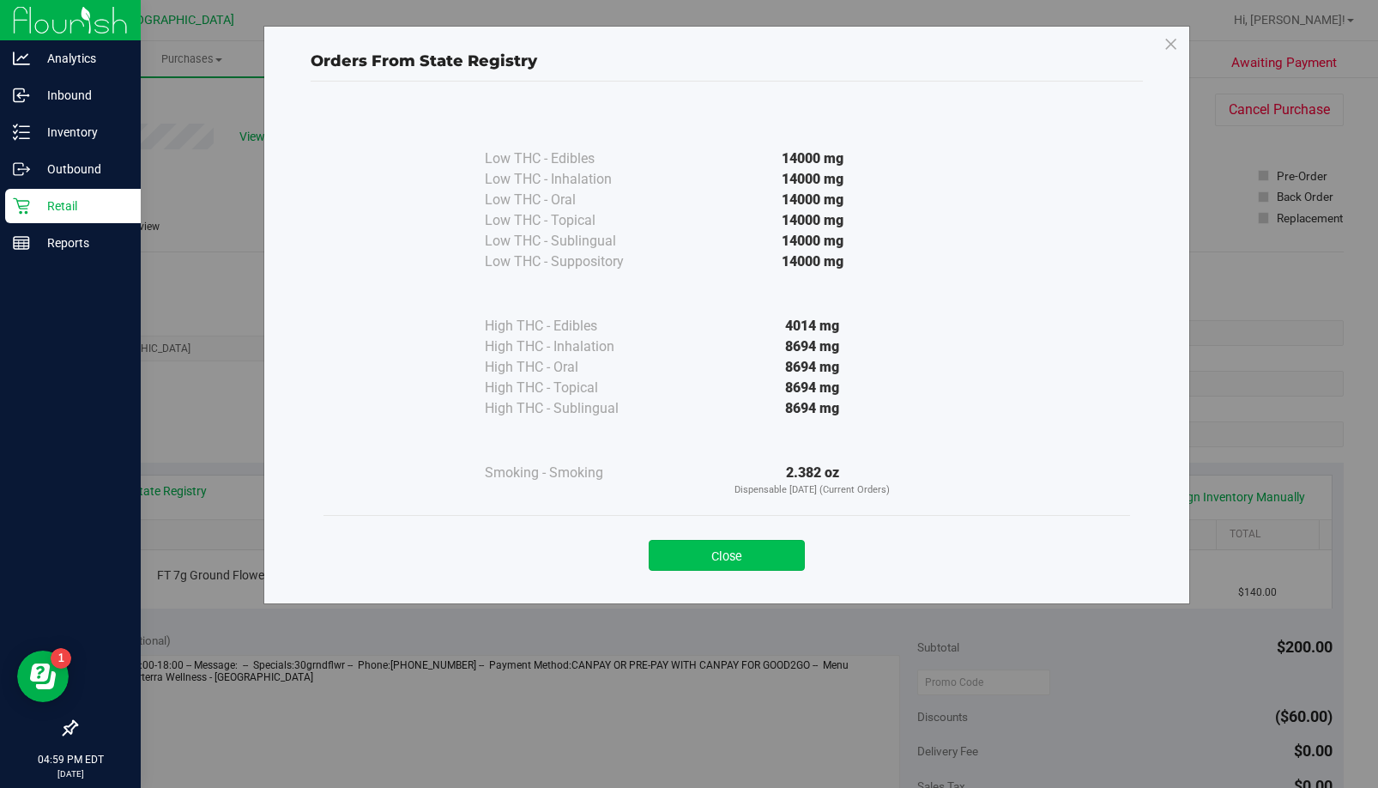
click at [728, 545] on button "Close" at bounding box center [727, 555] width 156 height 31
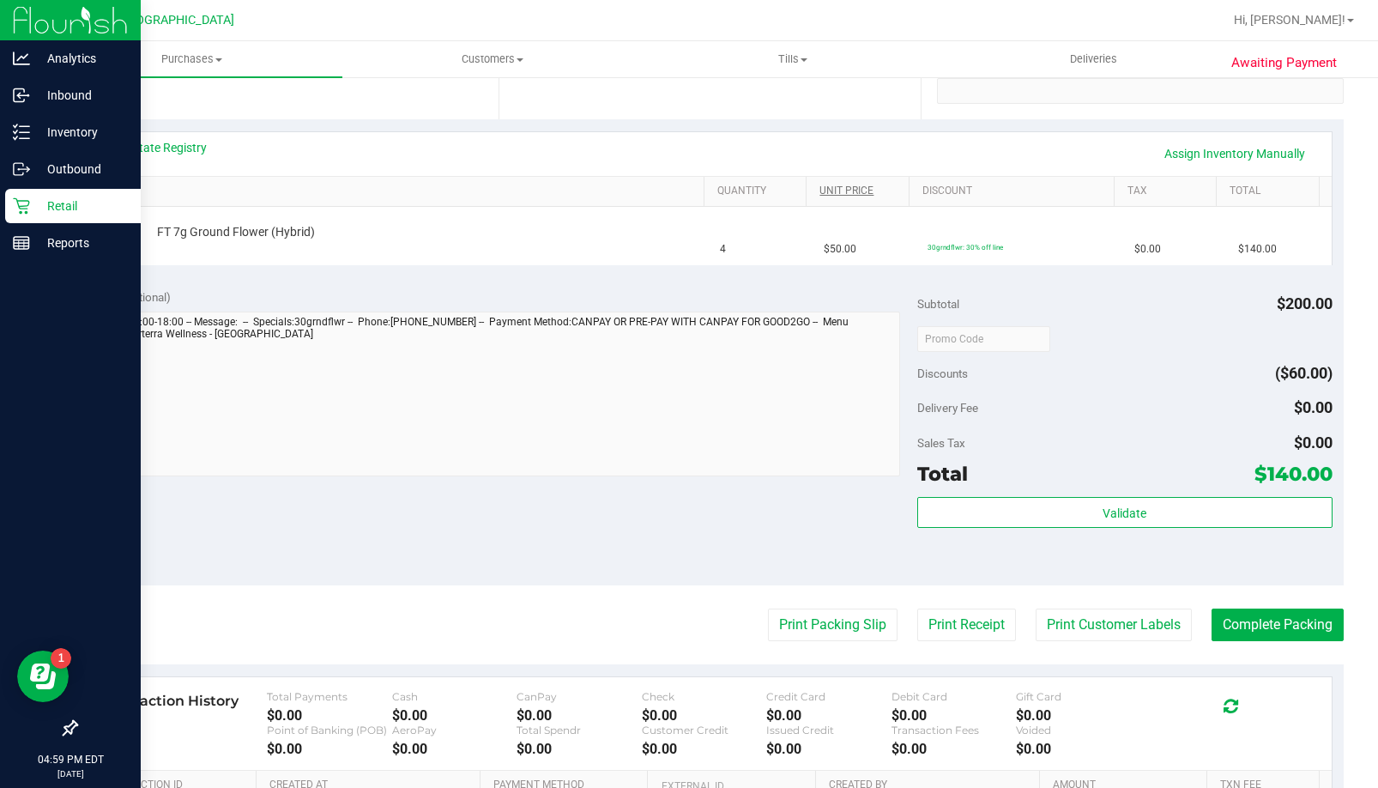
scroll to position [429, 0]
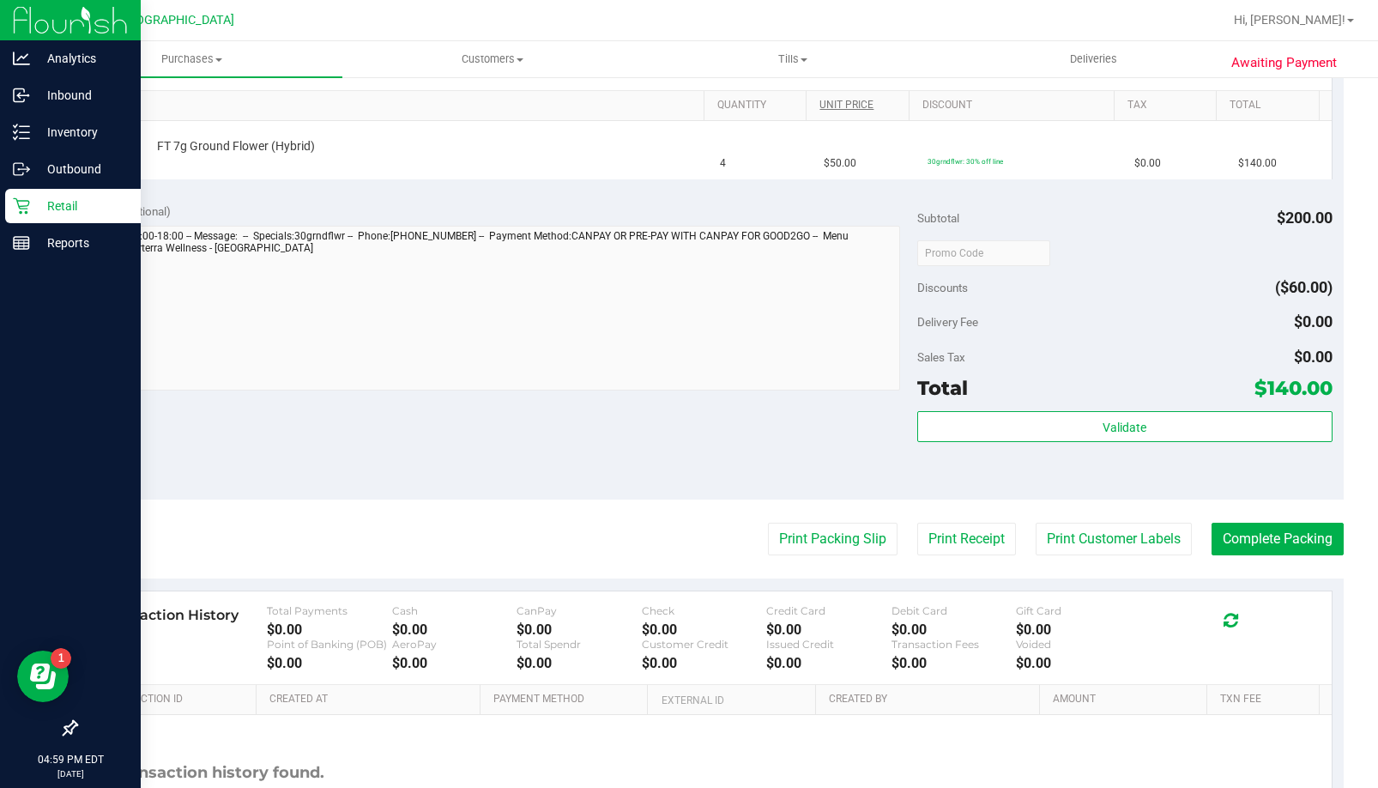
click at [828, 532] on button "Print Packing Slip" at bounding box center [833, 539] width 130 height 33
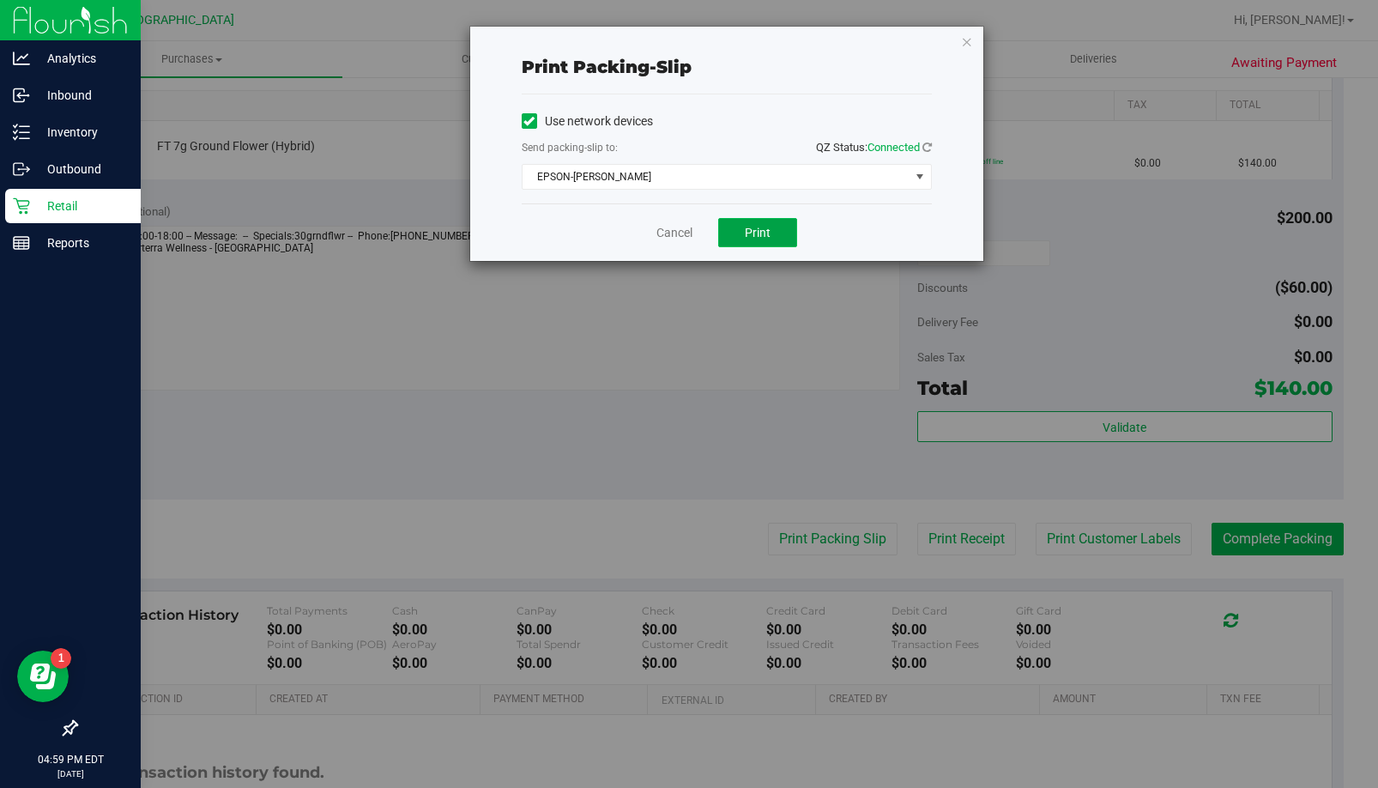
click at [781, 231] on button "Print" at bounding box center [757, 232] width 79 height 29
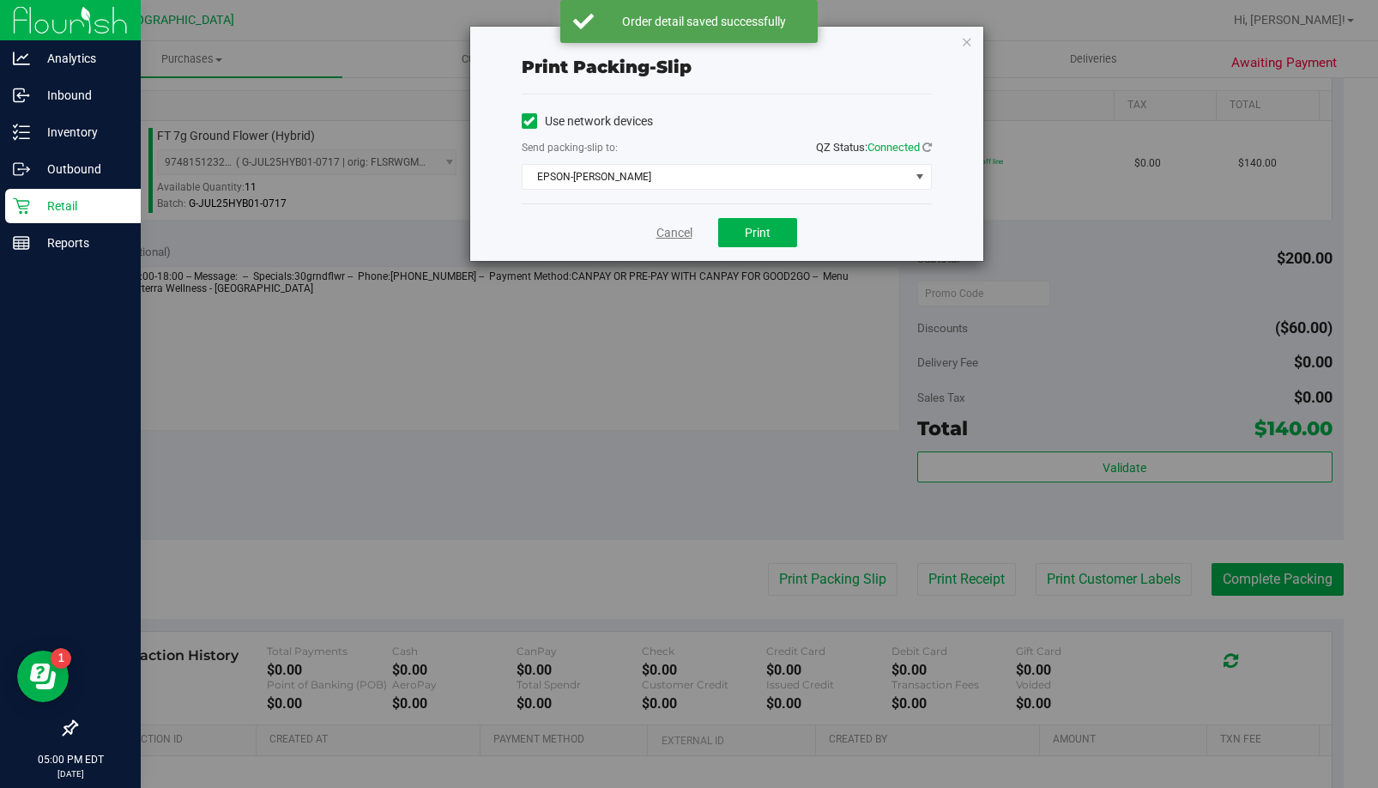
click at [681, 237] on link "Cancel" at bounding box center [675, 233] width 36 height 18
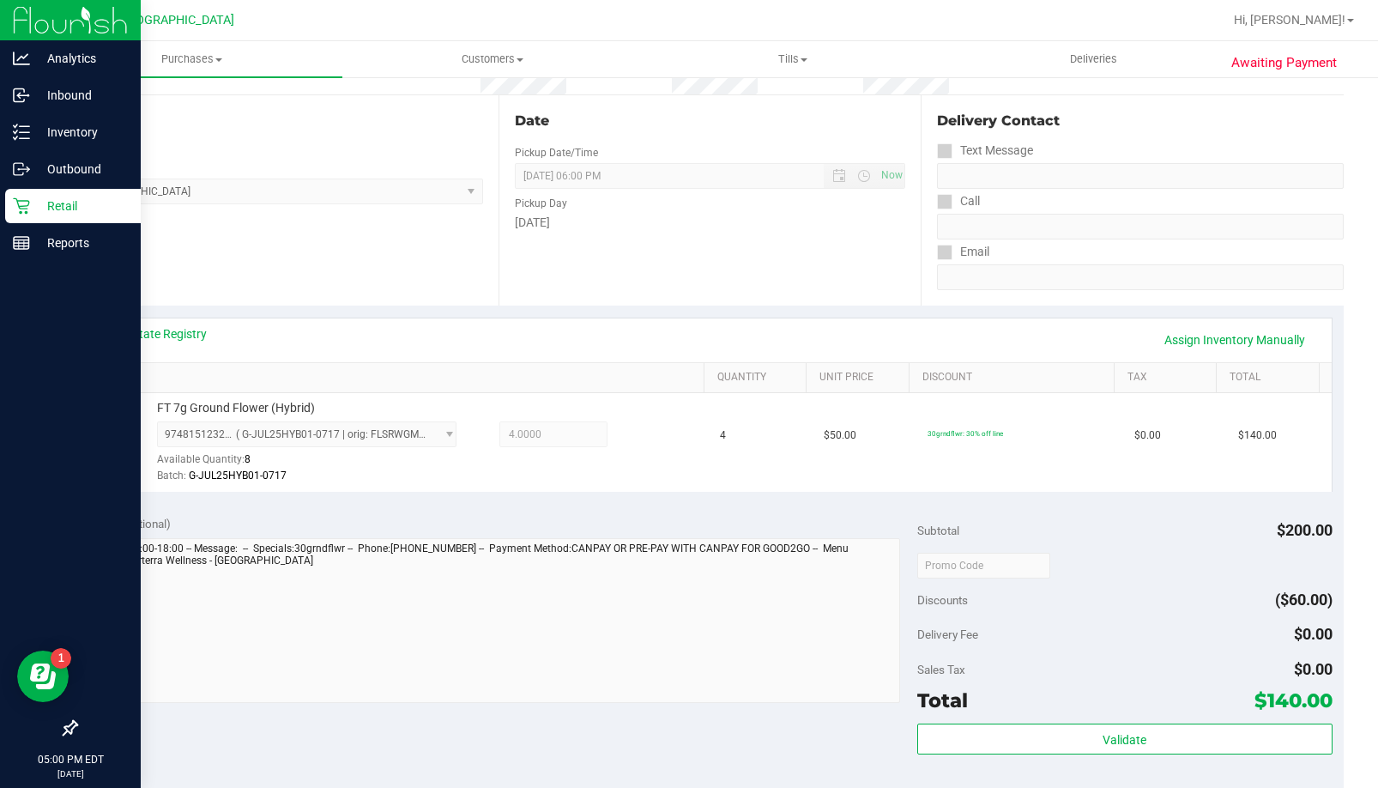
scroll to position [340, 0]
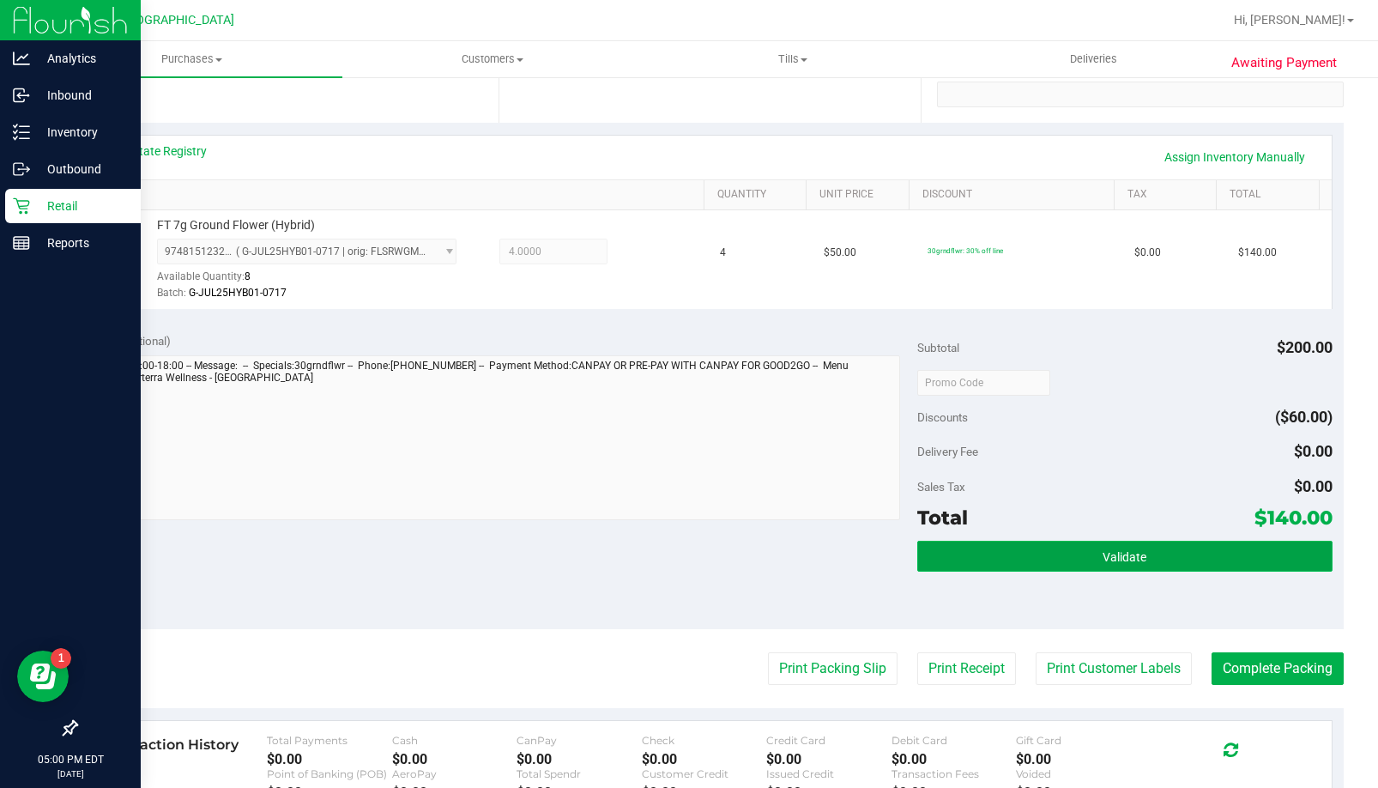
click at [978, 557] on button "Validate" at bounding box center [1125, 556] width 415 height 31
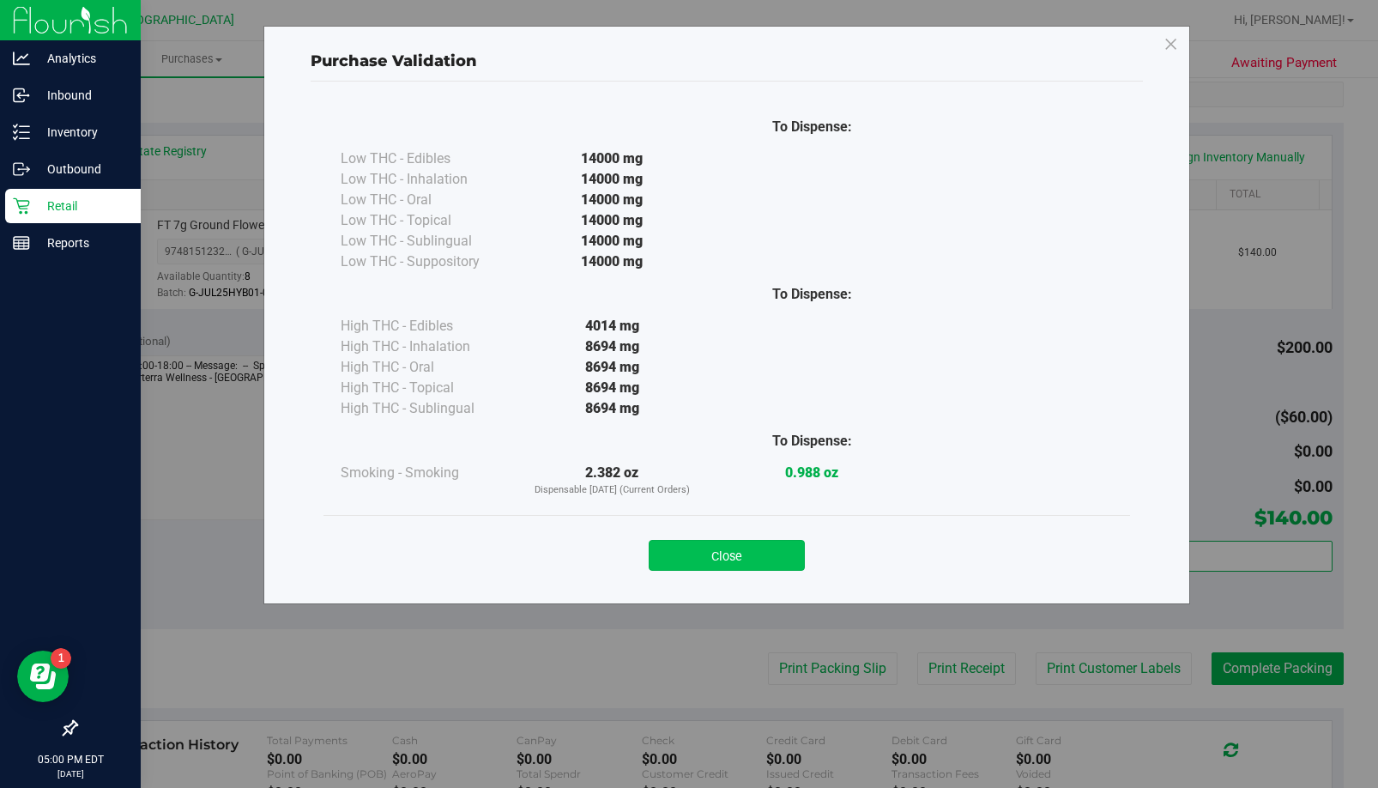
click at [733, 543] on button "Close" at bounding box center [727, 555] width 156 height 31
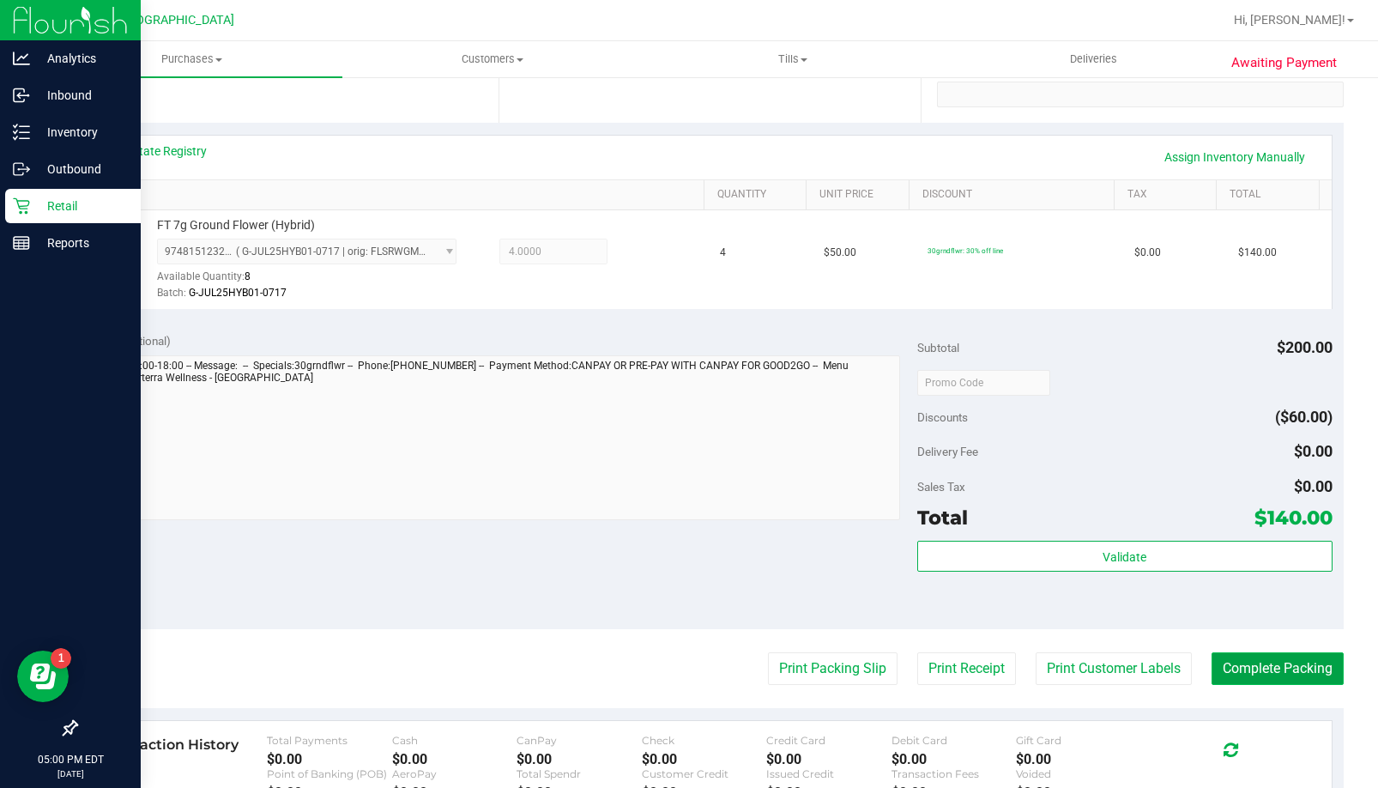
click at [1254, 677] on button "Complete Packing" at bounding box center [1278, 668] width 132 height 33
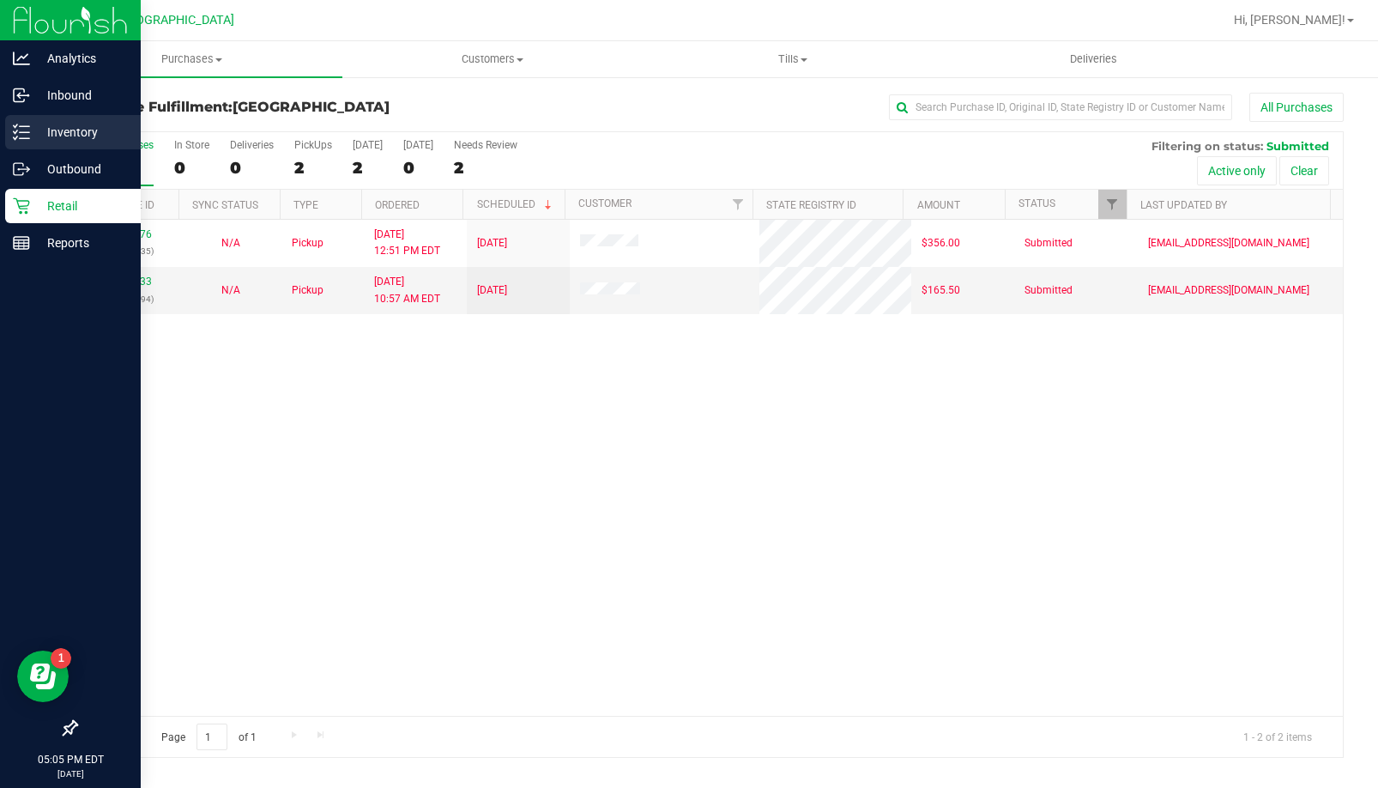
click at [45, 131] on p "Inventory" at bounding box center [81, 132] width 103 height 21
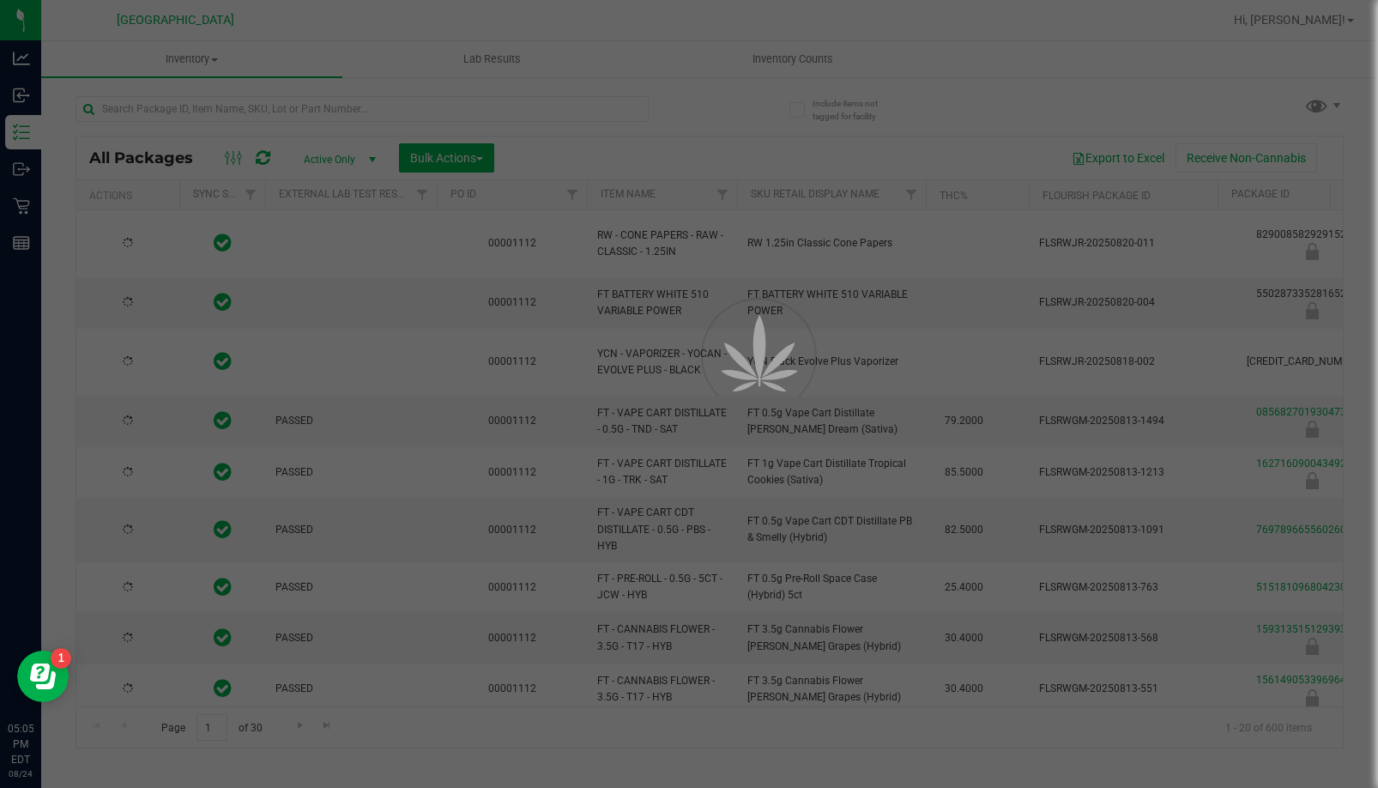
click at [264, 108] on div at bounding box center [689, 394] width 1378 height 788
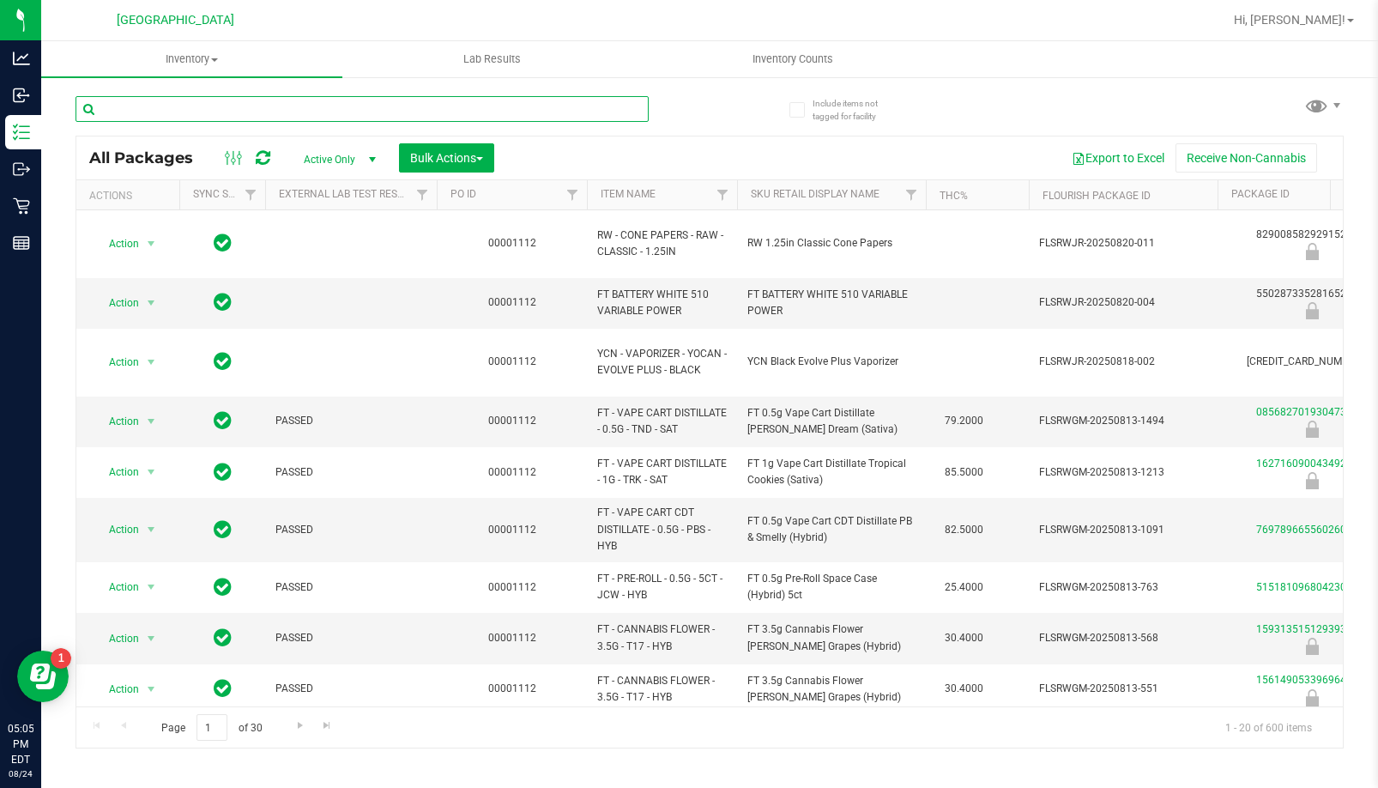
click at [264, 108] on input "text" at bounding box center [362, 109] width 573 height 26
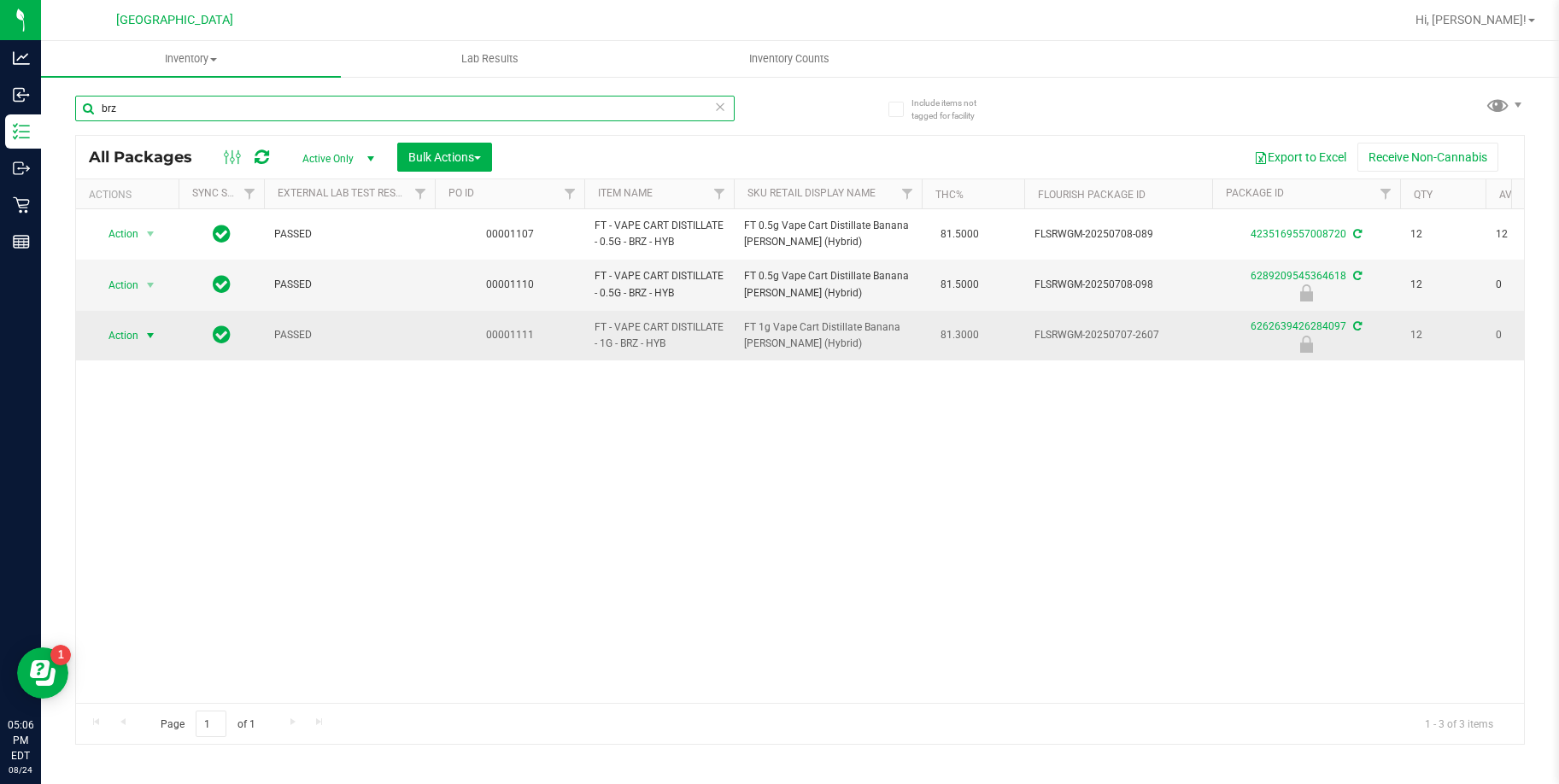
type input "brz"
click at [152, 333] on span "select" at bounding box center [150, 335] width 14 height 14
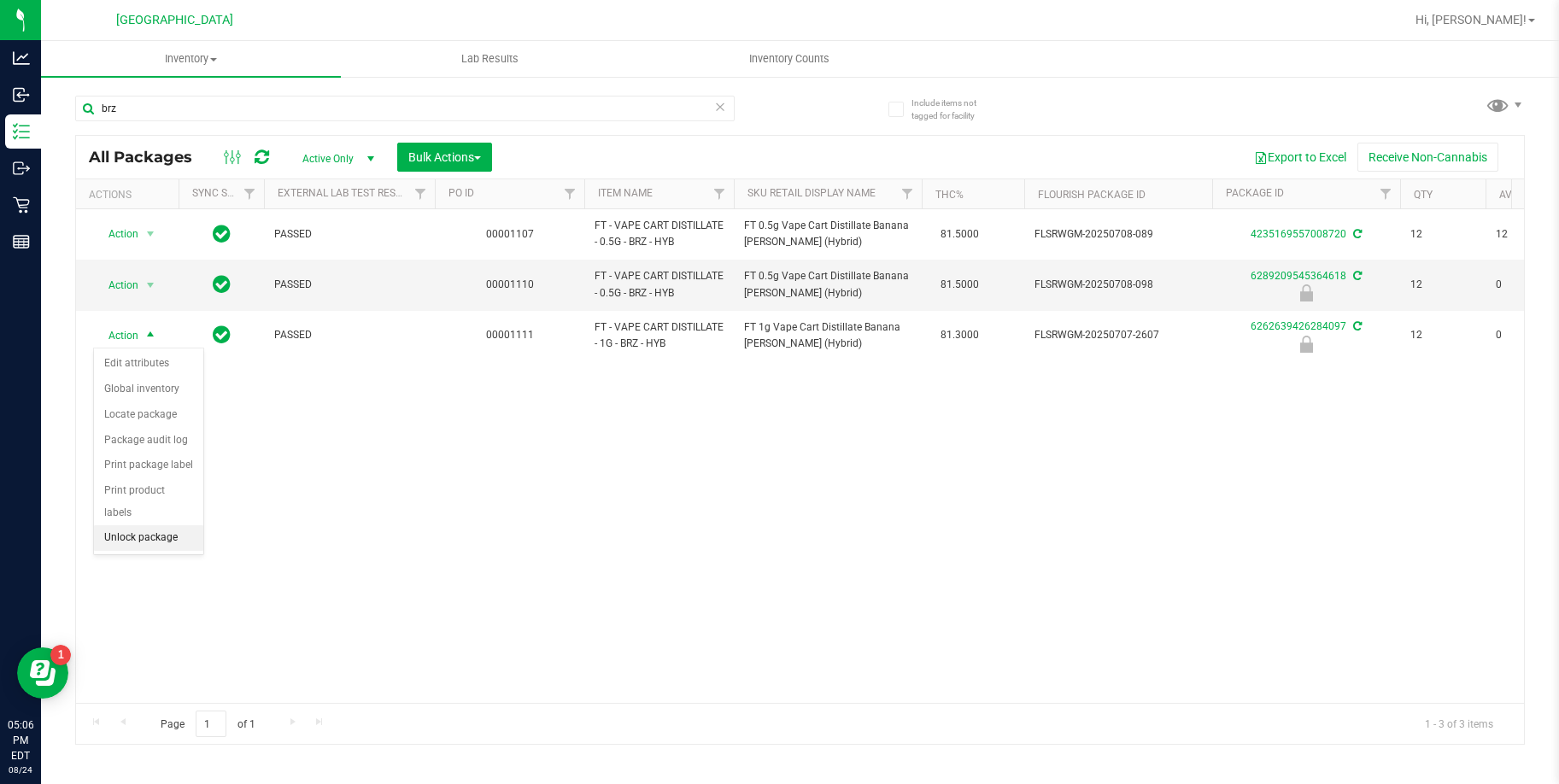
click at [137, 525] on li "Unlock package" at bounding box center [148, 538] width 110 height 26
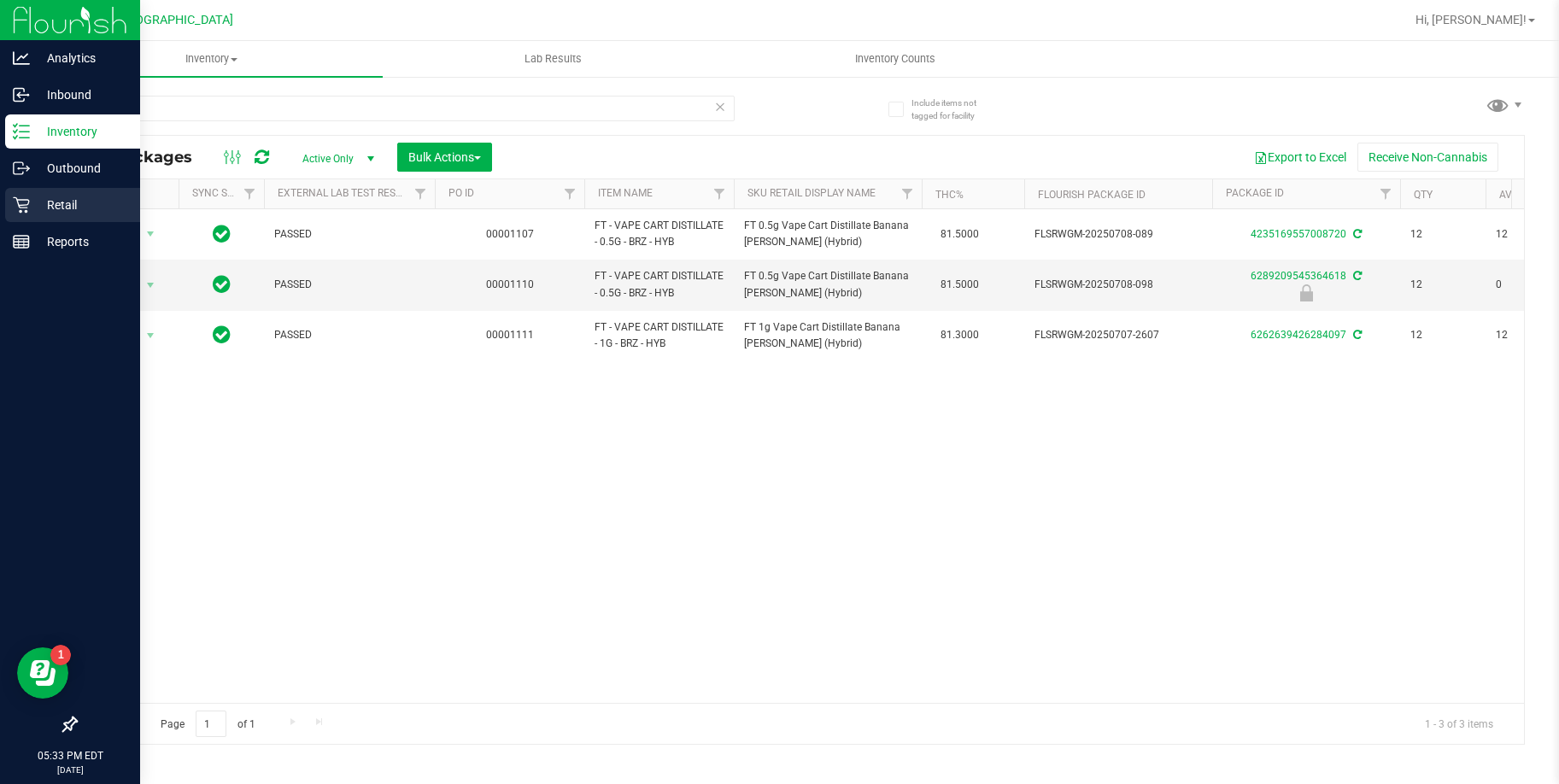
click at [53, 204] on p "Retail" at bounding box center [81, 205] width 103 height 21
